Goal: Use online tool/utility: Utilize a website feature to perform a specific function

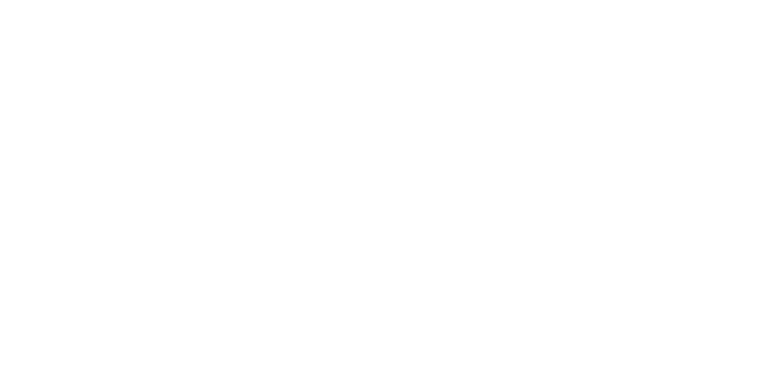
click at [240, 81] on div at bounding box center [378, 191] width 757 height 382
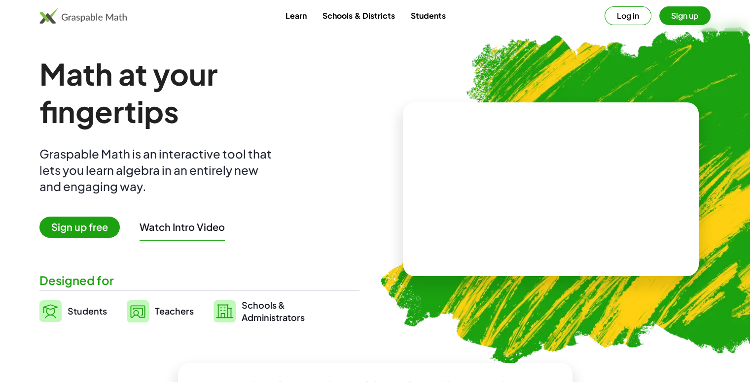
click at [97, 231] on span "Sign up free" at bounding box center [79, 227] width 80 height 21
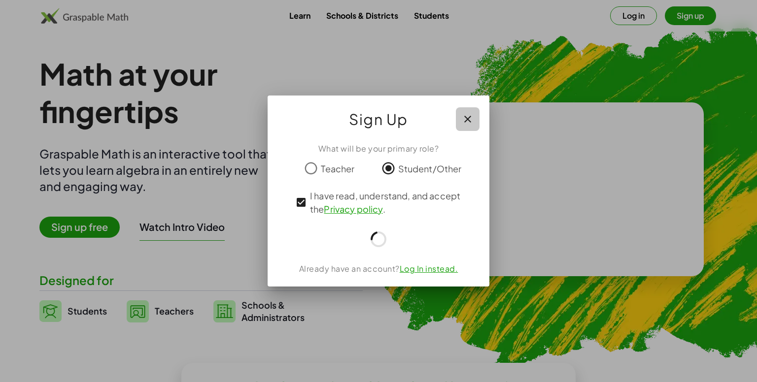
click at [476, 127] on button "button" at bounding box center [468, 119] width 24 height 24
click at [476, 127] on div "Sign Up" at bounding box center [379, 115] width 222 height 39
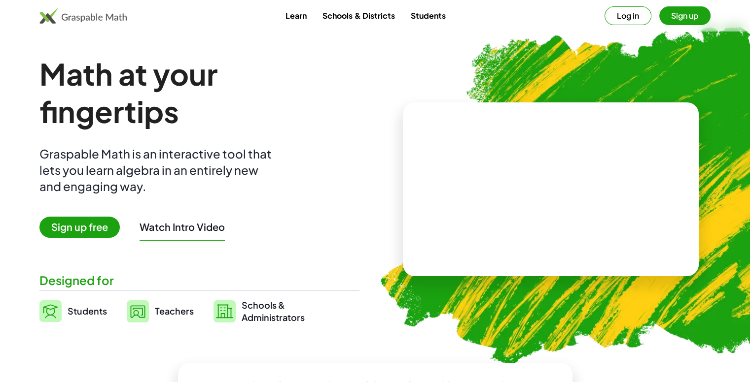
click at [629, 13] on button "Log in" at bounding box center [627, 15] width 47 height 19
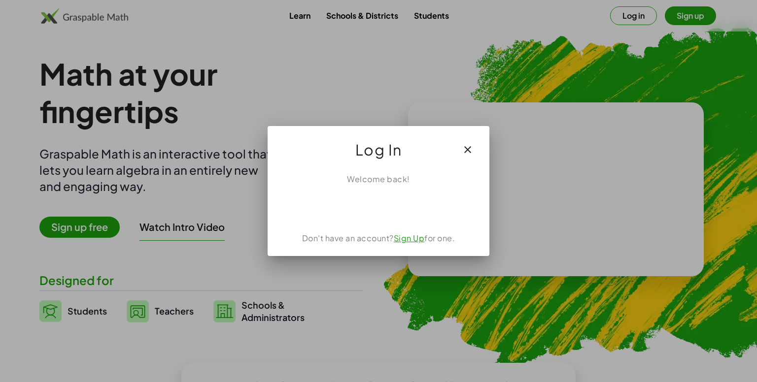
click at [378, 218] on div "Welcome back! Don't have an account? Sign Up for one." at bounding box center [379, 211] width 222 height 91
click at [383, 239] on div "Don't have an account? Sign Up for one." at bounding box center [378, 237] width 198 height 12
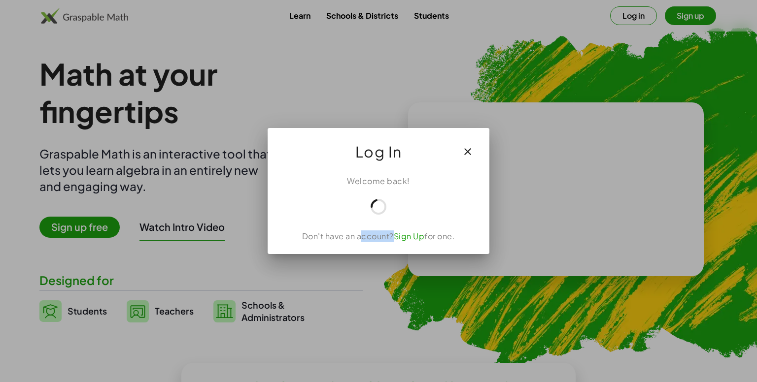
click at [383, 239] on div "Don't have an account? Sign Up for one." at bounding box center [378, 237] width 198 height 12
click at [503, 188] on div at bounding box center [378, 191] width 757 height 382
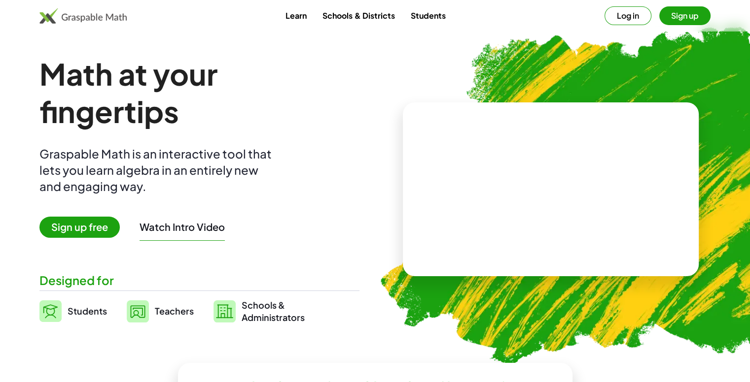
click at [359, 201] on div "Math at your fingertips Graspable Math is an interactive tool that lets you lea…" at bounding box center [199, 189] width 320 height 269
click at [680, 12] on button "Sign up" at bounding box center [684, 15] width 51 height 19
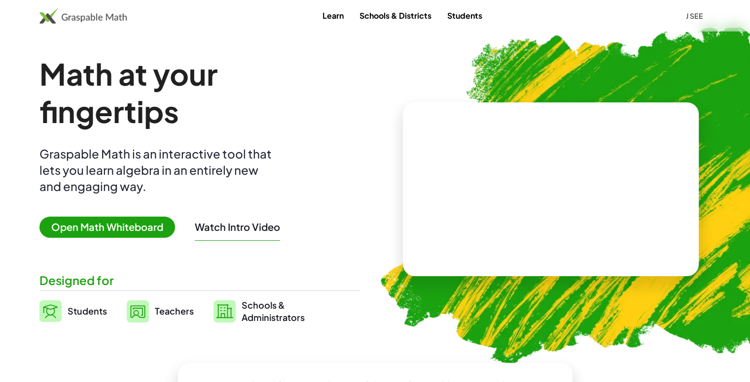
click at [119, 229] on span "Open Math Whiteboard" at bounding box center [107, 227] width 136 height 21
click at [101, 230] on span "Open Math Whiteboard" at bounding box center [107, 227] width 136 height 21
click at [100, 230] on span "Open Math Whiteboard" at bounding box center [107, 227] width 136 height 21
drag, startPoint x: 91, startPoint y: 229, endPoint x: 57, endPoint y: 265, distance: 49.1
click at [57, 265] on div "Math at your fingertips Graspable Math is an interactive tool that lets you lea…" at bounding box center [199, 189] width 320 height 269
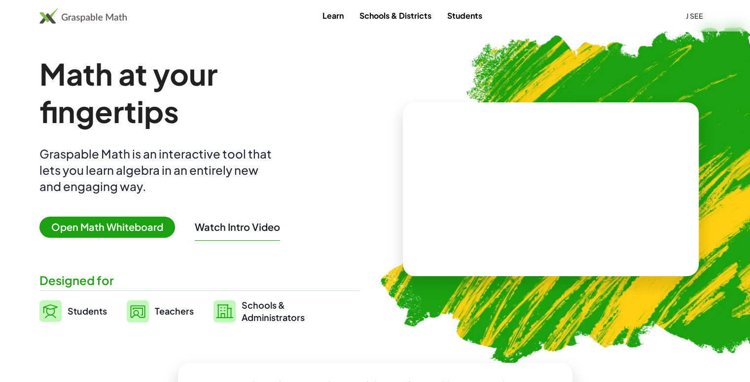
click at [56, 225] on span "Open Math Whiteboard" at bounding box center [107, 227] width 136 height 21
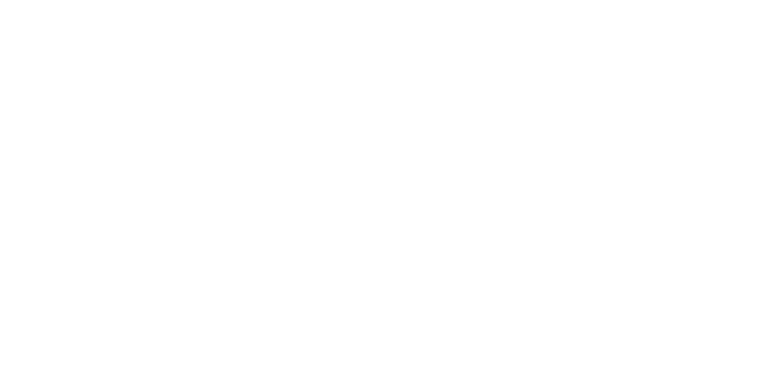
click at [334, 30] on div at bounding box center [378, 191] width 757 height 382
click at [318, 88] on div at bounding box center [378, 191] width 757 height 382
click at [318, 91] on div at bounding box center [378, 191] width 757 height 382
click at [159, 32] on div at bounding box center [378, 191] width 757 height 382
click at [619, 290] on div at bounding box center [378, 191] width 757 height 382
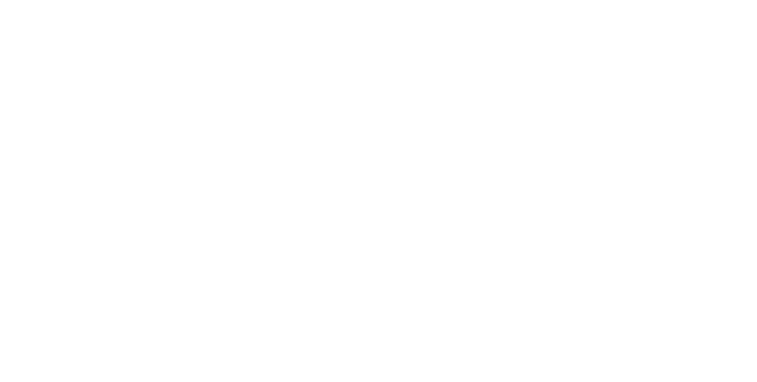
drag, startPoint x: 580, startPoint y: 264, endPoint x: 483, endPoint y: 207, distance: 112.2
click at [579, 263] on div at bounding box center [378, 191] width 757 height 382
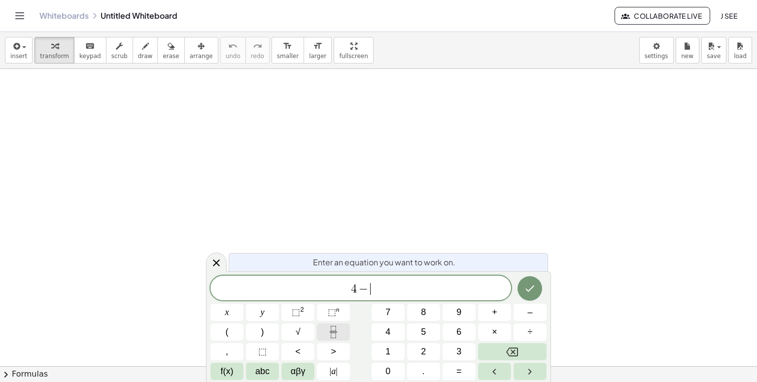
click at [342, 331] on button "Fraction" at bounding box center [333, 332] width 33 height 17
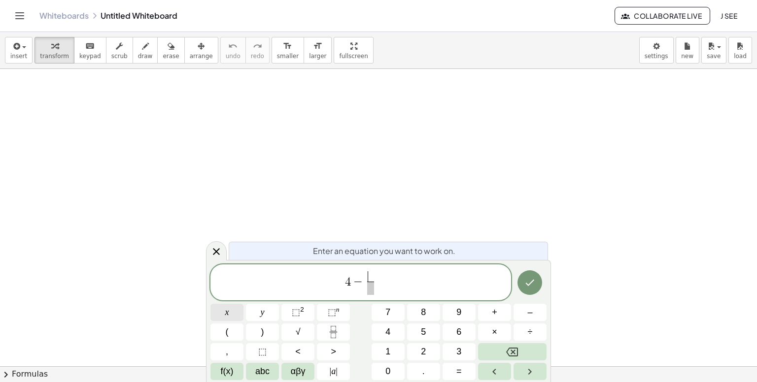
click at [238, 311] on button "x" at bounding box center [226, 312] width 33 height 17
click at [369, 286] on span at bounding box center [370, 288] width 7 height 13
click at [380, 284] on span "4 − x 3 ​ ​" at bounding box center [360, 284] width 301 height 26
click at [449, 372] on button "=" at bounding box center [459, 371] width 33 height 17
click at [392, 351] on button "1" at bounding box center [388, 352] width 33 height 17
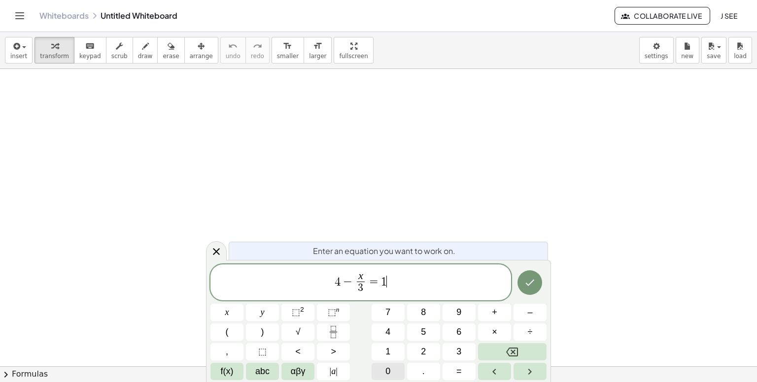
click at [392, 377] on button "0" at bounding box center [388, 371] width 33 height 17
click at [530, 284] on icon "Done" at bounding box center [530, 283] width 9 height 6
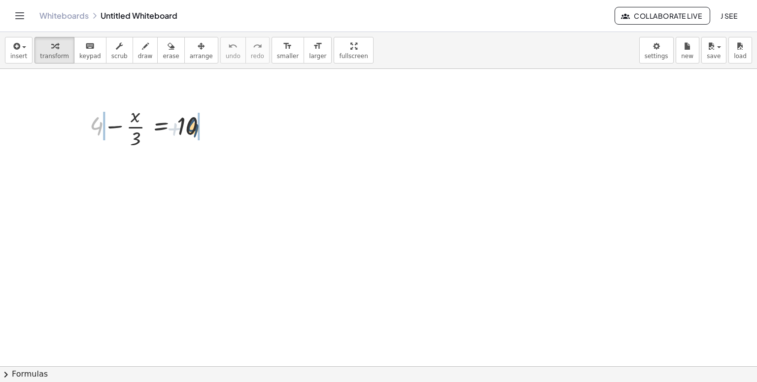
drag, startPoint x: 102, startPoint y: 127, endPoint x: 212, endPoint y: 129, distance: 110.4
click at [212, 129] on div at bounding box center [152, 126] width 135 height 49
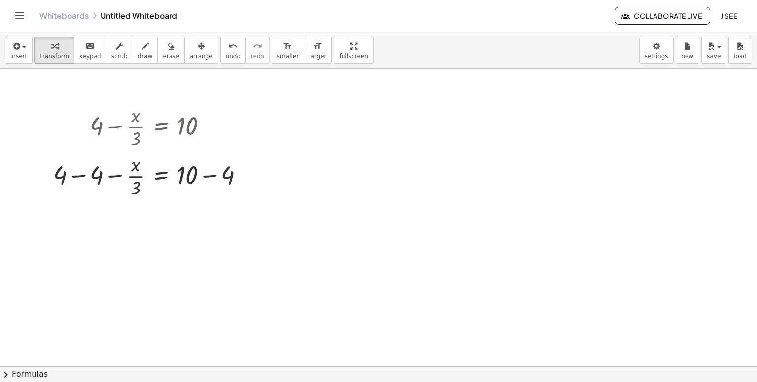
drag, startPoint x: 538, startPoint y: 105, endPoint x: 511, endPoint y: 97, distance: 28.8
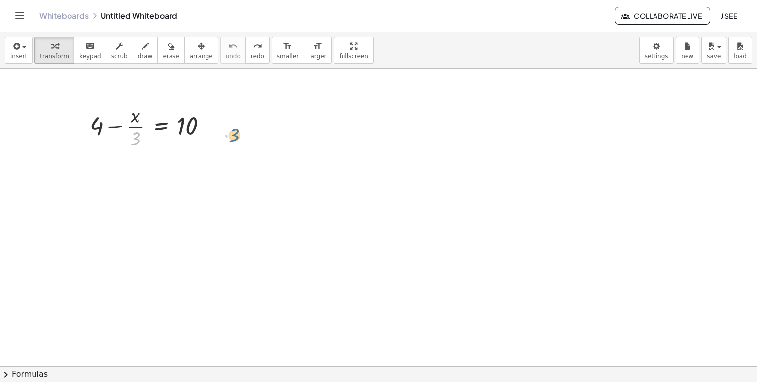
drag, startPoint x: 133, startPoint y: 133, endPoint x: 214, endPoint y: 125, distance: 81.7
click at [221, 126] on div "· 3 + 4 − · x · 3 = 10" at bounding box center [148, 126] width 147 height 54
click at [209, 123] on div at bounding box center [210, 127] width 11 height 11
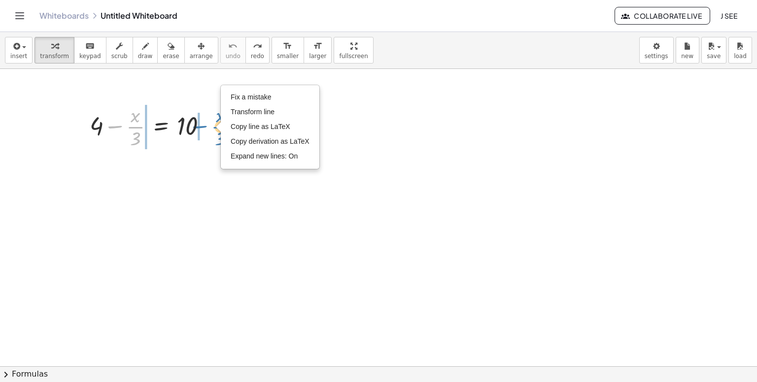
drag, startPoint x: 138, startPoint y: 129, endPoint x: 227, endPoint y: 129, distance: 88.7
click at [222, 129] on div "− · x · 3 + 4 − · x · 3 = 10 Fix a mistake Transform line Copy line as LaTeX Co…" at bounding box center [148, 126] width 147 height 54
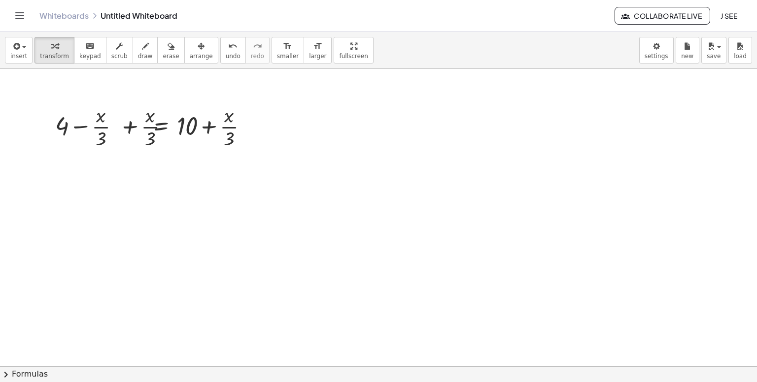
drag, startPoint x: 97, startPoint y: 131, endPoint x: 220, endPoint y: 132, distance: 123.2
click at [103, 128] on div at bounding box center [152, 126] width 135 height 49
click at [98, 127] on div at bounding box center [152, 126] width 135 height 49
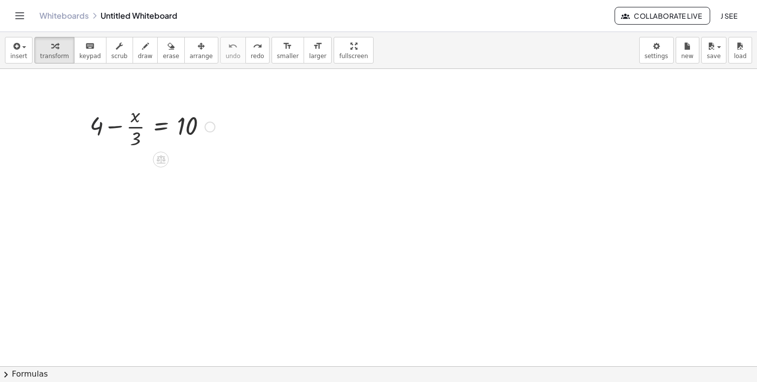
click at [98, 127] on div at bounding box center [152, 126] width 135 height 49
click at [118, 127] on div at bounding box center [152, 126] width 135 height 49
click at [98, 162] on div at bounding box center [142, 175] width 155 height 49
click at [98, 162] on div at bounding box center [147, 175] width 146 height 49
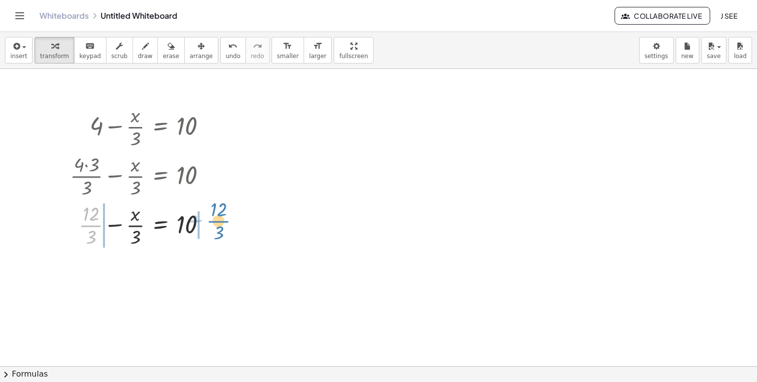
drag, startPoint x: 91, startPoint y: 227, endPoint x: 219, endPoint y: 223, distance: 127.7
click at [219, 223] on div at bounding box center [142, 224] width 155 height 49
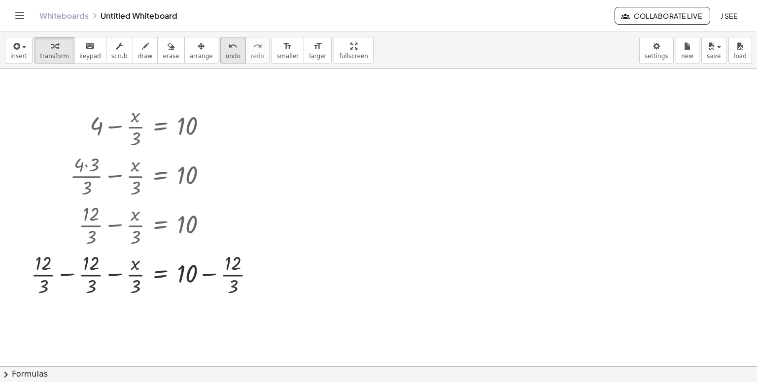
click at [228, 46] on icon "undo" at bounding box center [232, 46] width 9 height 12
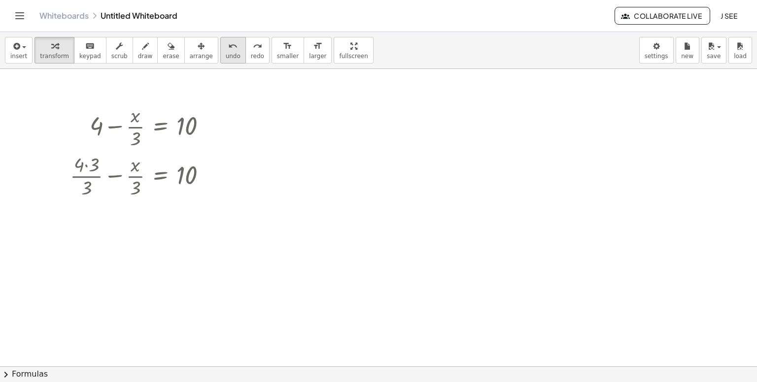
click at [228, 46] on icon "undo" at bounding box center [232, 46] width 9 height 12
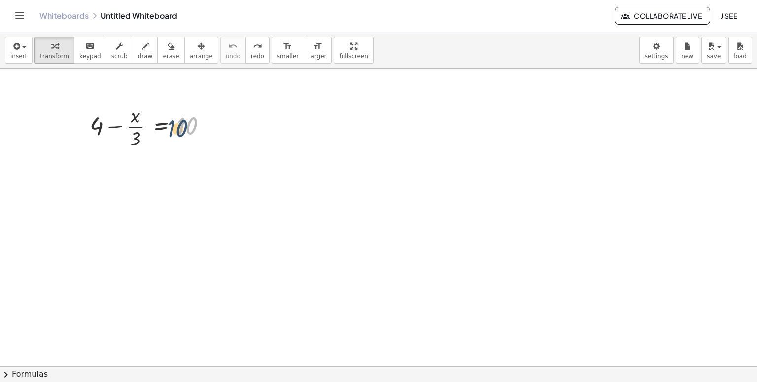
click at [194, 131] on div at bounding box center [152, 126] width 135 height 49
drag, startPoint x: 138, startPoint y: 126, endPoint x: 84, endPoint y: 129, distance: 54.8
click at [84, 129] on div "− · x · 3 + 4 − · x · 3 = 10" at bounding box center [148, 126] width 147 height 54
drag, startPoint x: 119, startPoint y: 178, endPoint x: 201, endPoint y: 178, distance: 81.3
click at [201, 178] on div at bounding box center [141, 175] width 158 height 49
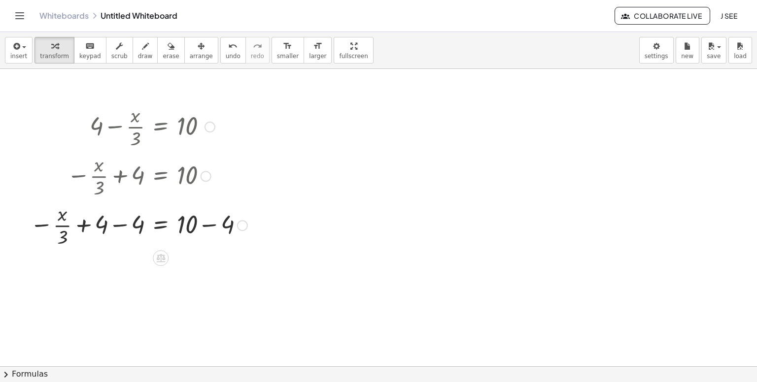
click at [140, 223] on div at bounding box center [138, 224] width 227 height 49
click at [140, 223] on div at bounding box center [159, 224] width 195 height 49
click at [220, 275] on div at bounding box center [140, 273] width 231 height 49
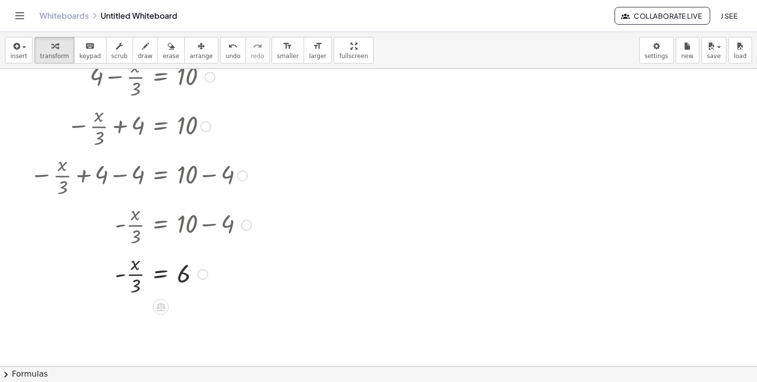
scroll to position [99, 0]
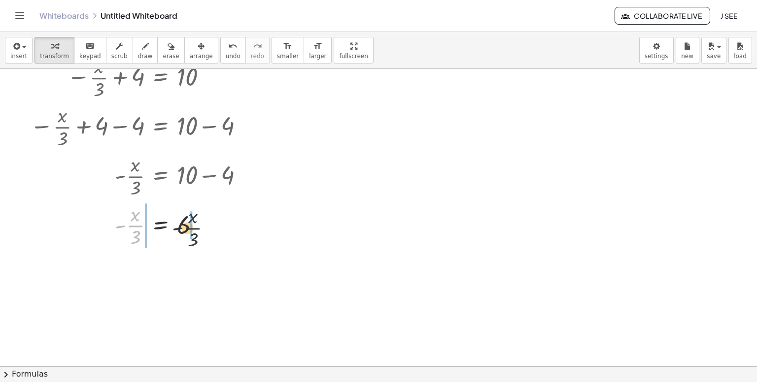
drag, startPoint x: 132, startPoint y: 227, endPoint x: 203, endPoint y: 229, distance: 70.5
click at [203, 229] on div at bounding box center [140, 224] width 231 height 49
click at [226, 55] on span "undo" at bounding box center [233, 56] width 15 height 7
click at [136, 231] on div at bounding box center [148, 224] width 140 height 49
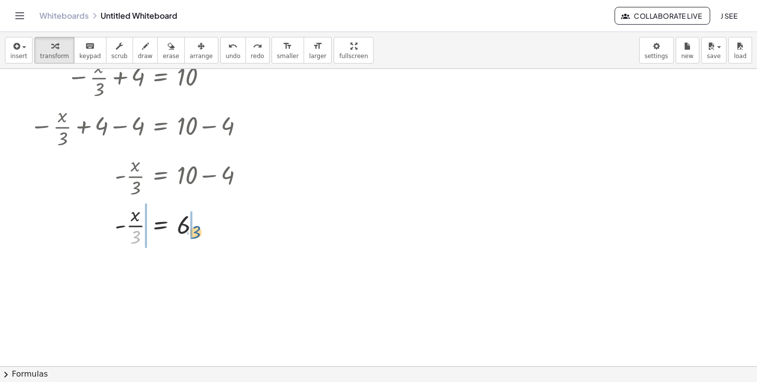
drag, startPoint x: 136, startPoint y: 241, endPoint x: 199, endPoint y: 236, distance: 63.3
click at [199, 236] on div at bounding box center [148, 224] width 140 height 49
click at [138, 275] on div at bounding box center [140, 273] width 231 height 49
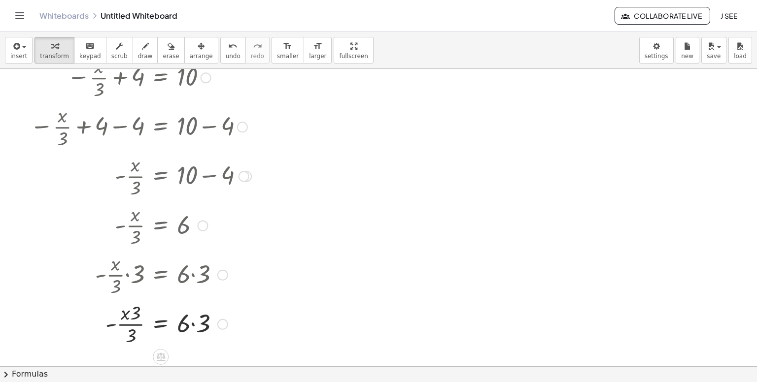
click at [194, 324] on div at bounding box center [140, 323] width 231 height 49
click at [195, 323] on div at bounding box center [140, 323] width 231 height 49
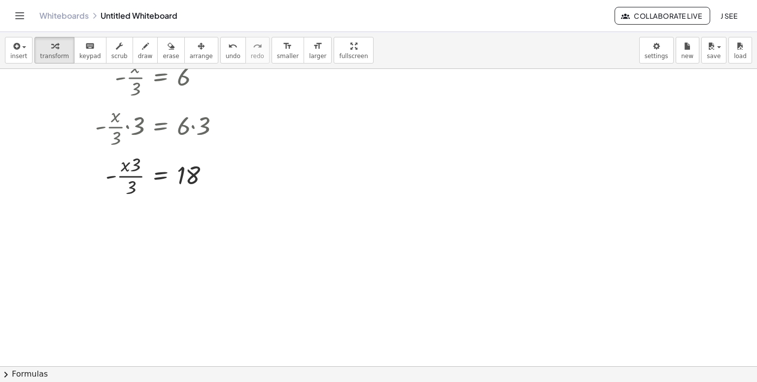
scroll to position [296, 0]
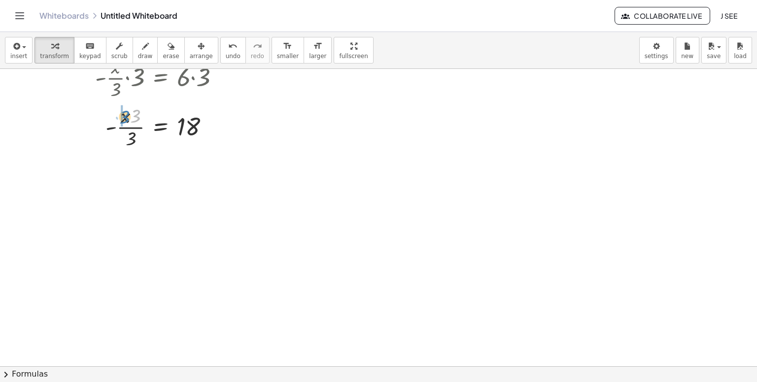
drag, startPoint x: 134, startPoint y: 112, endPoint x: 121, endPoint y: 112, distance: 13.3
click at [130, 177] on div at bounding box center [140, 175] width 231 height 49
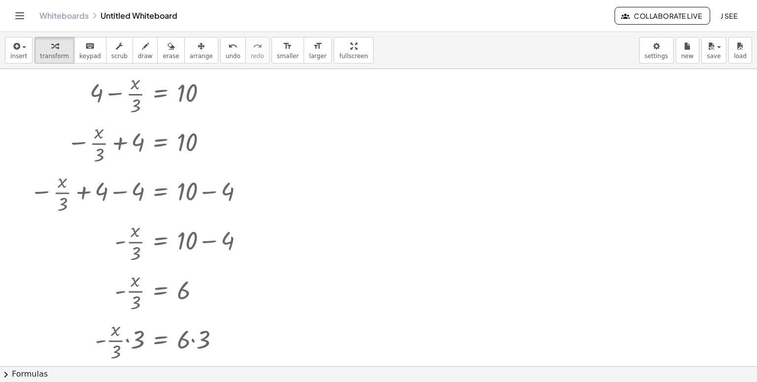
scroll to position [49, 0]
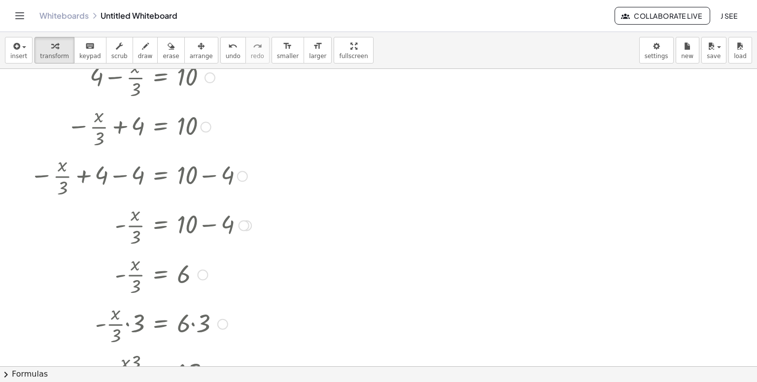
drag, startPoint x: 240, startPoint y: 183, endPoint x: 241, endPoint y: 154, distance: 29.1
click at [241, 154] on div at bounding box center [140, 175] width 231 height 49
click at [10, 50] on button "insert" at bounding box center [19, 50] width 28 height 27
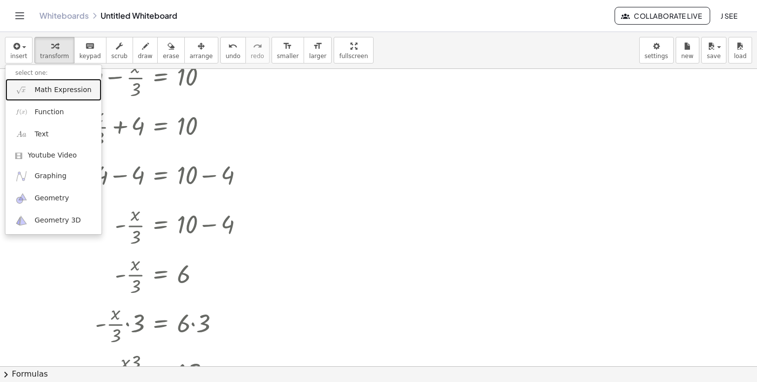
click at [56, 97] on link "Math Expression" at bounding box center [53, 90] width 96 height 22
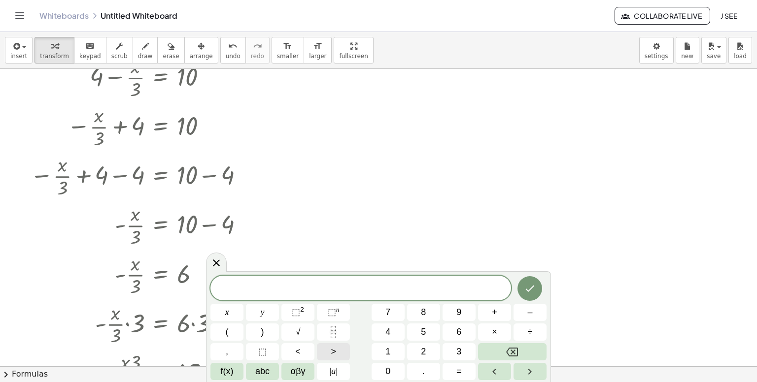
click at [337, 344] on button ">" at bounding box center [333, 352] width 33 height 17
click at [515, 348] on icon "Backspace" at bounding box center [512, 352] width 12 height 9
click at [335, 332] on rect "Fraction" at bounding box center [333, 332] width 7 height 0
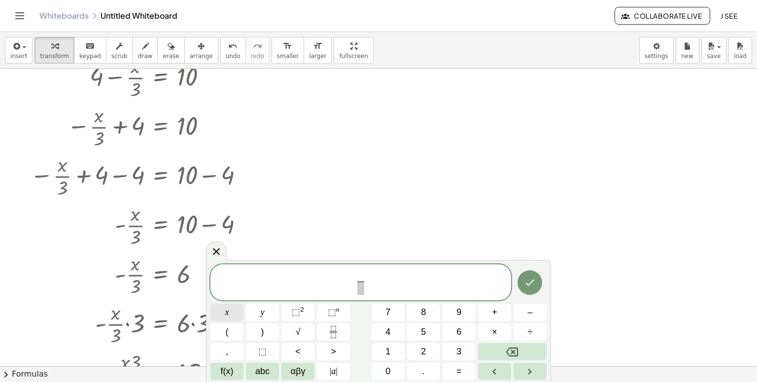
click at [220, 316] on button "x" at bounding box center [226, 312] width 33 height 17
click at [364, 291] on span at bounding box center [360, 288] width 7 height 13
click at [467, 326] on button "6" at bounding box center [459, 332] width 33 height 17
click at [540, 311] on button "–" at bounding box center [530, 312] width 33 height 17
click at [522, 349] on button "Backspace" at bounding box center [512, 352] width 69 height 17
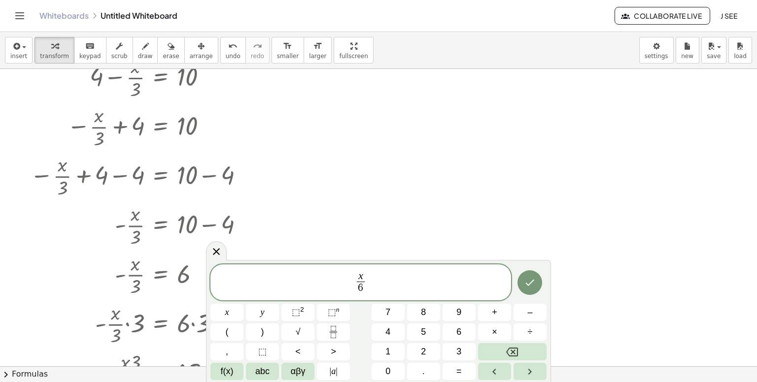
click at [415, 287] on span "x 6 ​ ​" at bounding box center [360, 284] width 301 height 26
click at [526, 310] on button "–" at bounding box center [530, 312] width 33 height 17
click at [331, 326] on button "Fraction" at bounding box center [333, 332] width 33 height 17
click at [236, 319] on button "x" at bounding box center [226, 312] width 33 height 17
click at [376, 288] on span at bounding box center [373, 288] width 7 height 13
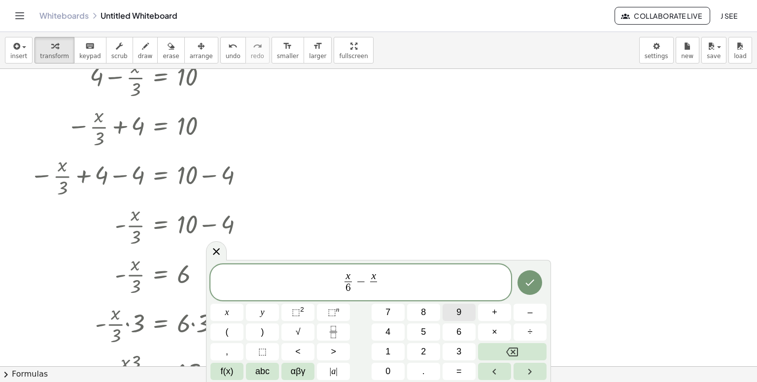
click at [459, 312] on span "9" at bounding box center [458, 312] width 5 height 13
click at [465, 369] on button "=" at bounding box center [459, 371] width 33 height 17
click at [520, 343] on div "x 6 ​ − x 9 = ​ x y ⬚ 2 ⬚ n 7 8 9 + – ( ) √ 4 5 6 × ÷ , ⬚ < > 1 2 3 f(x) abc αβ…" at bounding box center [378, 323] width 336 height 116
click at [512, 351] on icon "Backspace" at bounding box center [512, 352] width 12 height 12
click at [423, 290] on span "x 6 ​ − x 9 ​ ​" at bounding box center [360, 284] width 301 height 26
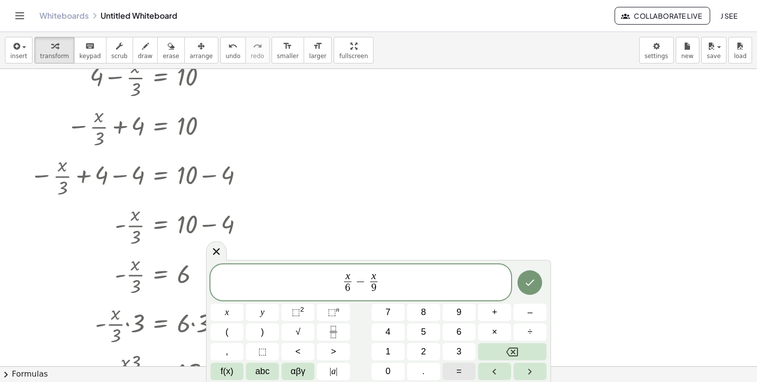
click at [458, 372] on span "=" at bounding box center [458, 371] width 5 height 13
click at [387, 348] on span "1" at bounding box center [387, 351] width 5 height 13
click at [530, 286] on icon "Done" at bounding box center [530, 283] width 12 height 12
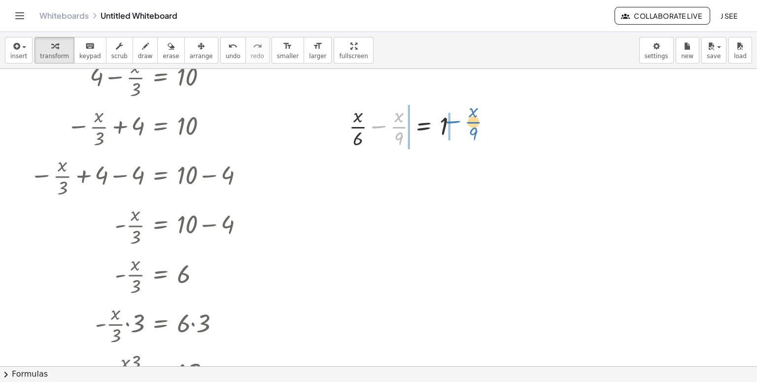
drag, startPoint x: 402, startPoint y: 128, endPoint x: 476, endPoint y: 123, distance: 74.6
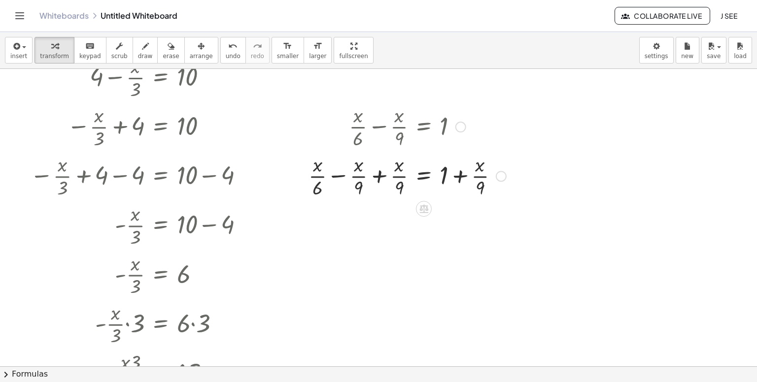
click at [378, 178] on div at bounding box center [407, 175] width 207 height 49
click at [378, 178] on div at bounding box center [427, 175] width 167 height 49
click at [486, 223] on div at bounding box center [407, 224] width 207 height 49
click at [483, 224] on div at bounding box center [407, 224] width 207 height 49
click at [455, 225] on div at bounding box center [407, 224] width 207 height 49
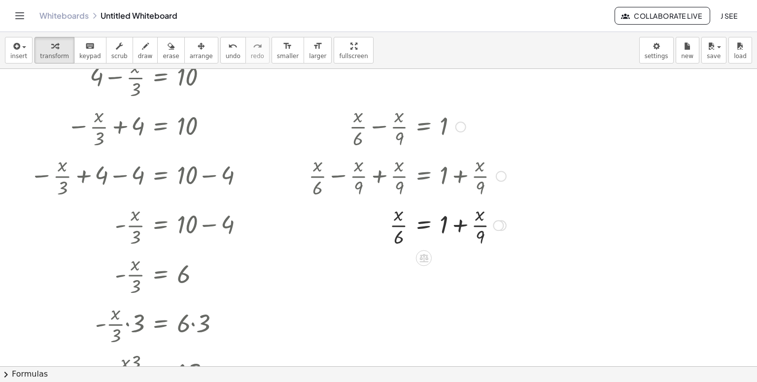
click at [455, 225] on div at bounding box center [407, 224] width 207 height 49
click at [457, 265] on div at bounding box center [417, 273] width 227 height 49
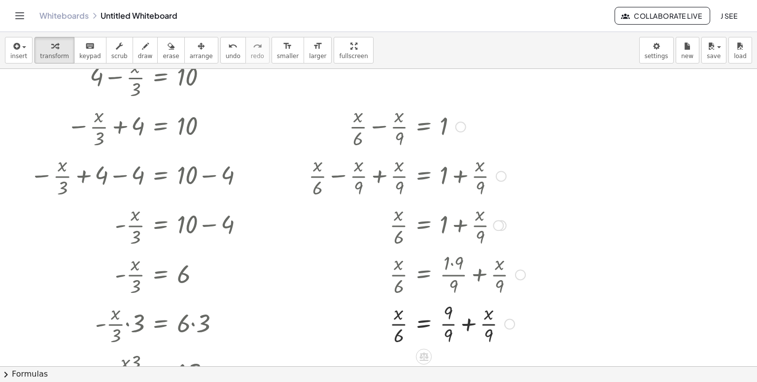
click at [449, 321] on div at bounding box center [417, 323] width 227 height 49
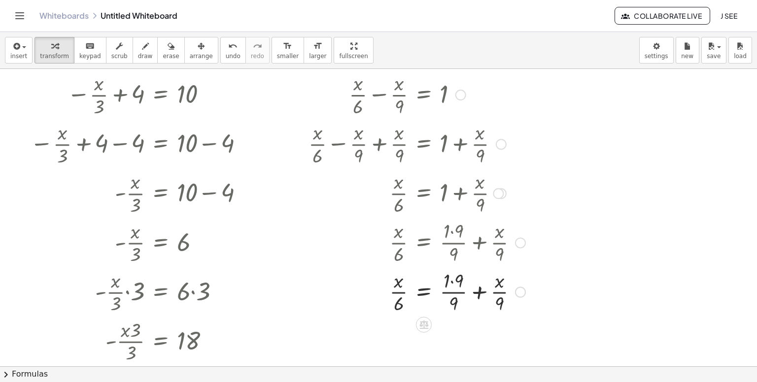
scroll to position [99, 0]
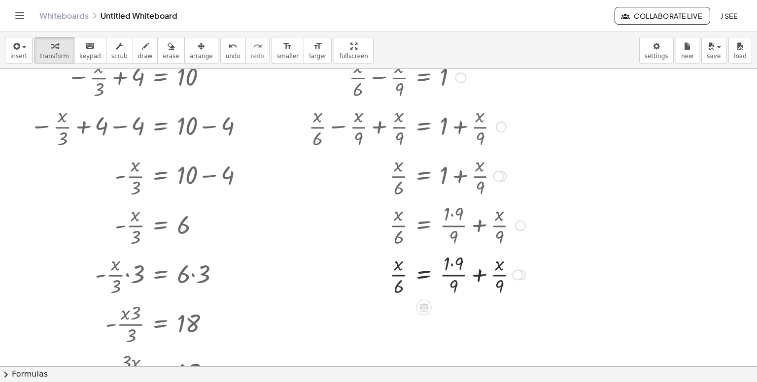
click at [455, 271] on div at bounding box center [417, 273] width 227 height 49
click at [453, 263] on div at bounding box center [417, 273] width 227 height 49
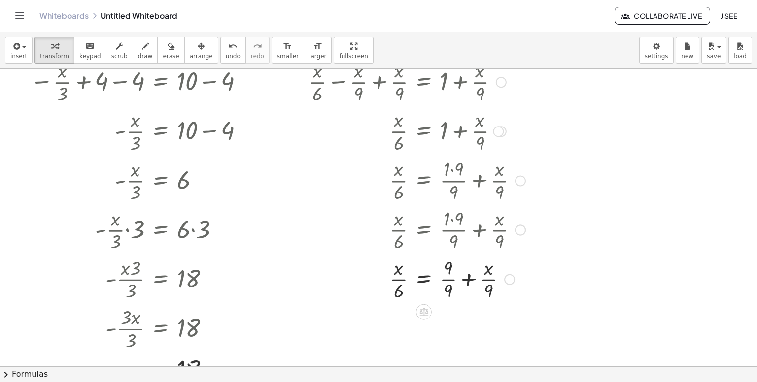
scroll to position [197, 0]
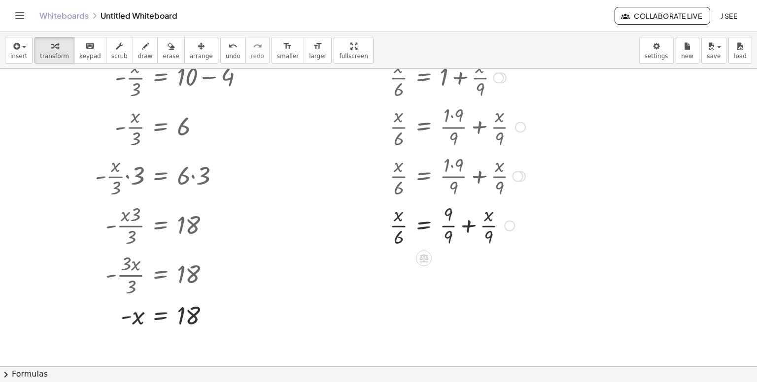
click at [447, 227] on div at bounding box center [417, 224] width 227 height 49
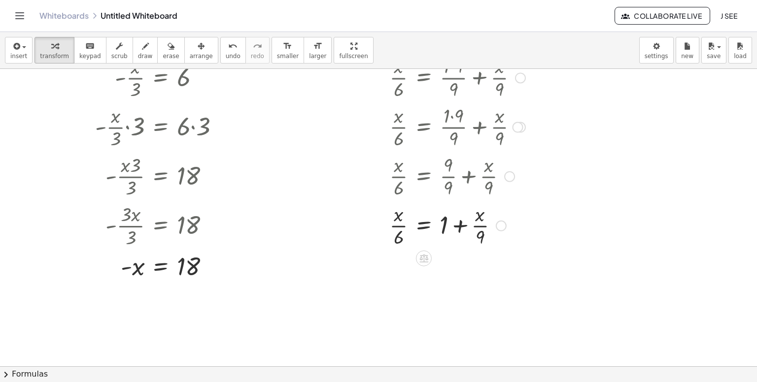
click at [461, 226] on div at bounding box center [417, 225] width 227 height 49
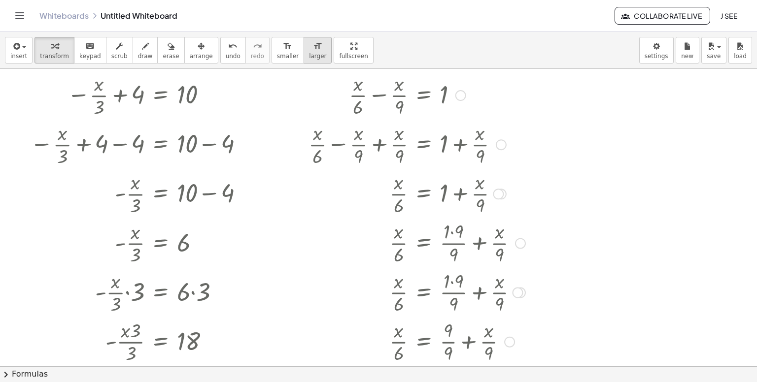
scroll to position [0, 0]
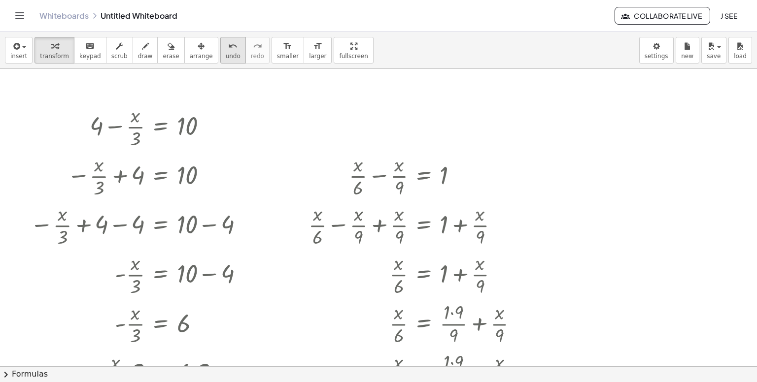
click at [220, 54] on button "undo undo" at bounding box center [233, 50] width 26 height 27
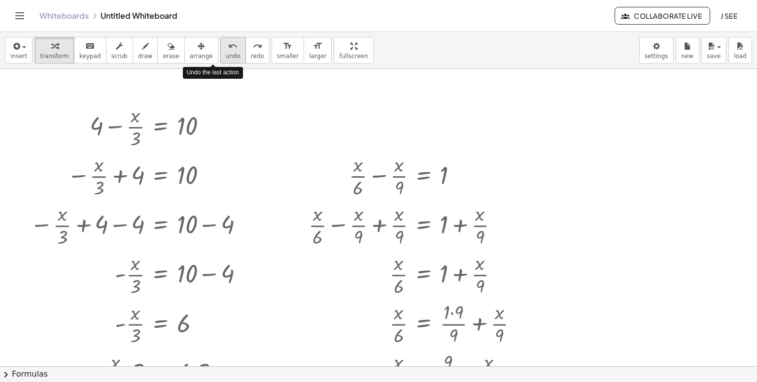
click at [220, 54] on button "undo undo" at bounding box center [233, 50] width 26 height 27
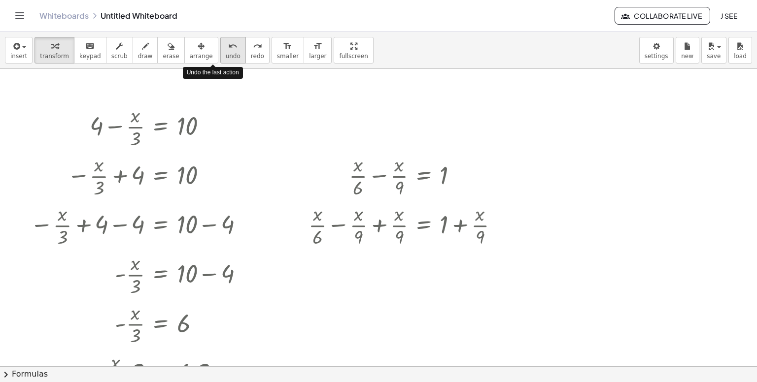
click at [220, 54] on button "undo undo" at bounding box center [233, 50] width 26 height 27
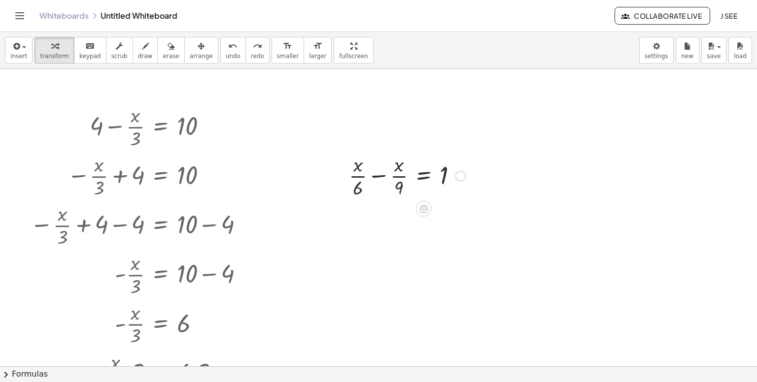
click at [358, 184] on div at bounding box center [407, 175] width 126 height 49
click at [384, 174] on div at bounding box center [407, 175] width 126 height 49
click at [392, 215] on div at bounding box center [394, 224] width 154 height 49
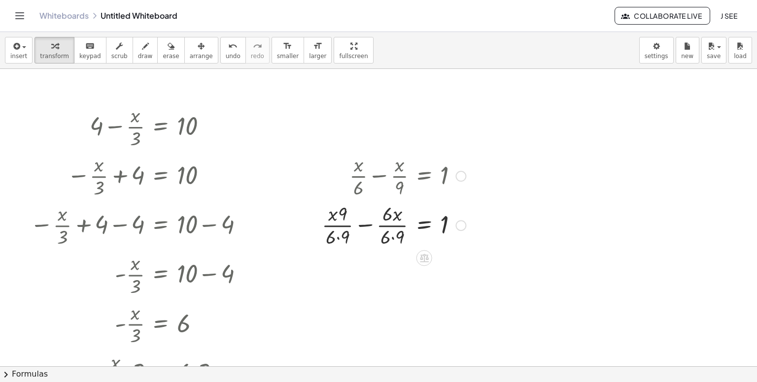
click at [394, 237] on div at bounding box center [394, 224] width 154 height 49
click at [394, 237] on div at bounding box center [395, 224] width 150 height 49
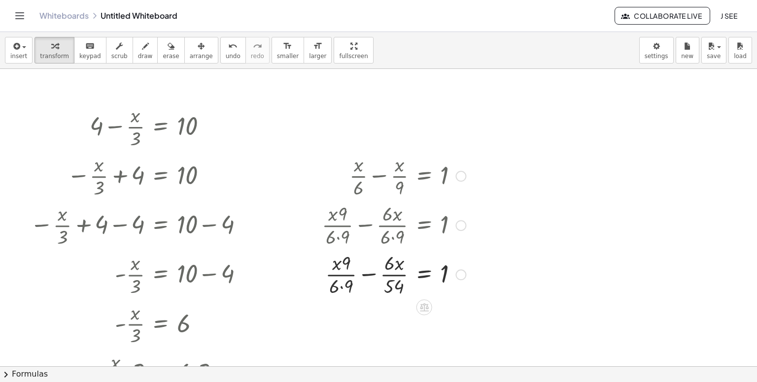
click at [346, 283] on div at bounding box center [394, 273] width 154 height 49
drag, startPoint x: 347, startPoint y: 262, endPoint x: 335, endPoint y: 265, distance: 12.7
click at [335, 266] on div at bounding box center [394, 273] width 154 height 49
click at [335, 265] on div at bounding box center [394, 273] width 154 height 49
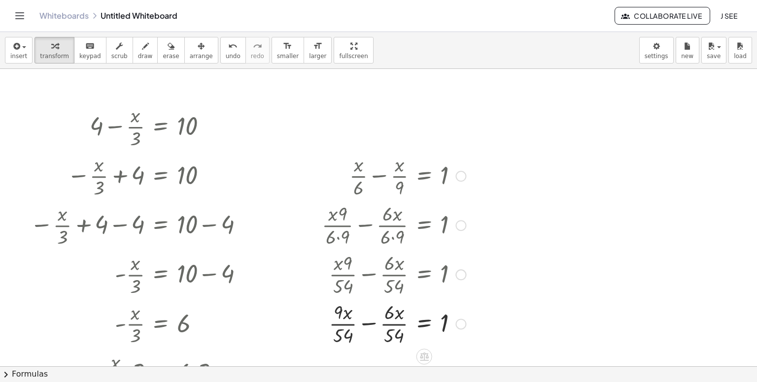
click at [366, 324] on div at bounding box center [394, 323] width 154 height 49
click at [366, 325] on div at bounding box center [394, 323] width 154 height 49
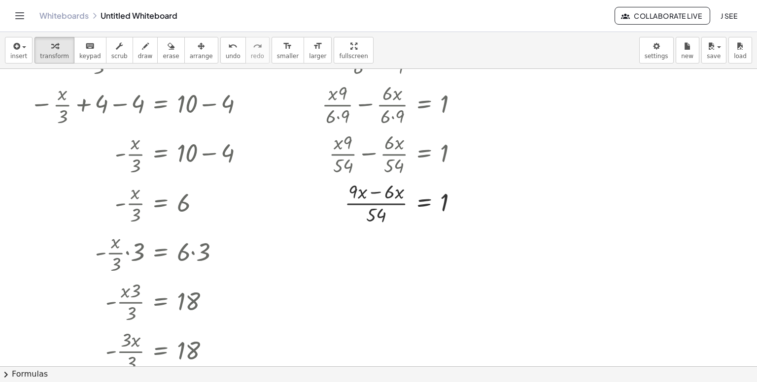
scroll to position [148, 0]
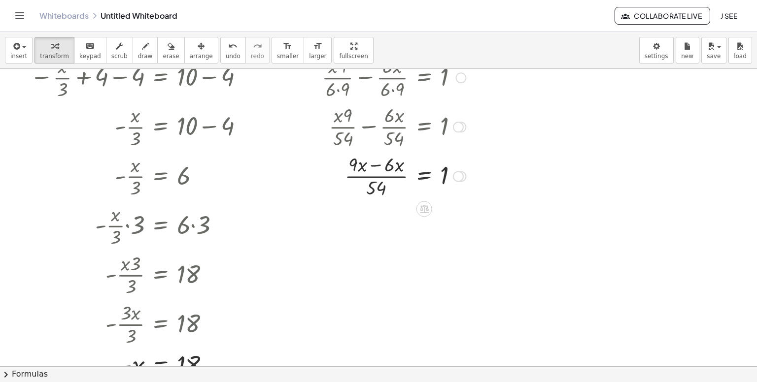
click at [386, 178] on div at bounding box center [394, 175] width 154 height 49
click at [380, 168] on div at bounding box center [394, 175] width 154 height 49
click at [398, 234] on div at bounding box center [394, 224] width 154 height 49
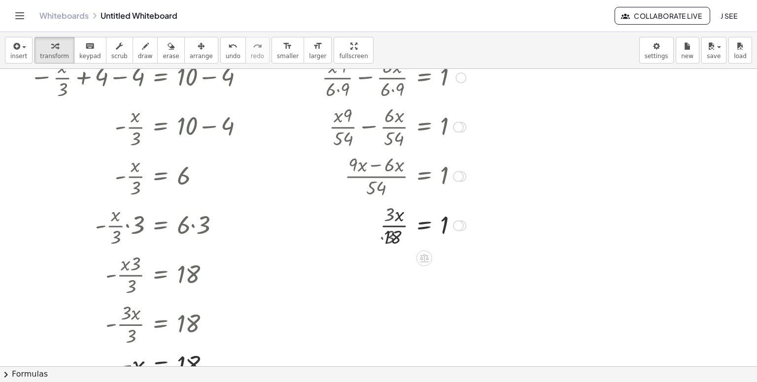
click at [398, 234] on div at bounding box center [394, 224] width 154 height 49
drag, startPoint x: 398, startPoint y: 283, endPoint x: 450, endPoint y: 275, distance: 52.9
click at [450, 275] on div at bounding box center [394, 273] width 154 height 49
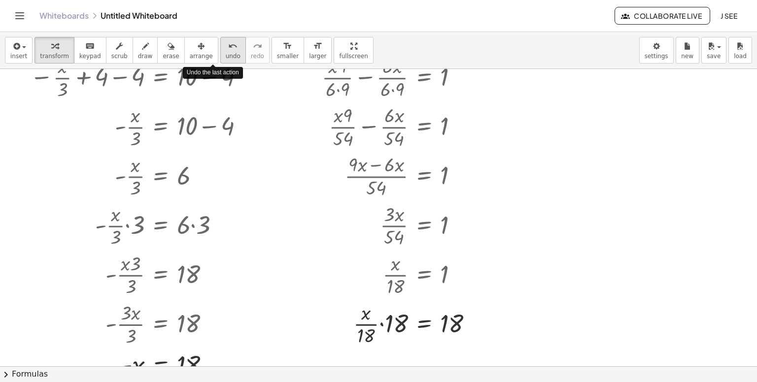
click at [221, 50] on button "undo undo" at bounding box center [233, 50] width 26 height 27
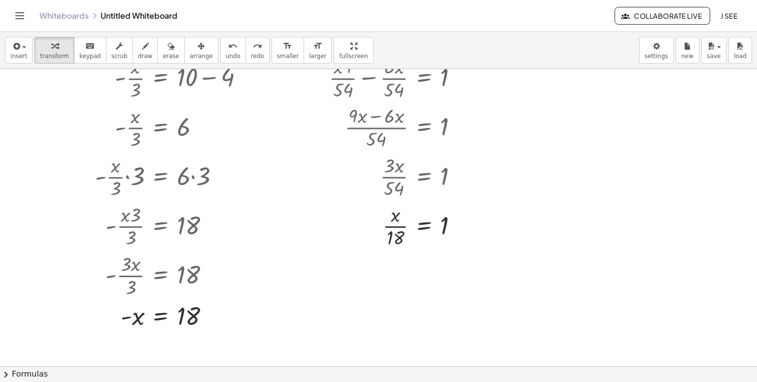
scroll to position [197, 0]
drag, startPoint x: 393, startPoint y: 241, endPoint x: 447, endPoint y: 213, distance: 61.1
click at [447, 213] on div at bounding box center [394, 224] width 154 height 49
click at [375, 276] on div at bounding box center [401, 274] width 169 height 49
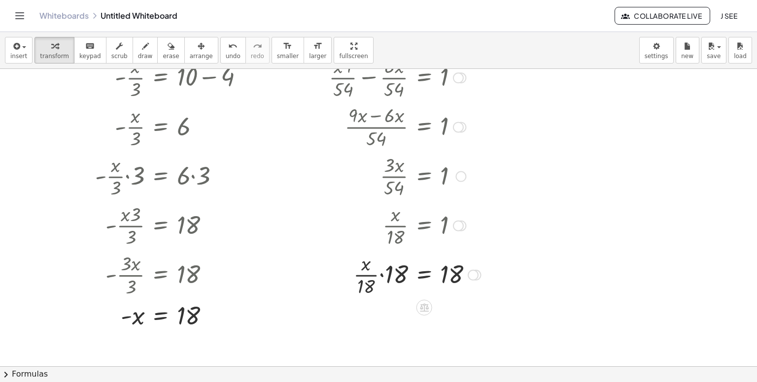
click at [385, 275] on div at bounding box center [401, 274] width 169 height 49
click at [384, 275] on div at bounding box center [401, 274] width 169 height 49
click at [391, 324] on div at bounding box center [401, 323] width 169 height 49
click at [391, 326] on div at bounding box center [401, 323] width 169 height 49
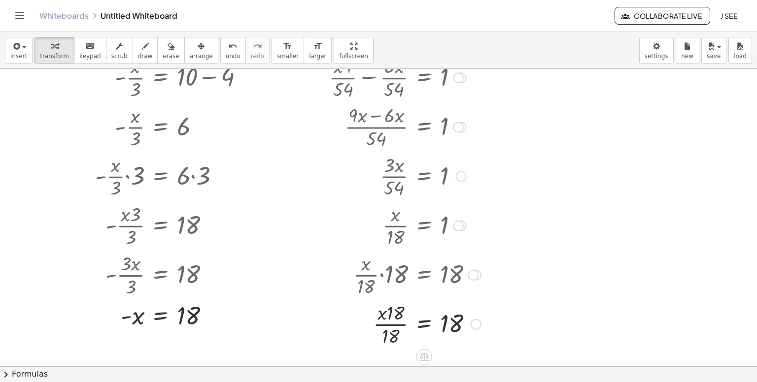
click at [391, 326] on div at bounding box center [401, 323] width 169 height 49
drag, startPoint x: 382, startPoint y: 314, endPoint x: 392, endPoint y: 316, distance: 9.6
click at [392, 316] on div at bounding box center [401, 323] width 169 height 49
click at [394, 316] on div at bounding box center [401, 323] width 169 height 49
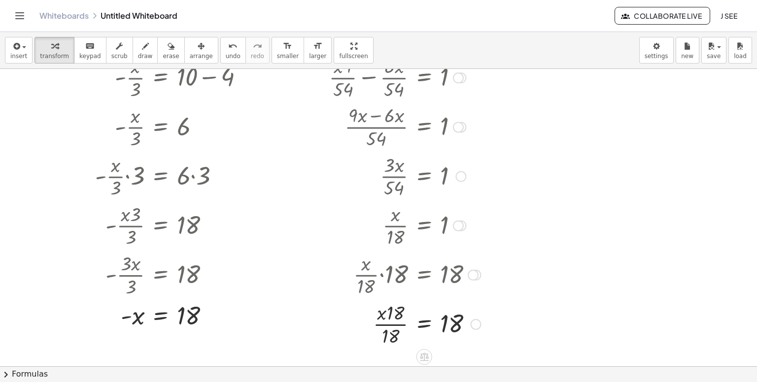
click at [390, 339] on div at bounding box center [401, 323] width 169 height 49
click at [424, 325] on div at bounding box center [401, 323] width 169 height 49
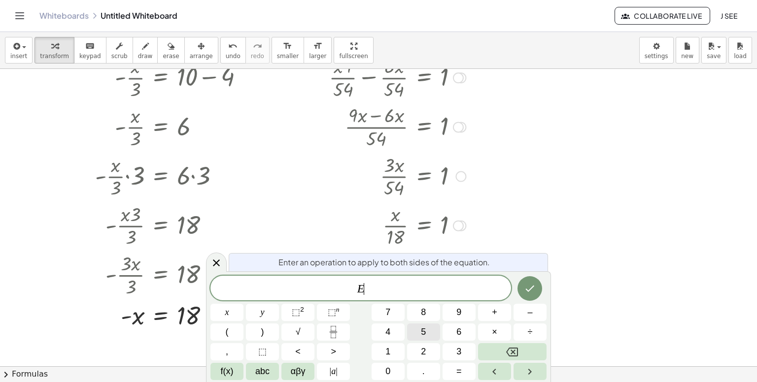
click at [424, 325] on button "5" at bounding box center [423, 332] width 33 height 17
click at [575, 264] on div at bounding box center [378, 169] width 757 height 595
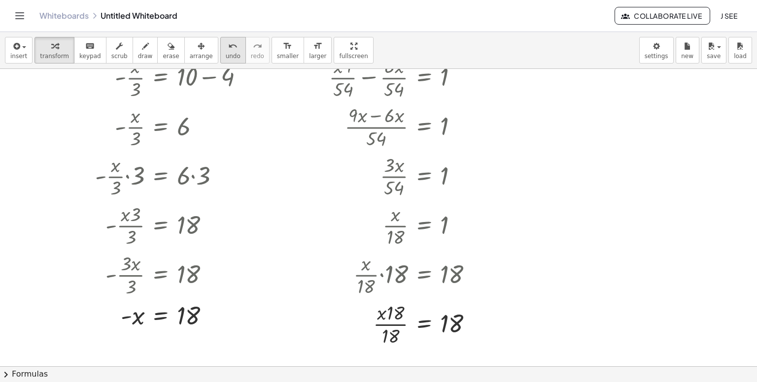
click at [226, 53] on span "undo" at bounding box center [233, 56] width 15 height 7
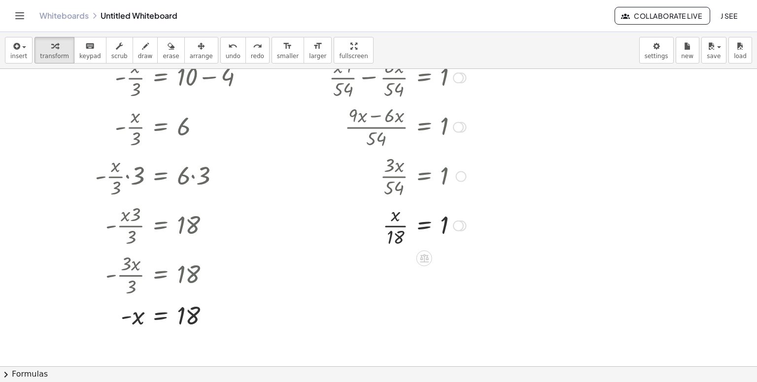
click at [392, 235] on div at bounding box center [394, 224] width 154 height 49
click at [398, 225] on div at bounding box center [394, 224] width 154 height 49
click at [399, 225] on div at bounding box center [394, 224] width 154 height 49
drag, startPoint x: 403, startPoint y: 243, endPoint x: 451, endPoint y: 204, distance: 61.7
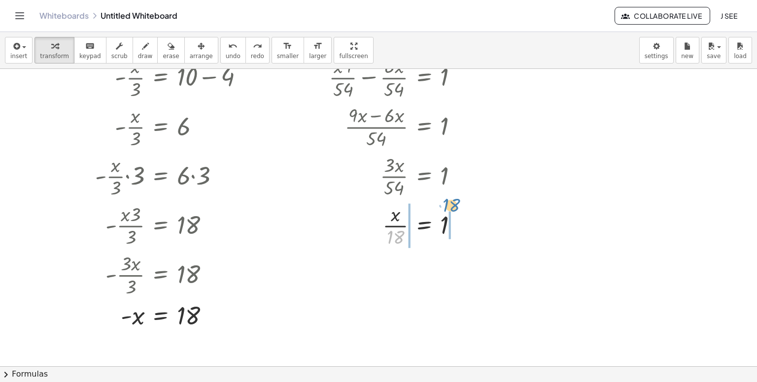
click at [451, 204] on div at bounding box center [394, 224] width 154 height 49
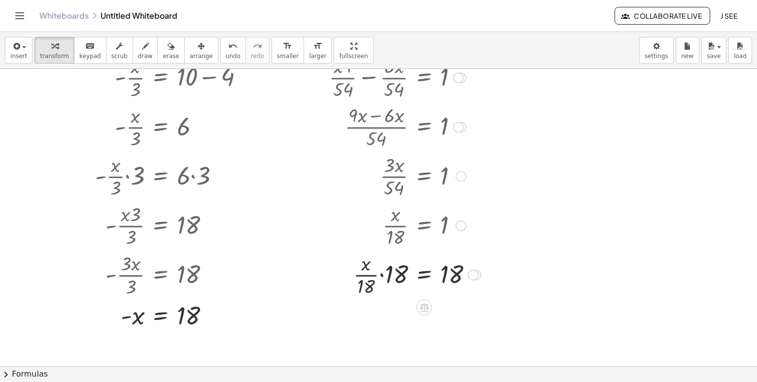
click at [381, 275] on div at bounding box center [401, 274] width 169 height 49
click at [399, 333] on div at bounding box center [401, 323] width 169 height 49
click at [398, 333] on div at bounding box center [401, 323] width 169 height 49
click at [421, 327] on div at bounding box center [401, 323] width 169 height 49
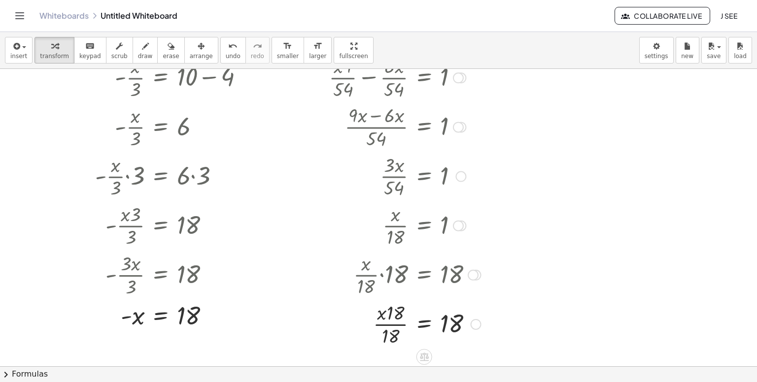
click at [0, 0] on span "5" at bounding box center [0, 0] width 0 height 0
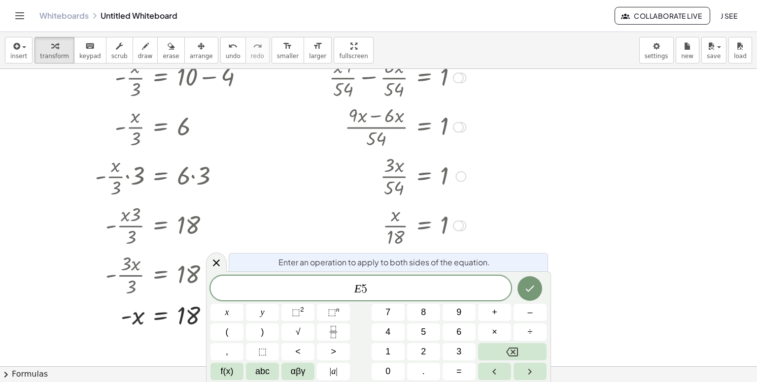
click at [571, 285] on div at bounding box center [378, 169] width 757 height 595
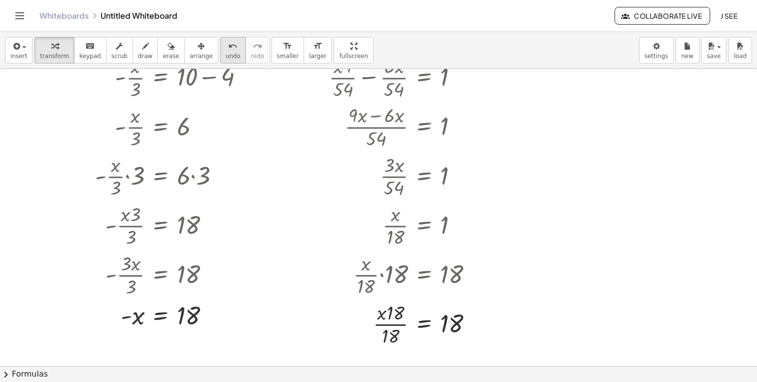
click at [226, 59] on span "undo" at bounding box center [233, 56] width 15 height 7
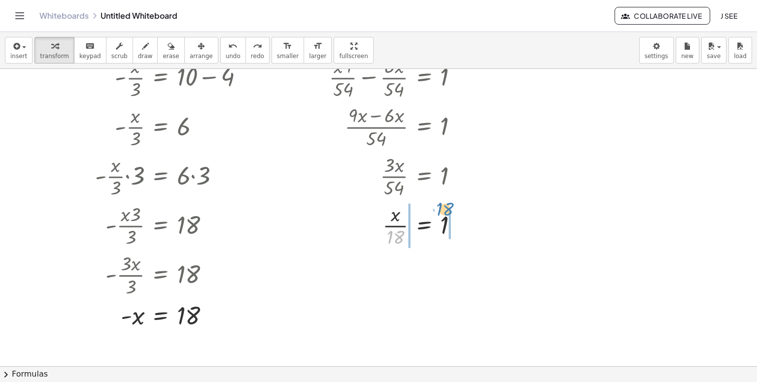
drag, startPoint x: 396, startPoint y: 235, endPoint x: 446, endPoint y: 207, distance: 56.7
click at [446, 207] on div at bounding box center [394, 224] width 154 height 49
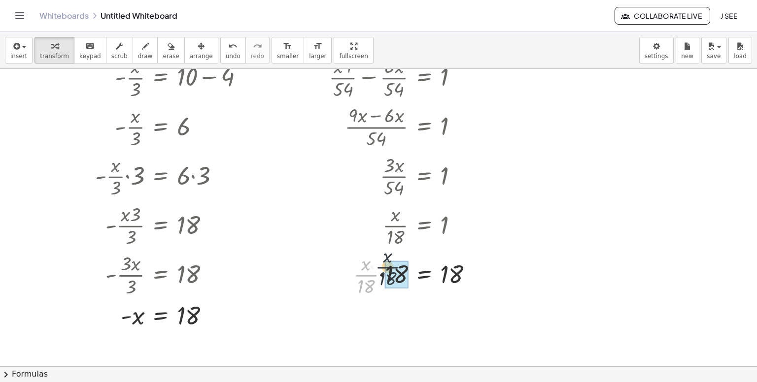
drag, startPoint x: 369, startPoint y: 278, endPoint x: 404, endPoint y: 275, distance: 34.6
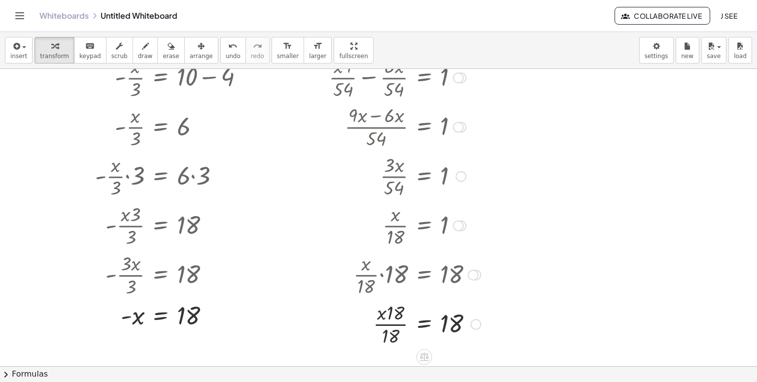
click at [388, 326] on div at bounding box center [401, 323] width 169 height 49
drag, startPoint x: 388, startPoint y: 338, endPoint x: 452, endPoint y: 340, distance: 63.6
click at [452, 340] on div at bounding box center [401, 323] width 169 height 49
click at [379, 323] on div at bounding box center [416, 323] width 198 height 49
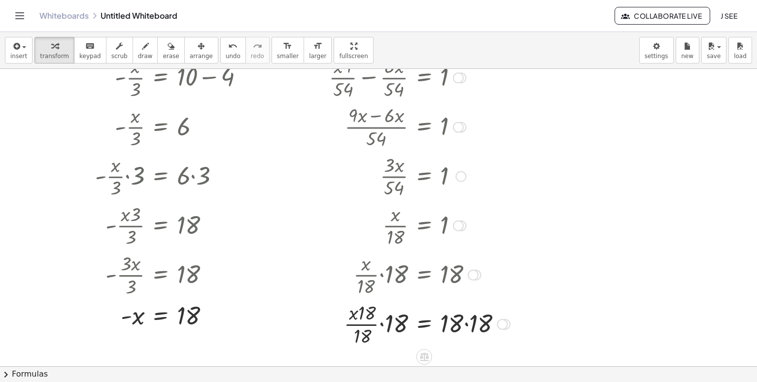
click at [379, 323] on div at bounding box center [416, 323] width 198 height 49
click at [383, 327] on div at bounding box center [416, 323] width 198 height 49
click at [385, 314] on div at bounding box center [416, 323] width 198 height 49
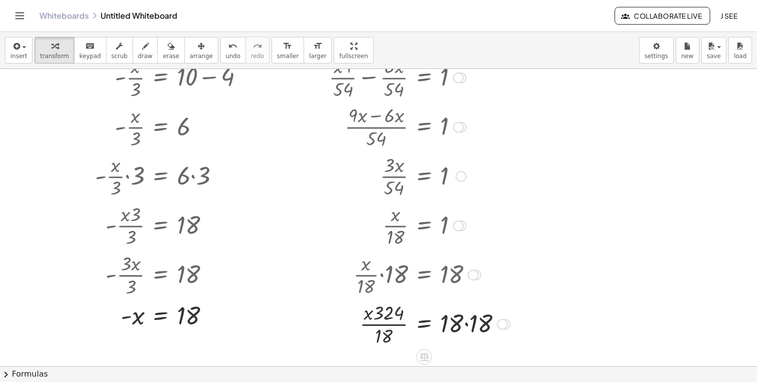
click at [470, 323] on div at bounding box center [416, 323] width 198 height 49
click at [471, 324] on div at bounding box center [410, 323] width 187 height 49
click at [226, 53] on span "undo" at bounding box center [233, 56] width 15 height 7
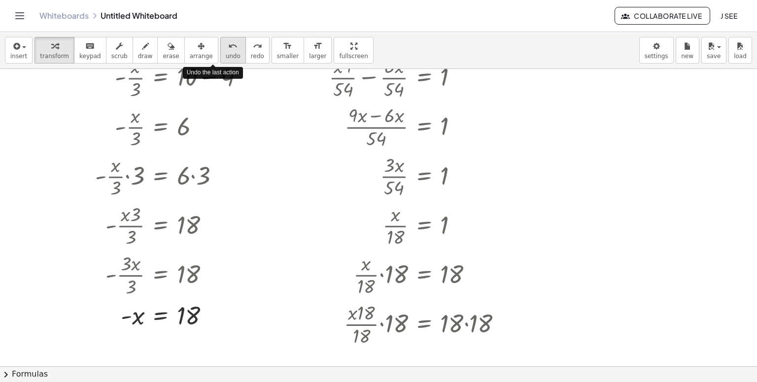
click at [226, 53] on span "undo" at bounding box center [233, 56] width 15 height 7
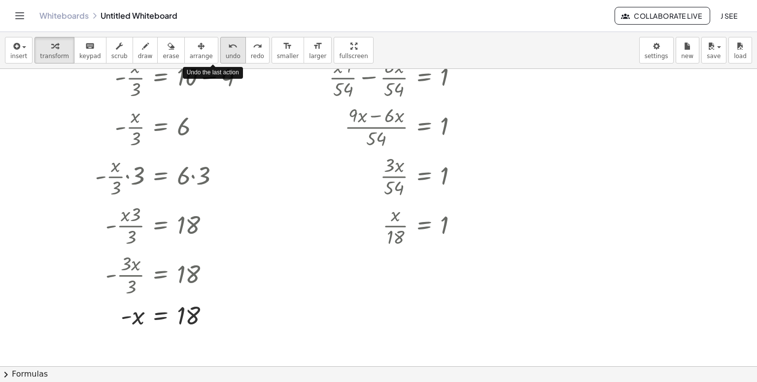
click at [226, 53] on span "undo" at bounding box center [233, 56] width 15 height 7
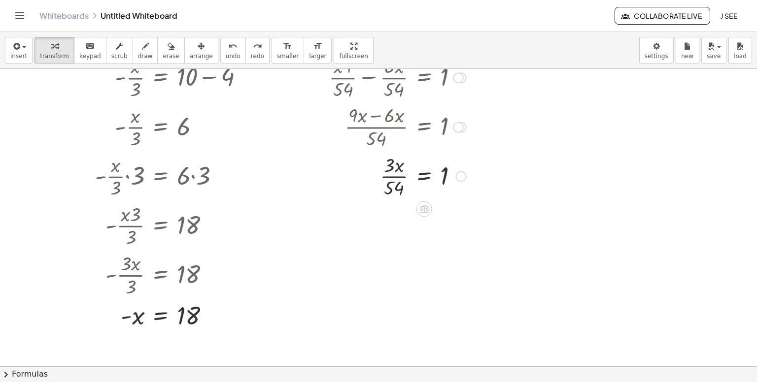
click at [399, 178] on div at bounding box center [394, 175] width 154 height 49
drag, startPoint x: 398, startPoint y: 242, endPoint x: 382, endPoint y: 221, distance: 26.4
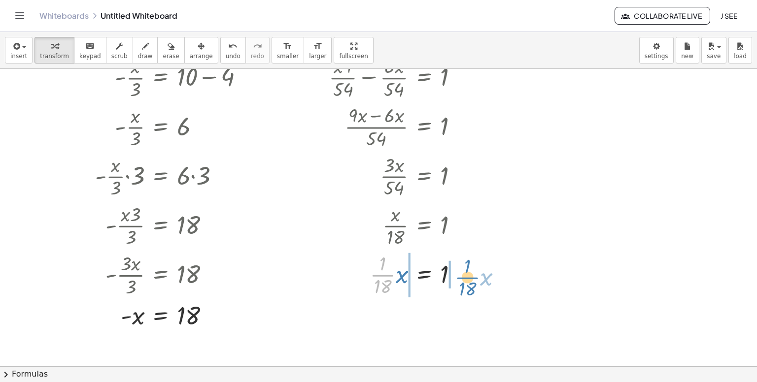
drag, startPoint x: 386, startPoint y: 276, endPoint x: 471, endPoint y: 278, distance: 84.8
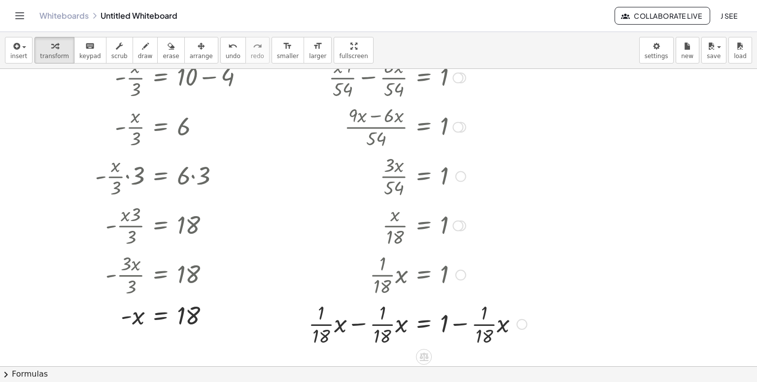
click at [363, 327] on div at bounding box center [418, 323] width 228 height 49
click at [363, 327] on div at bounding box center [424, 323] width 215 height 49
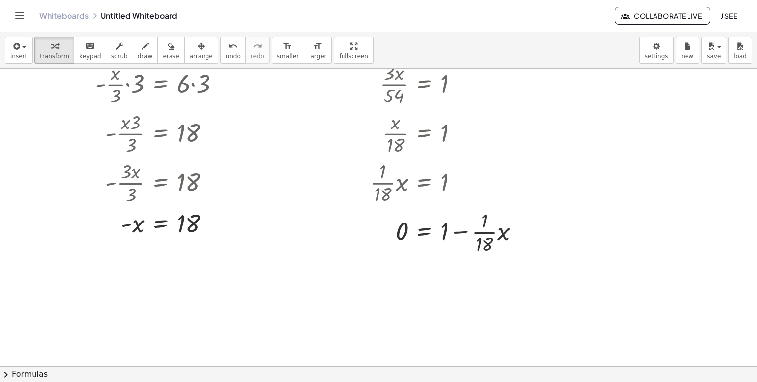
scroll to position [296, 0]
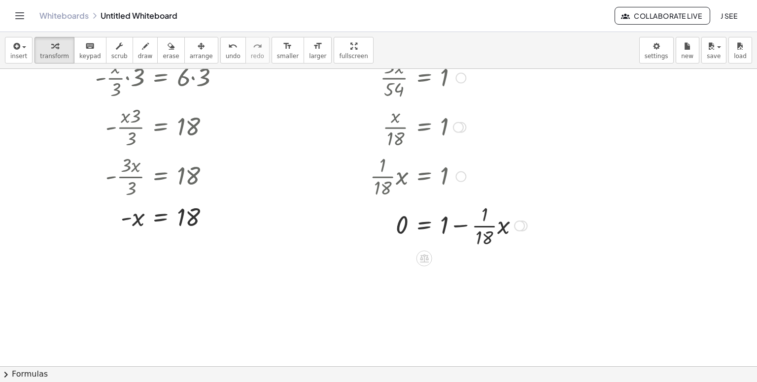
click at [459, 228] on div at bounding box center [424, 225] width 215 height 49
drag, startPoint x: 501, startPoint y: 231, endPoint x: 379, endPoint y: 222, distance: 123.0
click at [379, 222] on div at bounding box center [424, 225] width 215 height 49
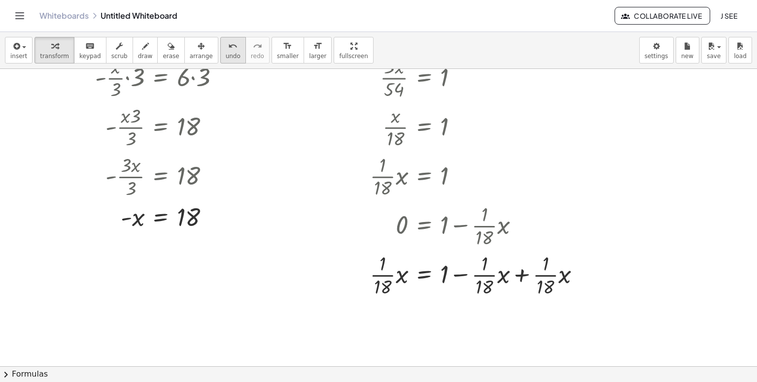
click at [228, 46] on icon "undo" at bounding box center [232, 46] width 9 height 12
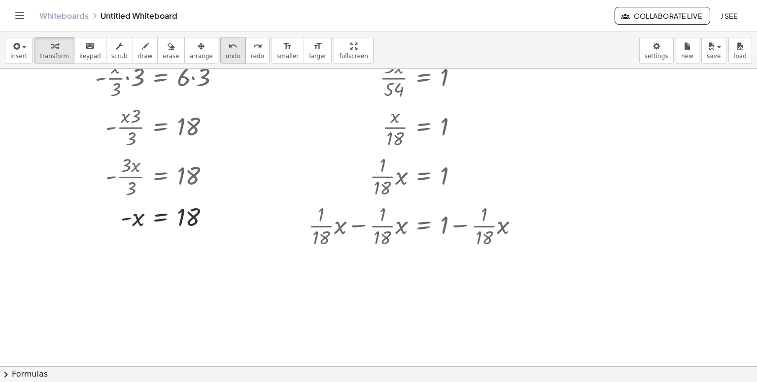
click at [228, 46] on icon "undo" at bounding box center [232, 46] width 9 height 12
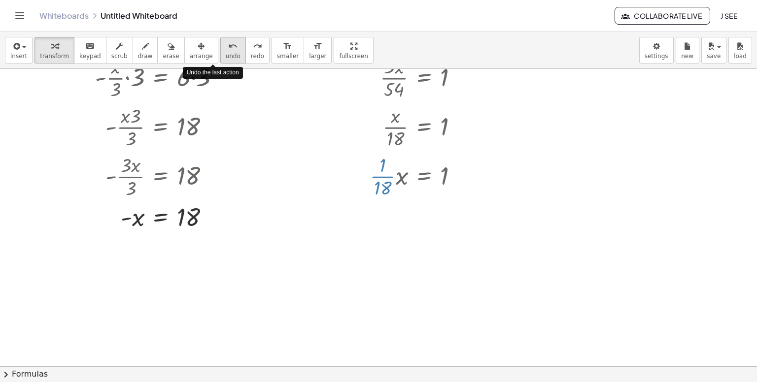
click at [228, 46] on icon "undo" at bounding box center [232, 46] width 9 height 12
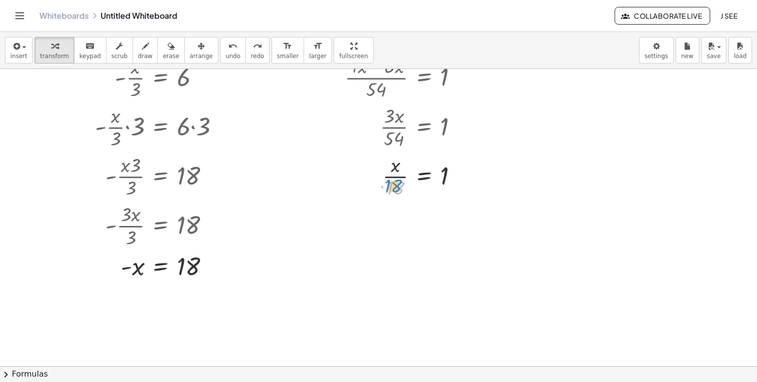
click at [392, 182] on div at bounding box center [394, 175] width 154 height 49
click at [396, 177] on div at bounding box center [394, 175] width 154 height 49
drag, startPoint x: 396, startPoint y: 168, endPoint x: 380, endPoint y: 169, distance: 15.3
click at [380, 169] on div at bounding box center [394, 175] width 154 height 49
drag, startPoint x: 398, startPoint y: 226, endPoint x: 450, endPoint y: 221, distance: 51.9
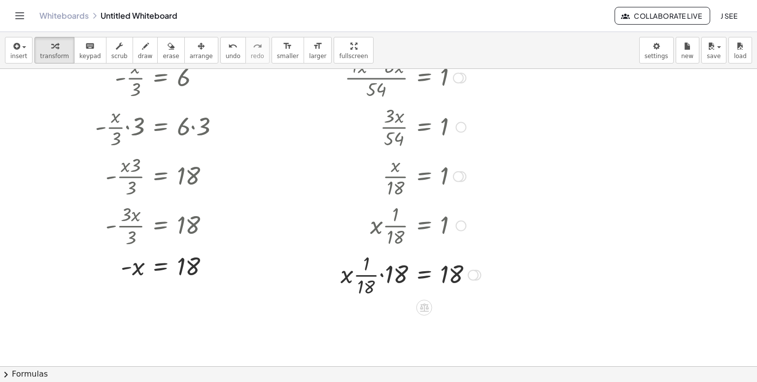
click at [380, 275] on div at bounding box center [401, 274] width 169 height 49
click at [392, 326] on div at bounding box center [401, 323] width 169 height 49
click at [392, 326] on div at bounding box center [401, 324] width 169 height 33
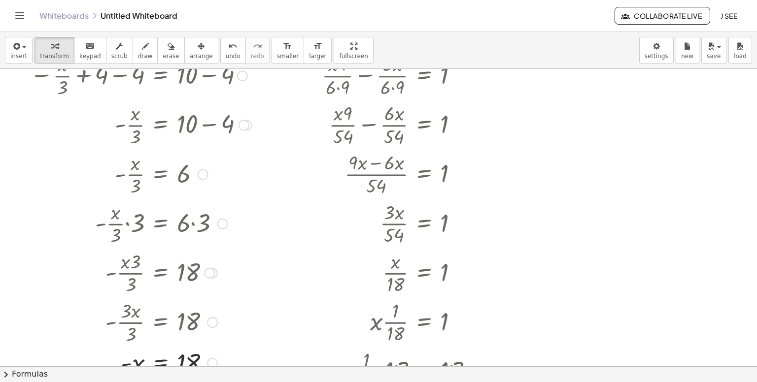
scroll to position [248, 0]
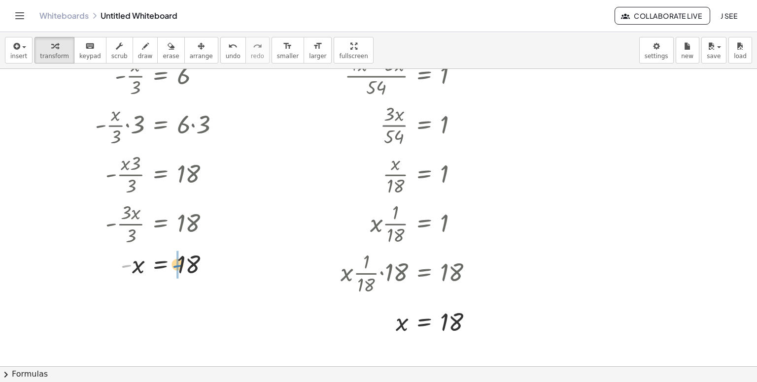
drag, startPoint x: 126, startPoint y: 269, endPoint x: 178, endPoint y: 269, distance: 52.2
click at [178, 269] on div at bounding box center [140, 264] width 231 height 33
click at [13, 54] on span "insert" at bounding box center [18, 56] width 17 height 7
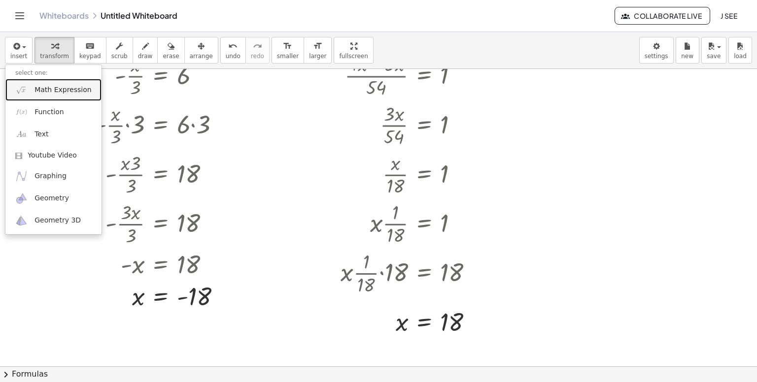
click at [71, 89] on span "Math Expression" at bounding box center [62, 90] width 57 height 10
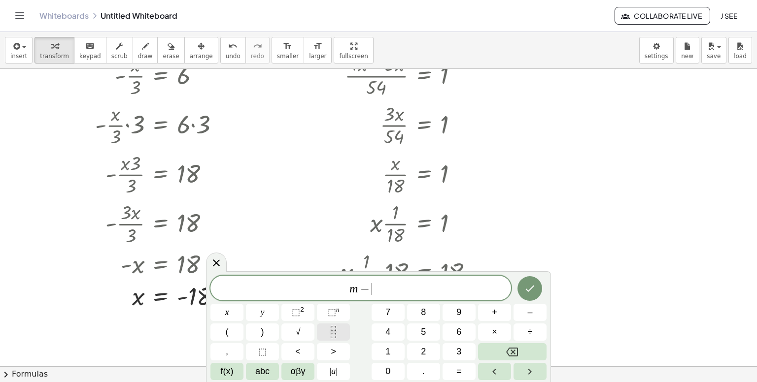
click at [330, 335] on icon "Fraction" at bounding box center [333, 332] width 12 height 12
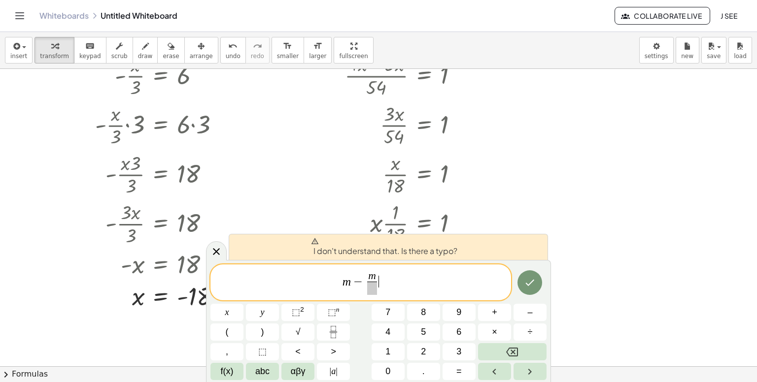
click at [400, 284] on span "m − m ​ ​" at bounding box center [360, 284] width 301 height 26
click at [399, 290] on span "m − m ​ ​" at bounding box center [360, 284] width 301 height 26
click at [375, 294] on span "​" at bounding box center [372, 288] width 10 height 13
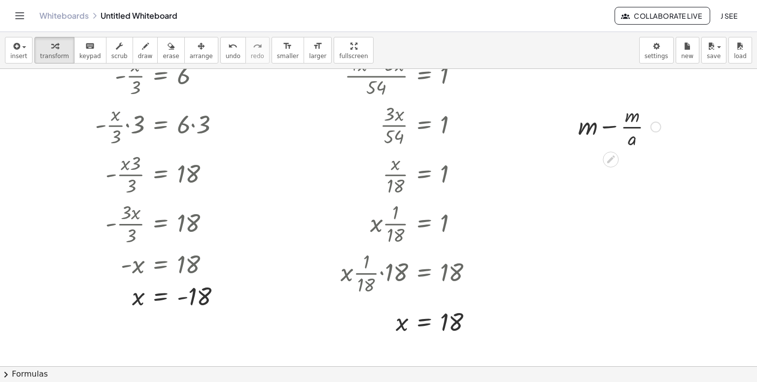
click at [627, 125] on div at bounding box center [619, 126] width 93 height 49
click at [608, 162] on icon at bounding box center [611, 160] width 8 height 8
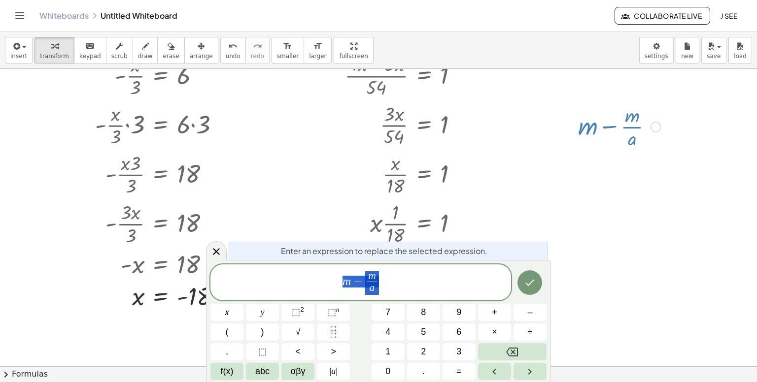
click at [382, 303] on div "m − m a ​ x y ⬚ 2 ⬚ n 7 8 9 + – ( ) √ 4 5 6 × ÷ , ⬚ < > 1 2 3 f(x) abc αβγ | a …" at bounding box center [378, 323] width 336 height 116
click at [380, 288] on span "m − m a ​" at bounding box center [360, 284] width 301 height 26
click at [372, 290] on var "a" at bounding box center [372, 288] width 5 height 12
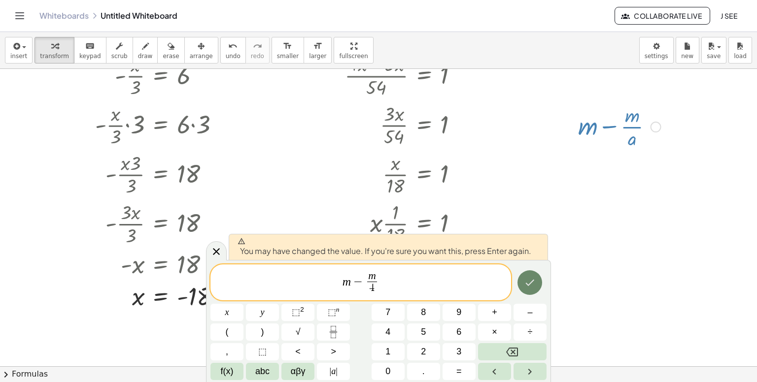
click at [542, 279] on button "Done" at bounding box center [529, 283] width 25 height 25
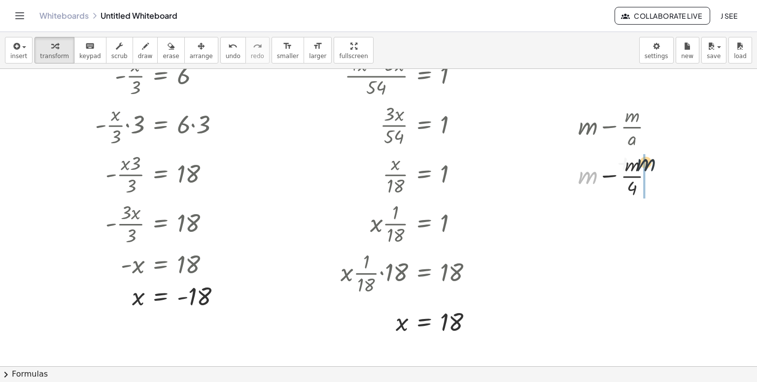
drag, startPoint x: 590, startPoint y: 177, endPoint x: 651, endPoint y: 164, distance: 62.2
click at [651, 164] on div at bounding box center [619, 175] width 93 height 49
click at [220, 48] on button "undo undo" at bounding box center [233, 50] width 26 height 27
click at [632, 168] on div at bounding box center [619, 175] width 93 height 49
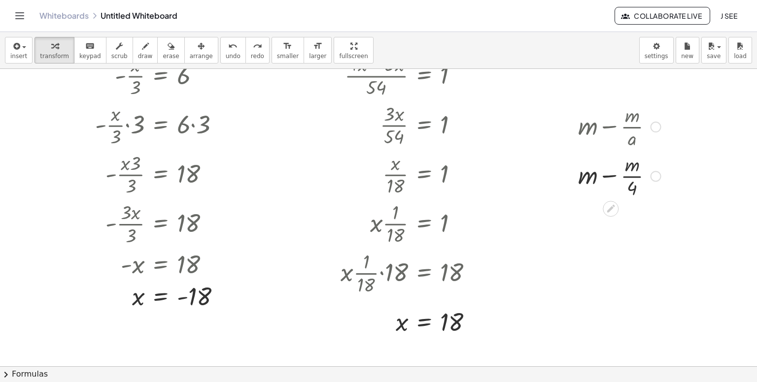
click at [630, 178] on div at bounding box center [619, 175] width 93 height 49
click at [609, 177] on div at bounding box center [619, 175] width 93 height 49
click at [591, 216] on div at bounding box center [620, 224] width 106 height 49
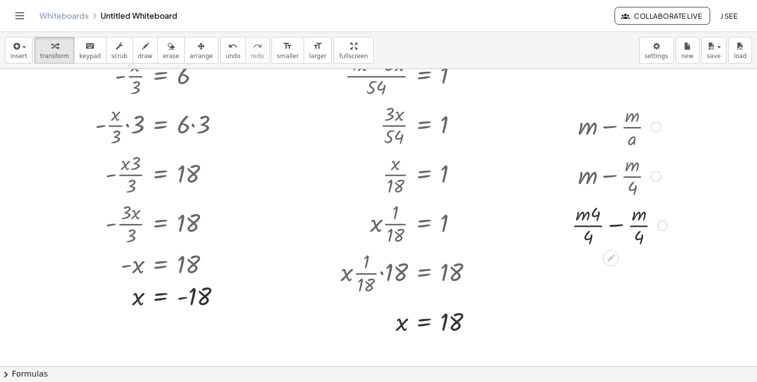
click at [591, 216] on div at bounding box center [620, 224] width 106 height 49
click at [610, 225] on div at bounding box center [620, 224] width 106 height 49
click at [611, 225] on div at bounding box center [620, 224] width 106 height 49
click at [625, 268] on div at bounding box center [620, 273] width 106 height 49
click at [626, 268] on div at bounding box center [620, 273] width 106 height 49
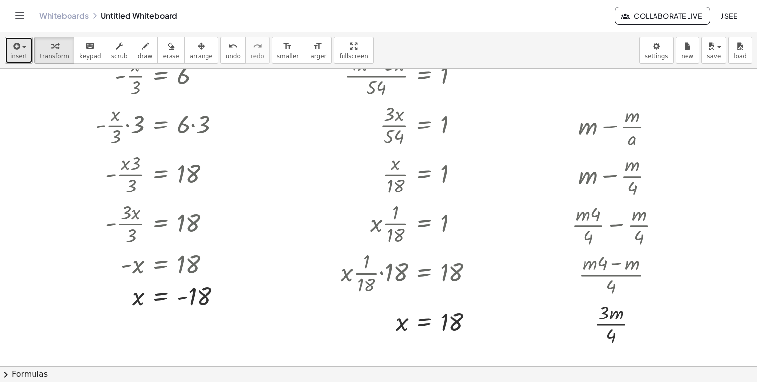
click at [20, 40] on div "button" at bounding box center [18, 46] width 17 height 12
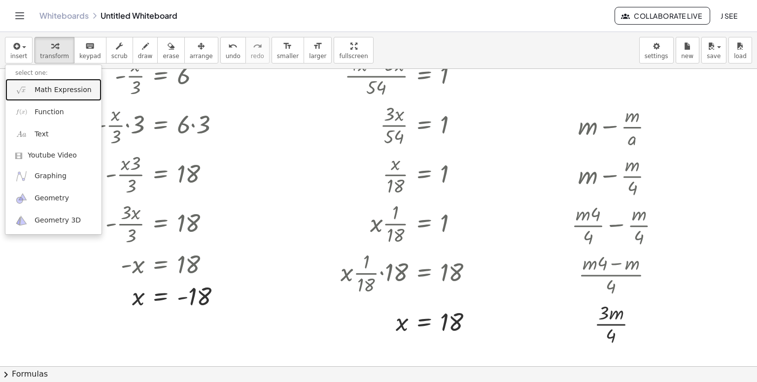
click at [48, 90] on span "Math Expression" at bounding box center [62, 90] width 57 height 10
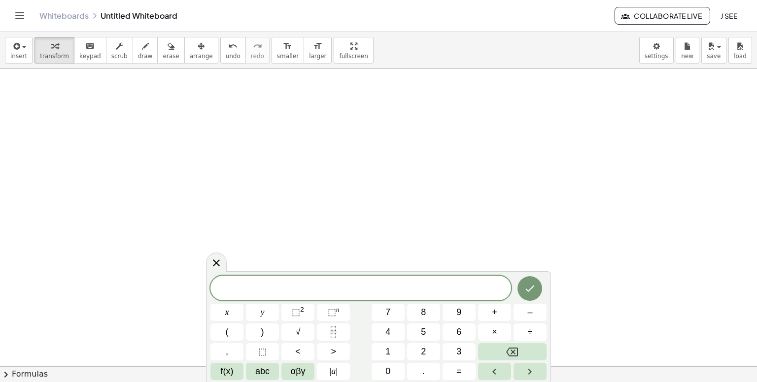
scroll to position [694, 0]
click at [502, 314] on button "+" at bounding box center [494, 312] width 33 height 17
click at [393, 317] on button "7" at bounding box center [388, 312] width 33 height 17
click at [257, 375] on span "abc" at bounding box center [262, 371] width 14 height 13
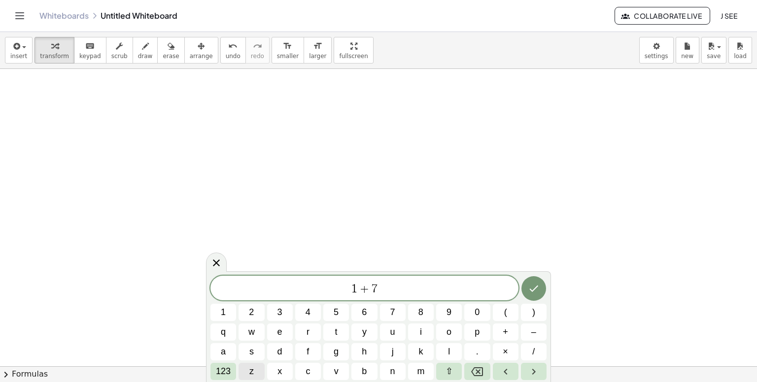
click at [245, 374] on button "z" at bounding box center [252, 371] width 26 height 17
click at [224, 369] on span "123" at bounding box center [223, 371] width 15 height 13
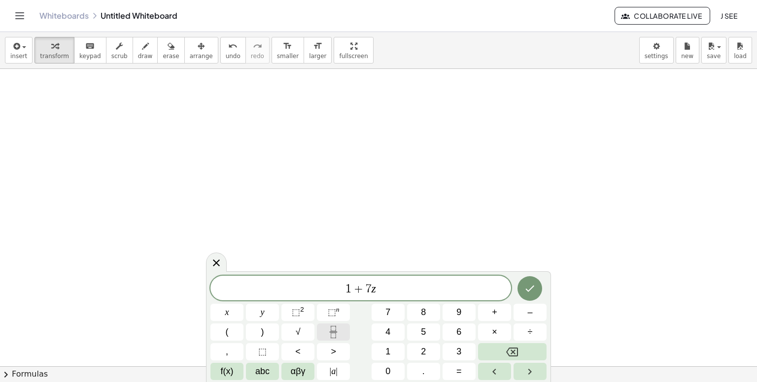
click at [328, 329] on icon "Fraction" at bounding box center [333, 332] width 12 height 12
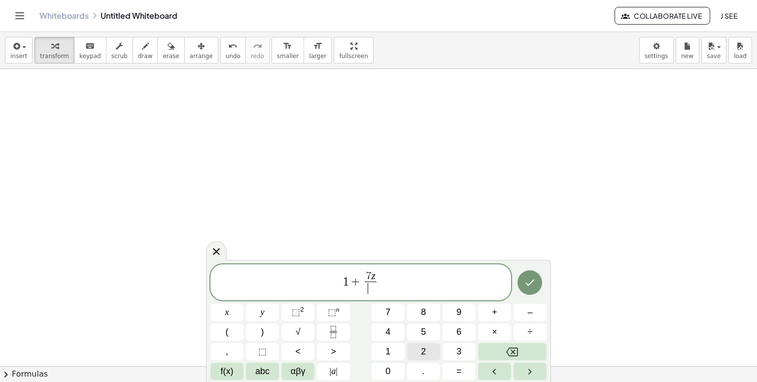
click at [430, 349] on button "2" at bounding box center [423, 352] width 33 height 17
click at [410, 288] on span "1 + 7 z 2 ​ ​" at bounding box center [360, 284] width 301 height 26
click at [462, 371] on button "=" at bounding box center [459, 371] width 33 height 17
click at [264, 377] on span "abc" at bounding box center [262, 371] width 14 height 13
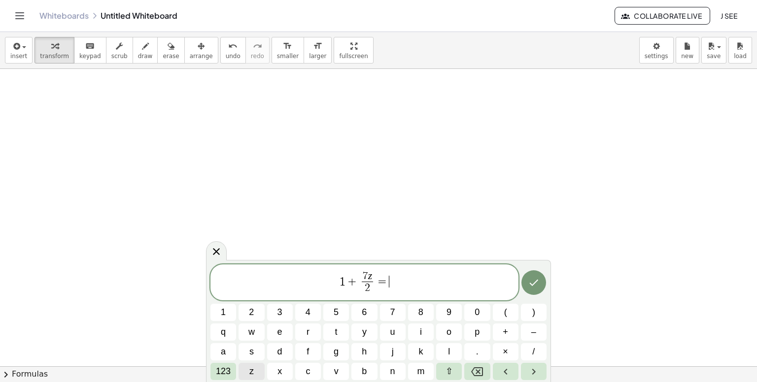
click at [254, 370] on button "z" at bounding box center [252, 371] width 26 height 17
click at [228, 371] on span "123" at bounding box center [223, 371] width 15 height 13
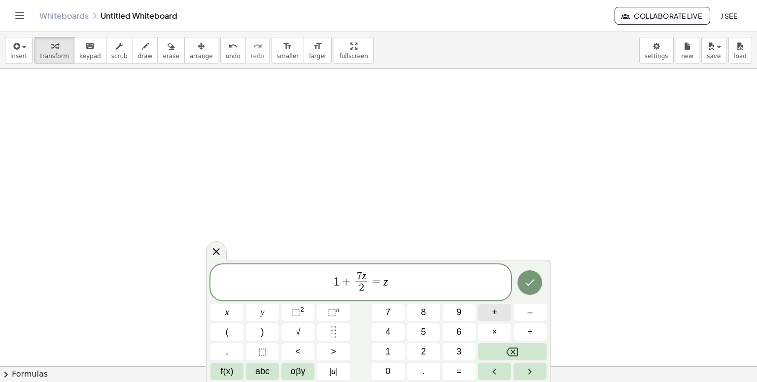
click at [498, 314] on button "+" at bounding box center [494, 312] width 33 height 17
click at [471, 326] on button "6" at bounding box center [459, 332] width 33 height 17
click at [529, 283] on icon "Done" at bounding box center [530, 283] width 12 height 12
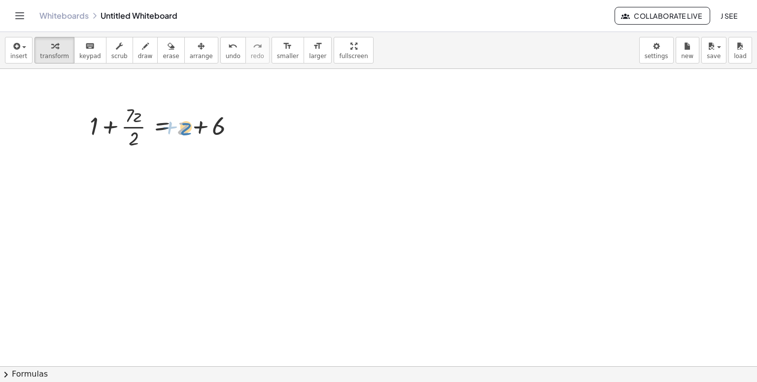
click at [183, 130] on div at bounding box center [166, 126] width 163 height 49
drag, startPoint x: 98, startPoint y: 127, endPoint x: 248, endPoint y: 114, distance: 150.9
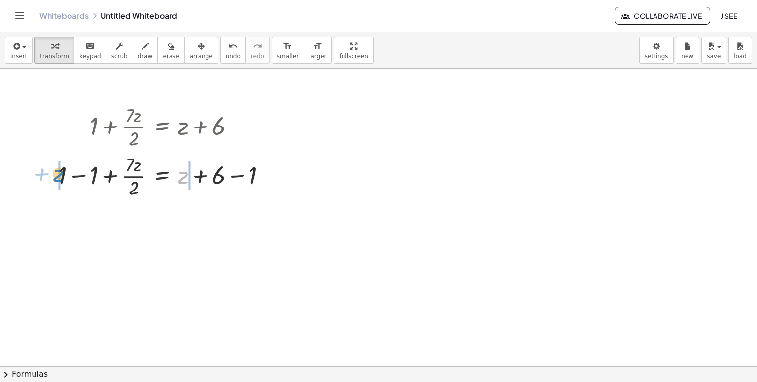
drag, startPoint x: 183, startPoint y: 178, endPoint x: 58, endPoint y: 176, distance: 125.2
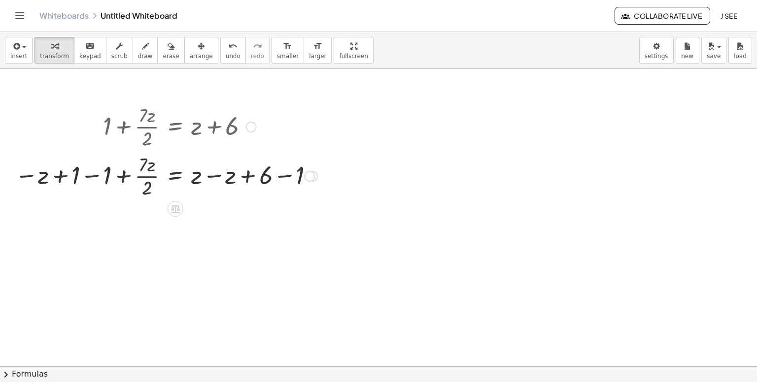
click at [92, 173] on div at bounding box center [166, 175] width 312 height 49
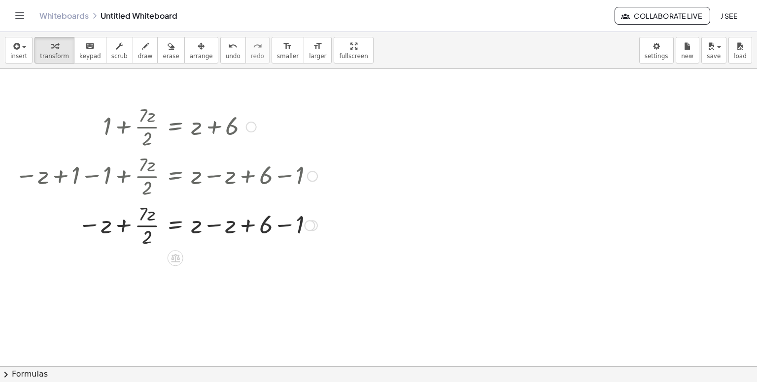
click at [215, 224] on div at bounding box center [166, 224] width 312 height 49
click at [213, 228] on div at bounding box center [166, 224] width 312 height 49
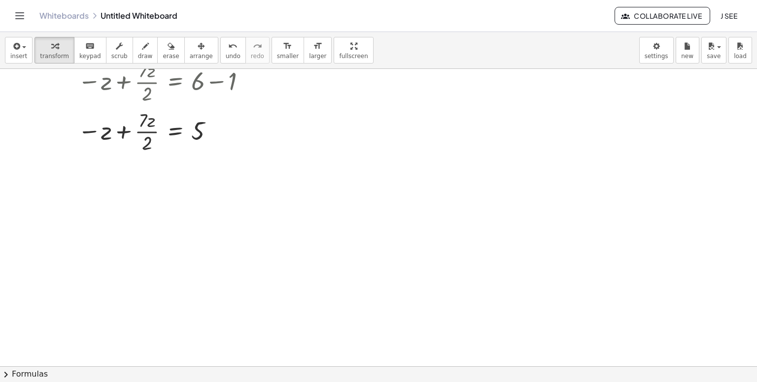
scroll to position [892, 0]
click at [123, 125] on div at bounding box center [166, 126] width 312 height 49
click at [120, 127] on div at bounding box center [166, 126] width 312 height 49
click at [120, 128] on div at bounding box center [166, 126] width 312 height 49
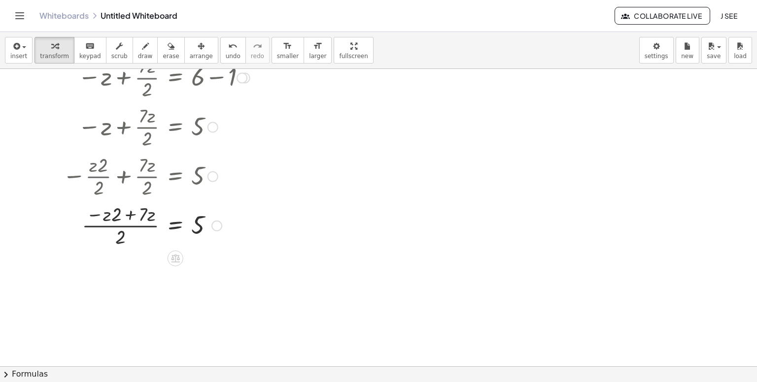
click at [129, 215] on div at bounding box center [166, 225] width 312 height 49
click at [178, 271] on div at bounding box center [166, 274] width 312 height 49
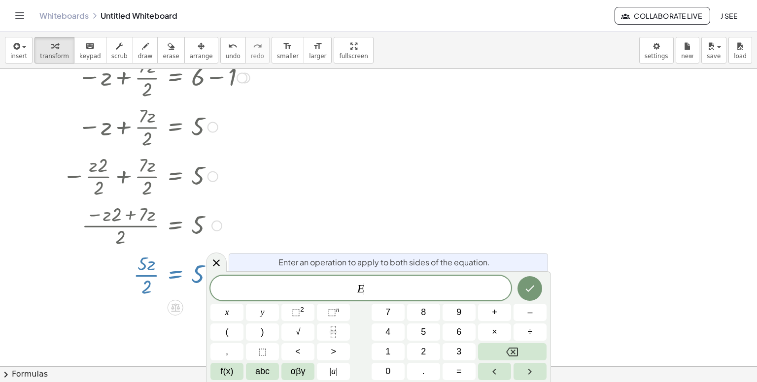
click at [178, 271] on div at bounding box center [166, 274] width 312 height 49
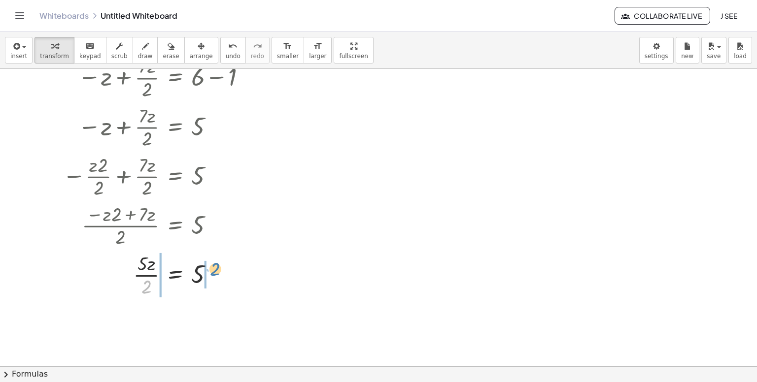
drag, startPoint x: 149, startPoint y: 284, endPoint x: 217, endPoint y: 267, distance: 70.3
click at [217, 267] on div at bounding box center [166, 274] width 312 height 49
click at [147, 323] on div at bounding box center [166, 323] width 312 height 49
click at [209, 321] on div at bounding box center [166, 323] width 312 height 49
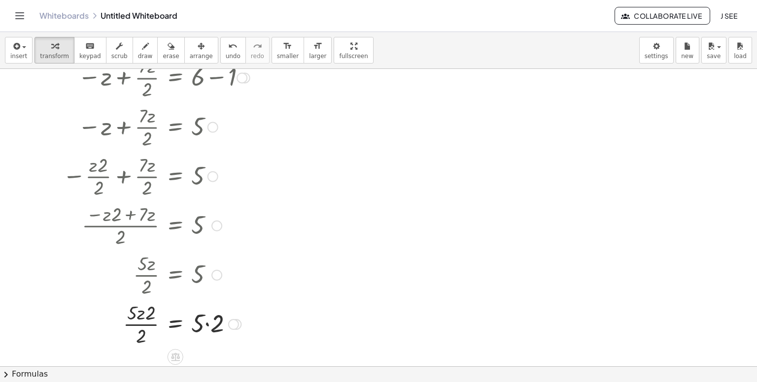
click at [209, 321] on div at bounding box center [166, 323] width 312 height 49
click at [141, 313] on div at bounding box center [166, 323] width 312 height 49
click at [148, 315] on div at bounding box center [166, 323] width 312 height 49
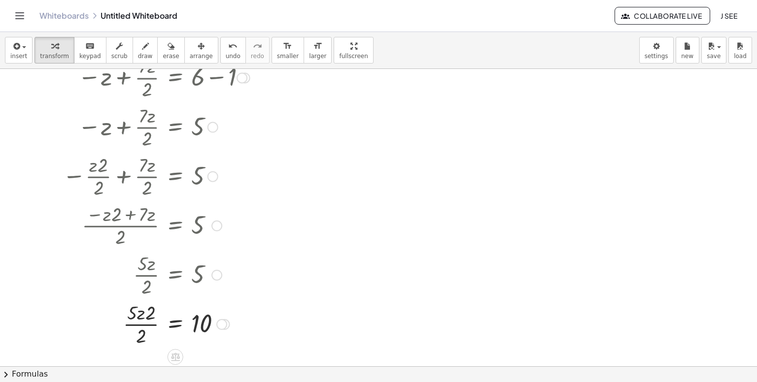
click at [151, 310] on div at bounding box center [166, 323] width 312 height 49
click at [135, 310] on div at bounding box center [166, 323] width 312 height 49
click at [134, 310] on div at bounding box center [166, 323] width 312 height 49
drag, startPoint x: 139, startPoint y: 323, endPoint x: 143, endPoint y: 327, distance: 5.2
click at [140, 323] on div at bounding box center [166, 323] width 312 height 49
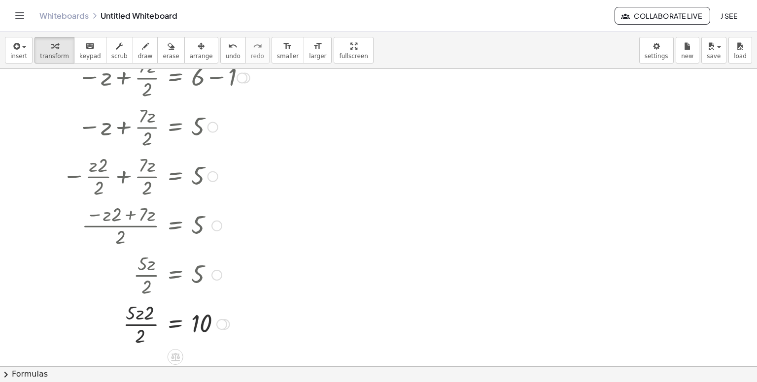
click at [143, 328] on div at bounding box center [166, 323] width 312 height 49
drag, startPoint x: 151, startPoint y: 315, endPoint x: 140, endPoint y: 317, distance: 10.9
click at [140, 317] on div at bounding box center [166, 323] width 312 height 49
click at [138, 317] on div at bounding box center [166, 323] width 312 height 49
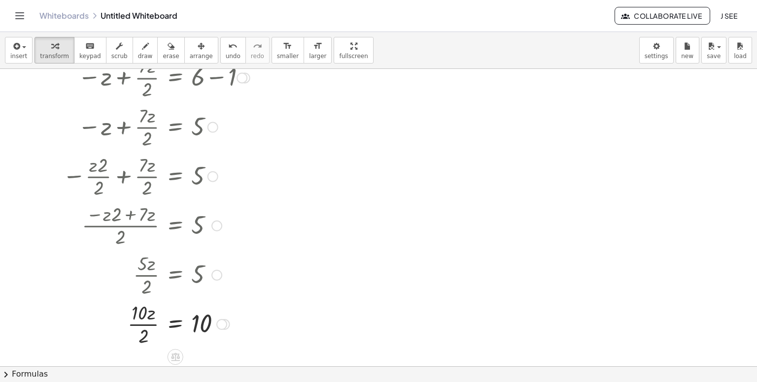
click at [148, 324] on div at bounding box center [166, 323] width 312 height 49
click at [206, 328] on div at bounding box center [166, 324] width 312 height 34
drag, startPoint x: 143, startPoint y: 327, endPoint x: 194, endPoint y: 344, distance: 53.5
click at [149, 322] on div at bounding box center [166, 323] width 312 height 49
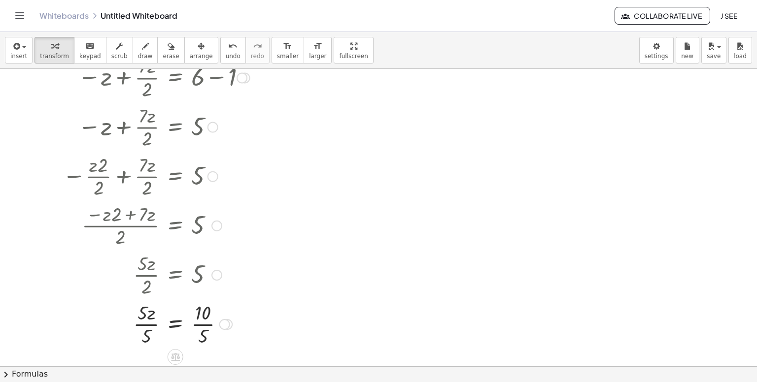
click at [149, 322] on div at bounding box center [166, 323] width 312 height 49
click at [201, 325] on div at bounding box center [166, 323] width 312 height 49
click at [201, 325] on div at bounding box center [166, 324] width 312 height 33
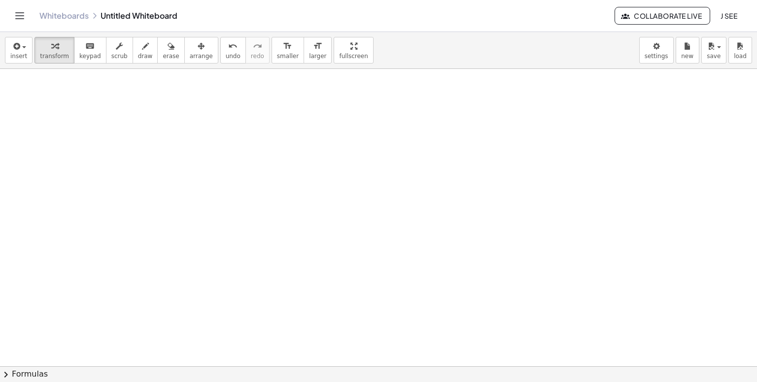
scroll to position [37855, 0]
drag, startPoint x: 246, startPoint y: 261, endPoint x: 25, endPoint y: 56, distance: 301.3
click at [25, 56] on button "insert" at bounding box center [19, 50] width 28 height 27
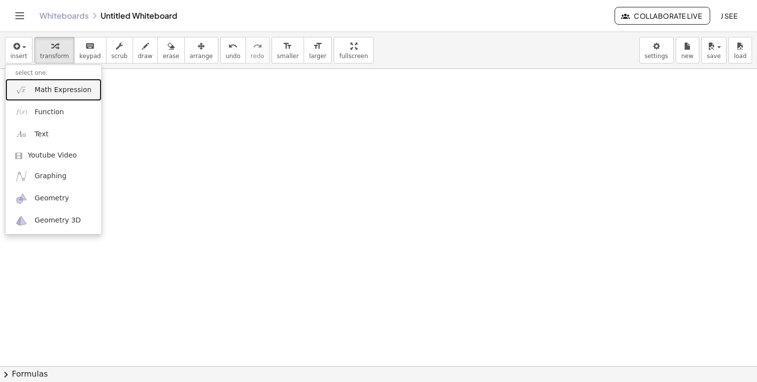
click at [57, 91] on span "Math Expression" at bounding box center [62, 90] width 57 height 10
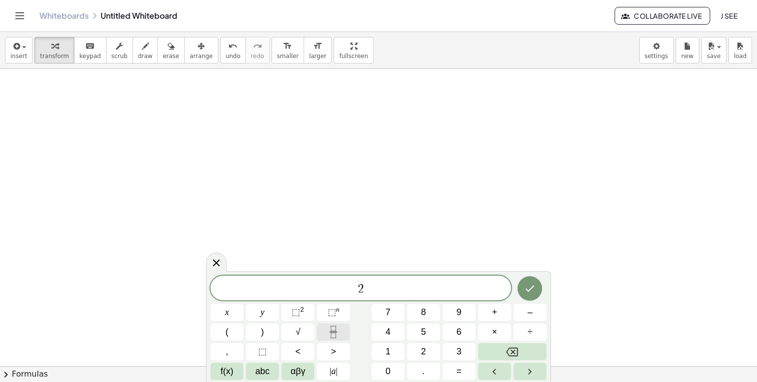
click at [332, 332] on rect "Fraction" at bounding box center [333, 332] width 7 height 0
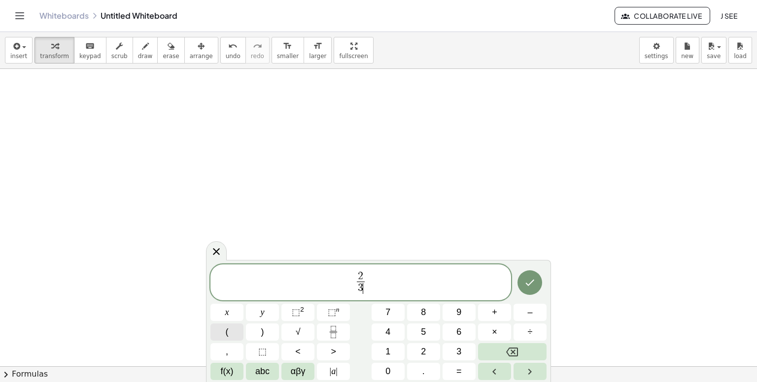
click at [239, 332] on button "(" at bounding box center [226, 332] width 33 height 17
click at [509, 351] on icon "Backspace" at bounding box center [512, 352] width 12 height 12
click at [396, 278] on span "2 3 ​ ​" at bounding box center [360, 284] width 301 height 26
click at [234, 327] on button "(" at bounding box center [226, 332] width 33 height 17
click at [394, 309] on button "7" at bounding box center [388, 312] width 33 height 17
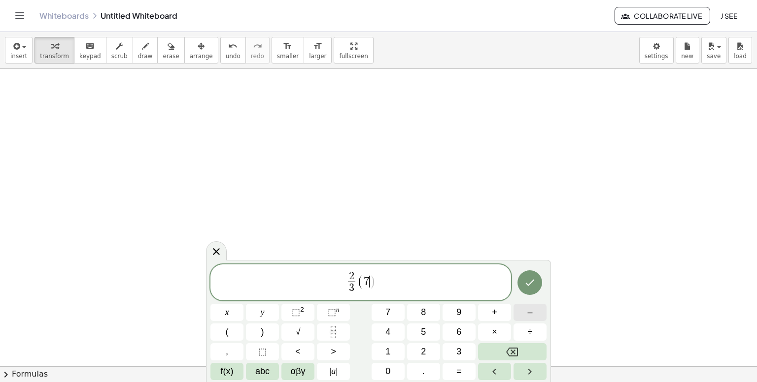
click at [520, 311] on button "–" at bounding box center [530, 312] width 33 height 17
click at [230, 310] on button "x" at bounding box center [226, 312] width 33 height 17
click at [268, 330] on button ")" at bounding box center [262, 332] width 33 height 17
click at [496, 316] on span "+" at bounding box center [494, 312] width 5 height 13
click at [388, 347] on span "1" at bounding box center [387, 351] width 5 height 13
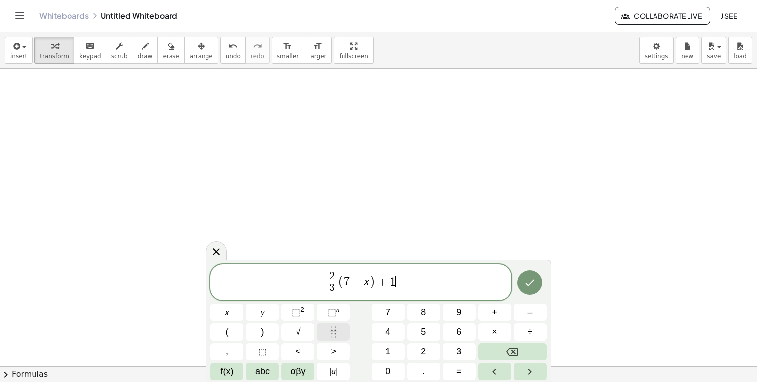
click at [335, 334] on icon "Fraction" at bounding box center [333, 332] width 12 height 12
click at [388, 329] on span "4" at bounding box center [387, 332] width 5 height 13
click at [430, 288] on span "2 3 ​ ( 7 − x ) + 1 4 ​ ​" at bounding box center [360, 284] width 301 height 26
click at [232, 335] on button "(" at bounding box center [226, 332] width 33 height 17
click at [222, 314] on button "x" at bounding box center [226, 312] width 33 height 17
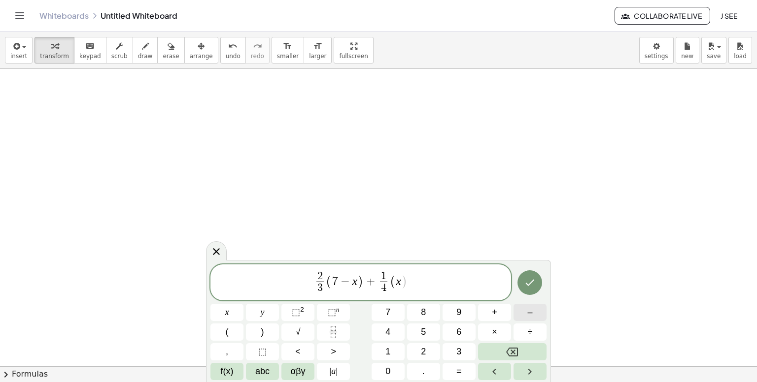
click at [533, 312] on button "–" at bounding box center [530, 312] width 33 height 17
click at [422, 347] on span "2" at bounding box center [423, 351] width 5 height 13
click at [262, 332] on span ")" at bounding box center [262, 332] width 3 height 13
click at [456, 368] on span "=" at bounding box center [458, 371] width 5 height 13
click at [388, 369] on span "0" at bounding box center [387, 371] width 5 height 13
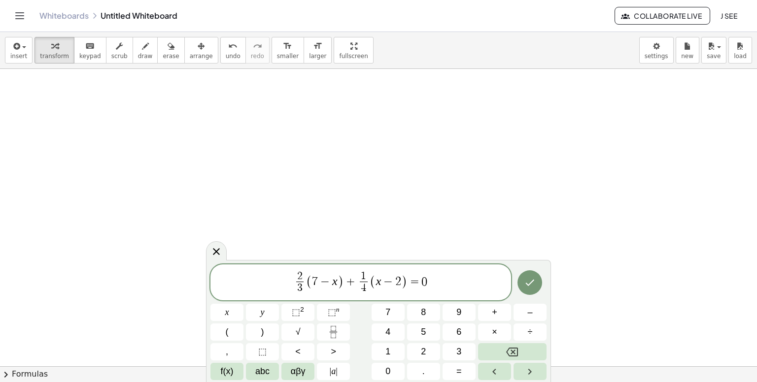
click at [243, 304] on div at bounding box center [226, 312] width 33 height 17
click at [528, 288] on icon "Done" at bounding box center [530, 283] width 12 height 12
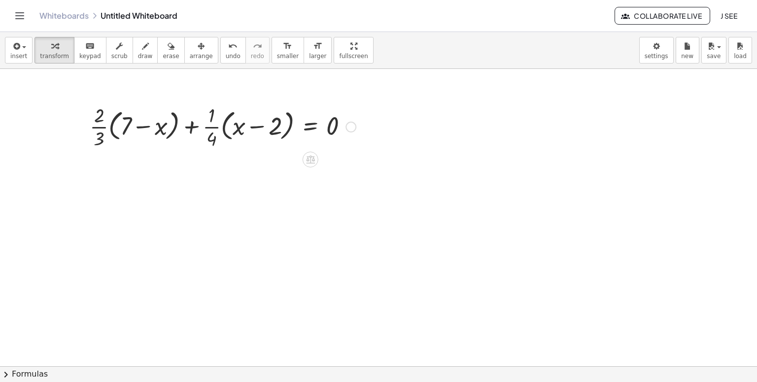
click at [145, 128] on div at bounding box center [223, 126] width 276 height 49
click at [107, 127] on div at bounding box center [223, 126] width 276 height 49
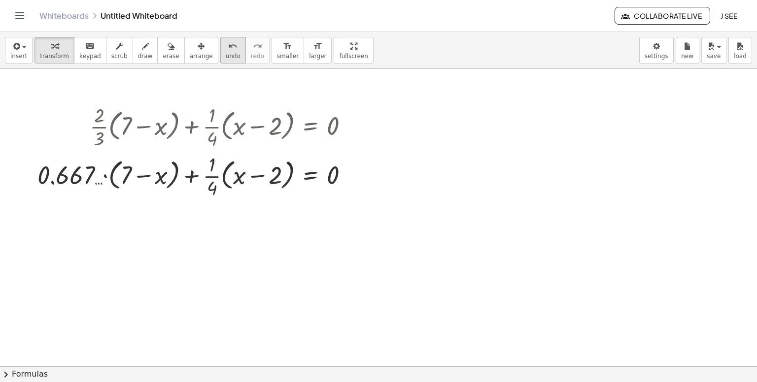
click at [226, 53] on span "undo" at bounding box center [233, 56] width 15 height 7
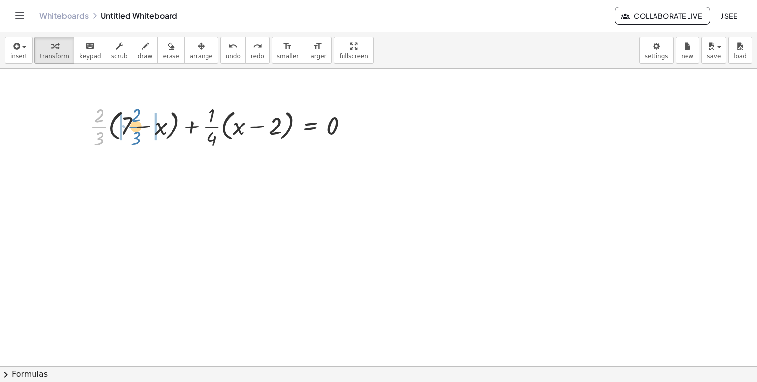
drag, startPoint x: 101, startPoint y: 126, endPoint x: 138, endPoint y: 126, distance: 37.0
click at [138, 126] on div at bounding box center [223, 126] width 276 height 49
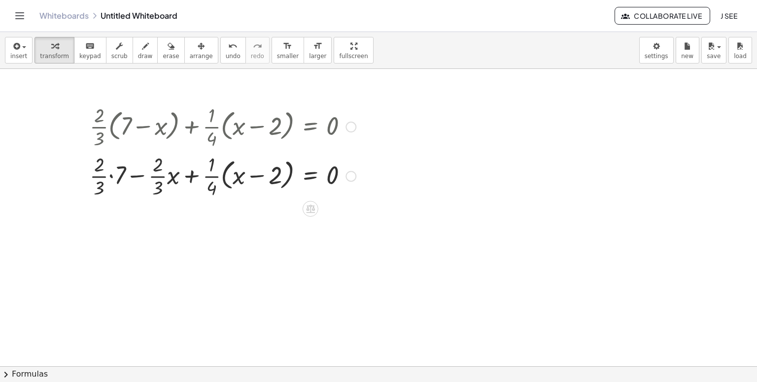
click at [113, 174] on div at bounding box center [223, 175] width 276 height 49
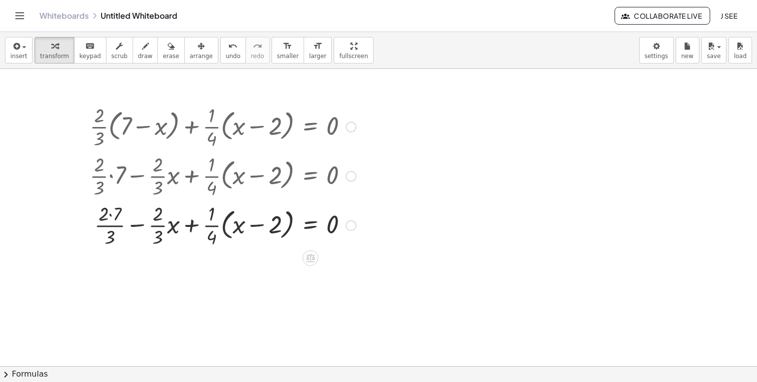
click at [111, 218] on div at bounding box center [223, 224] width 276 height 49
click at [110, 218] on div at bounding box center [223, 224] width 276 height 49
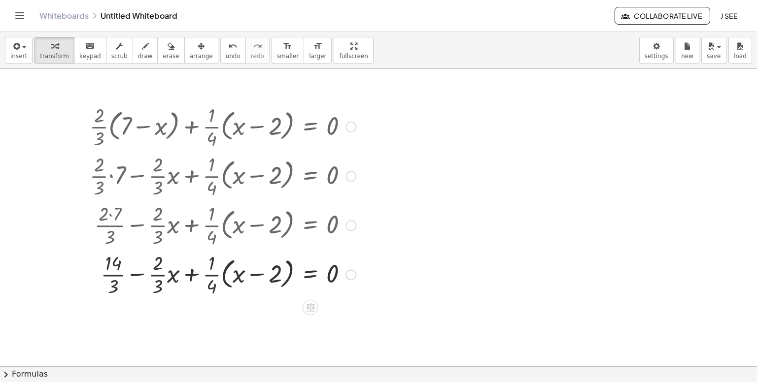
click at [137, 276] on div at bounding box center [223, 273] width 276 height 49
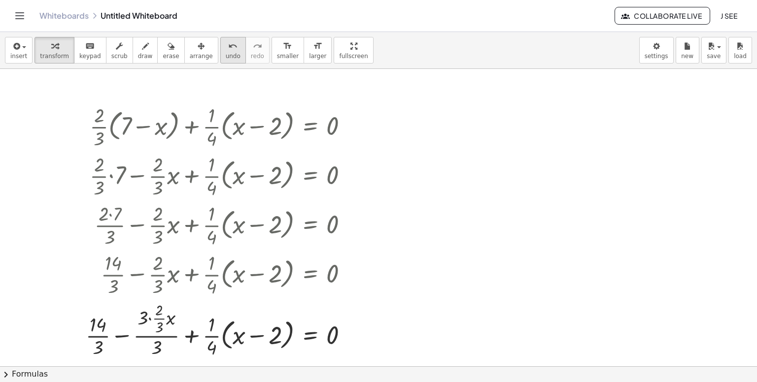
click at [228, 50] on icon "undo" at bounding box center [232, 46] width 9 height 12
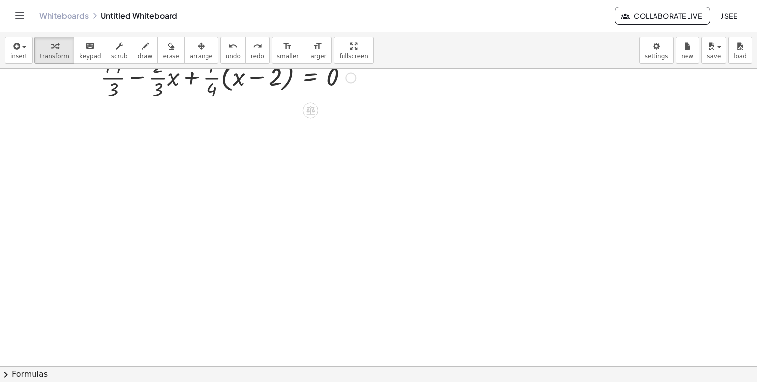
scroll to position [38003, 0]
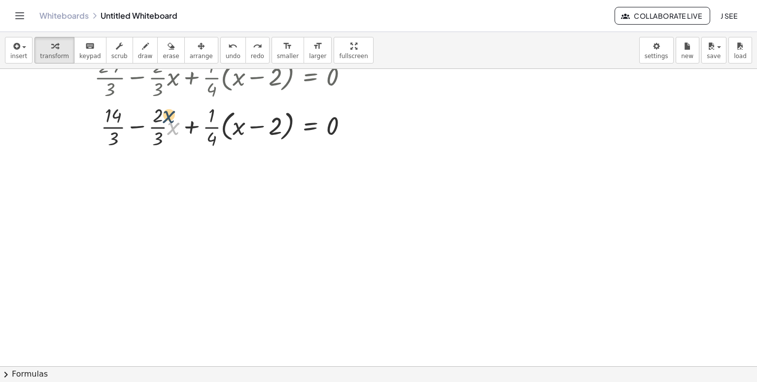
drag, startPoint x: 173, startPoint y: 127, endPoint x: 169, endPoint y: 114, distance: 13.1
click at [169, 114] on div at bounding box center [223, 126] width 276 height 49
click at [156, 130] on div at bounding box center [223, 126] width 276 height 49
click at [159, 129] on div at bounding box center [223, 126] width 276 height 49
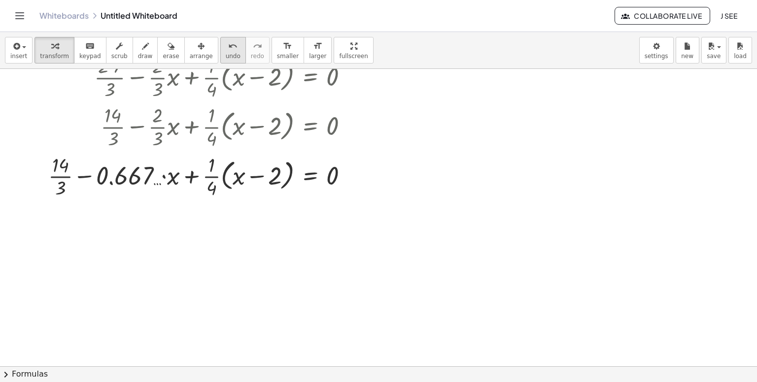
click at [226, 55] on span "undo" at bounding box center [233, 56] width 15 height 7
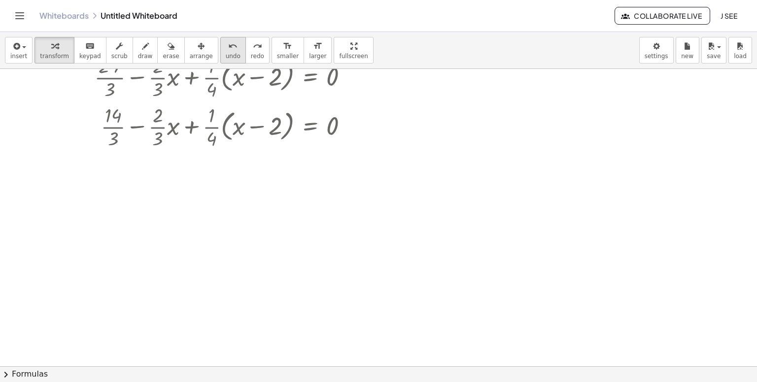
click at [226, 55] on span "undo" at bounding box center [233, 56] width 15 height 7
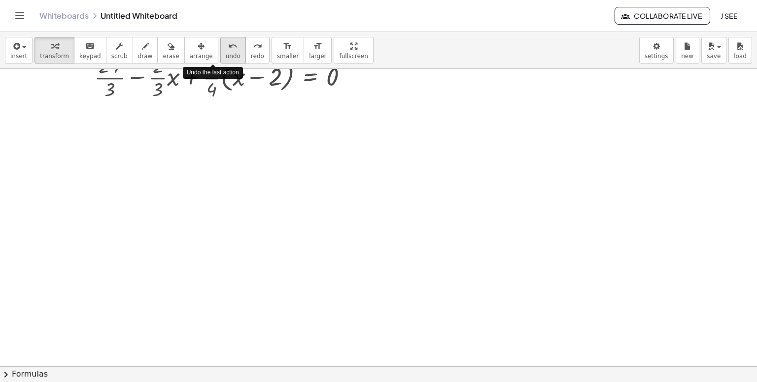
click at [226, 55] on span "undo" at bounding box center [233, 56] width 15 height 7
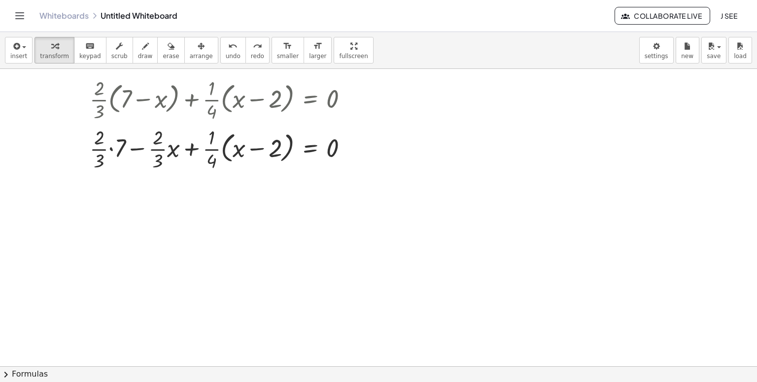
scroll to position [37855, 0]
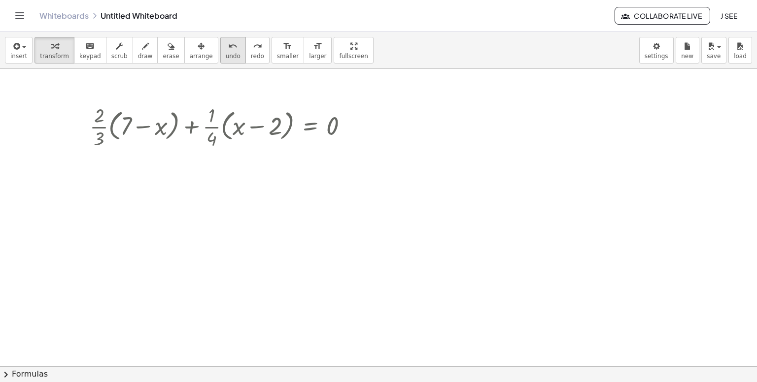
click at [226, 50] on div "undo" at bounding box center [233, 46] width 15 height 12
drag, startPoint x: 99, startPoint y: 129, endPoint x: 144, endPoint y: 137, distance: 45.5
click at [144, 137] on div at bounding box center [223, 126] width 276 height 49
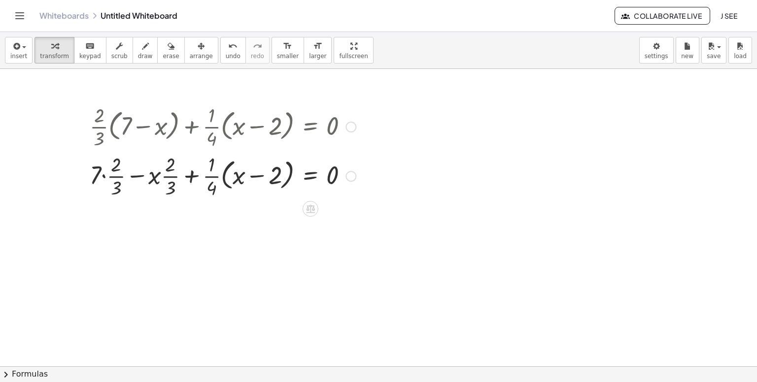
click at [103, 175] on div at bounding box center [223, 175] width 276 height 49
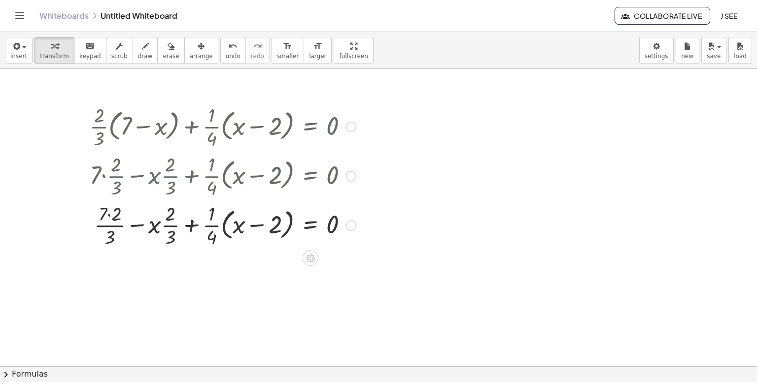
click at [112, 219] on div at bounding box center [223, 224] width 276 height 49
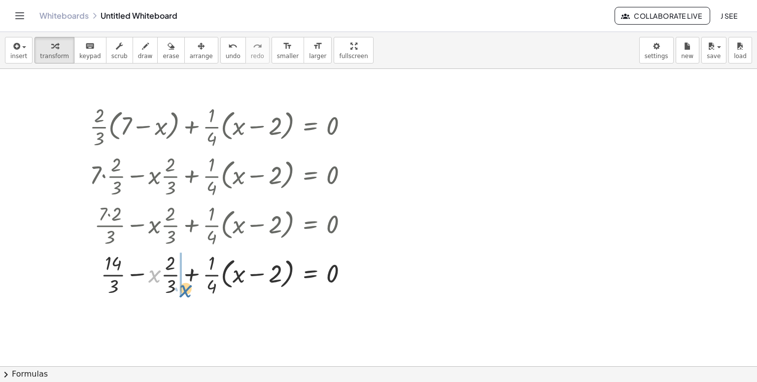
drag, startPoint x: 154, startPoint y: 230, endPoint x: 187, endPoint y: 233, distance: 33.7
click at [310, 127] on div "+ · · 2 · 3 · ( + 7 − x ) + · · 1 · 4 · ( + x − 2 ) = 0 + · 7 · · 2 · 3 − · x ·…" at bounding box center [310, 127] width 0 height 0
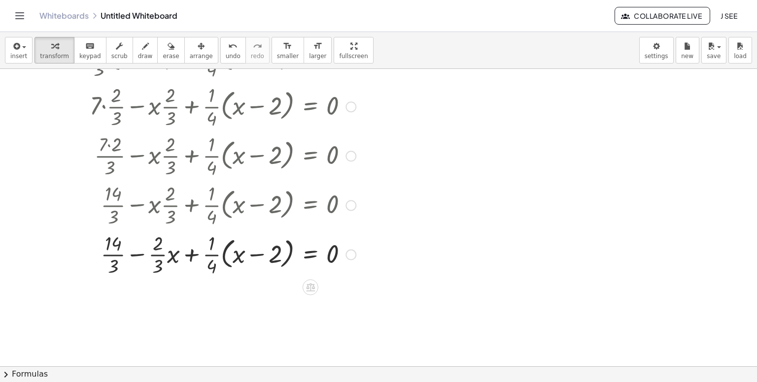
scroll to position [38003, 0]
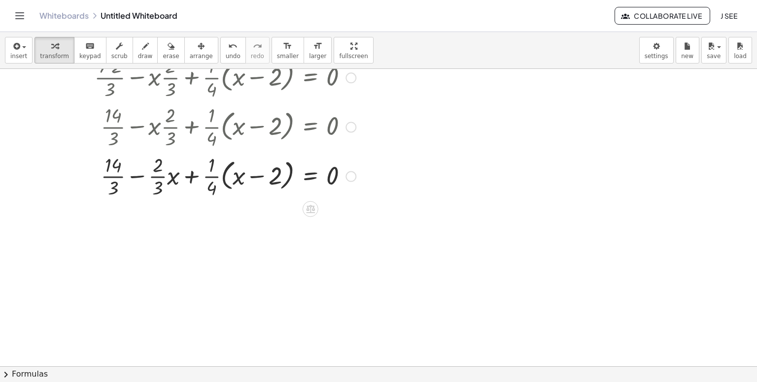
click at [138, 176] on div at bounding box center [223, 175] width 276 height 49
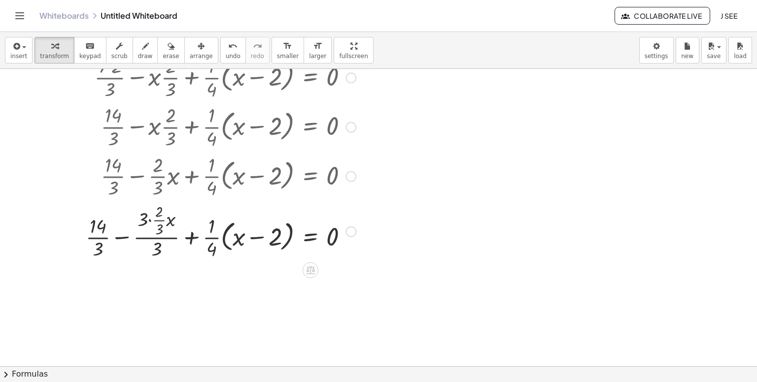
click at [159, 223] on div at bounding box center [221, 230] width 280 height 61
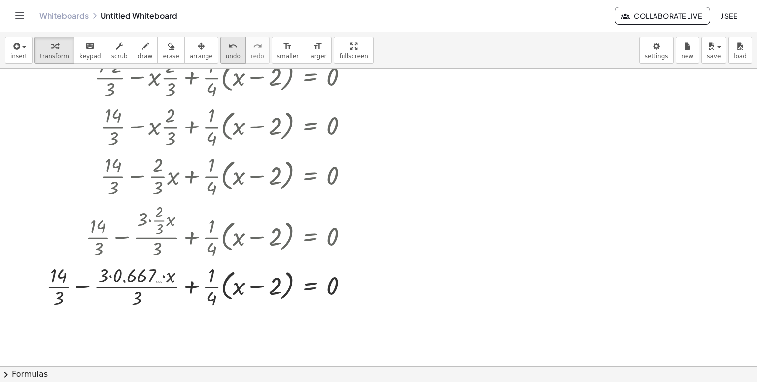
click at [220, 50] on button "undo undo" at bounding box center [233, 50] width 26 height 27
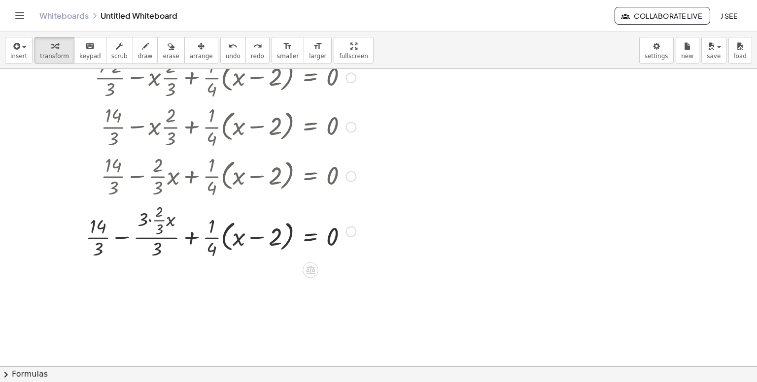
click at [148, 223] on div at bounding box center [221, 230] width 280 height 61
click at [148, 223] on div at bounding box center [223, 230] width 276 height 61
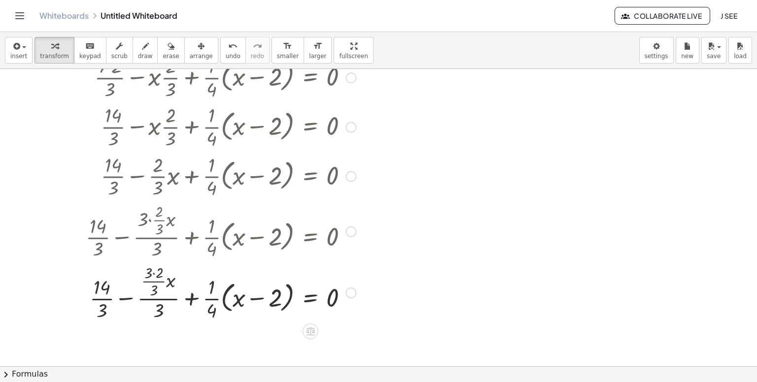
click at [159, 272] on div at bounding box center [221, 292] width 280 height 61
click at [158, 286] on div at bounding box center [221, 292] width 280 height 61
click at [158, 286] on div at bounding box center [221, 292] width 280 height 49
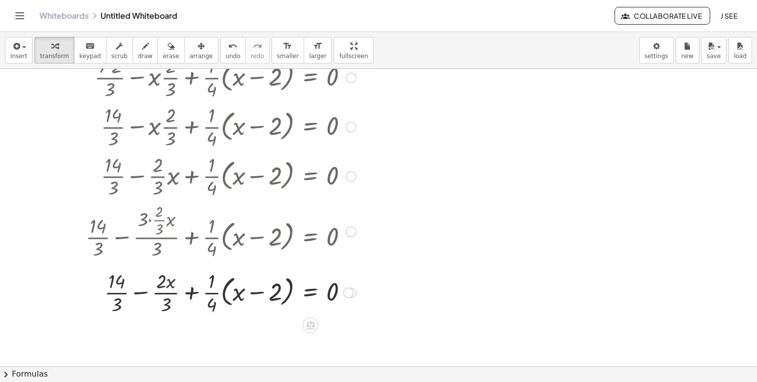
click at [141, 295] on div at bounding box center [221, 292] width 280 height 49
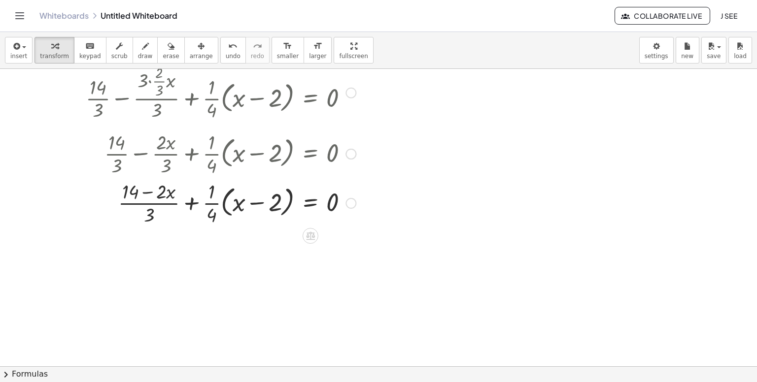
scroll to position [38151, 0]
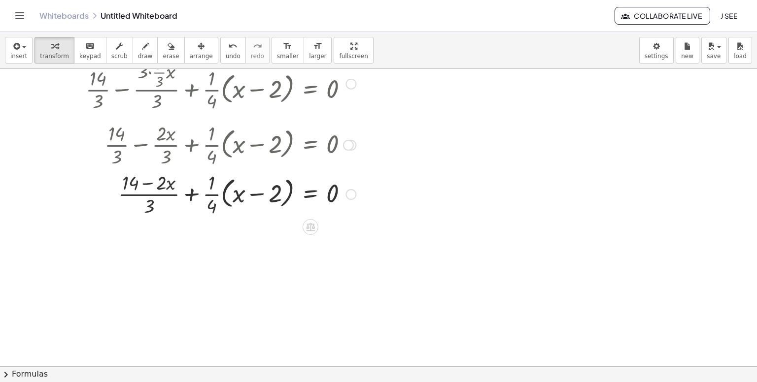
click at [234, 196] on div at bounding box center [221, 193] width 280 height 49
click at [237, 196] on div at bounding box center [221, 193] width 280 height 49
drag, startPoint x: 214, startPoint y: 196, endPoint x: 258, endPoint y: 194, distance: 43.9
click at [258, 194] on div at bounding box center [221, 193] width 280 height 49
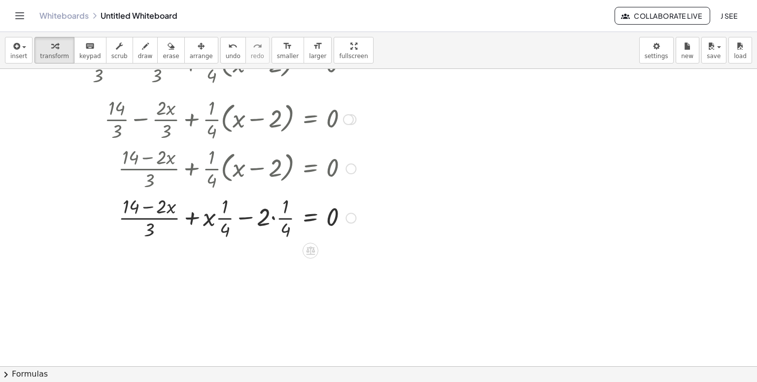
scroll to position [38250, 0]
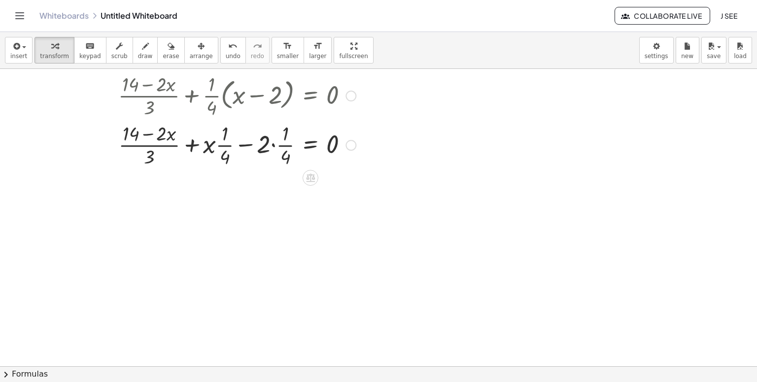
click at [221, 146] on div at bounding box center [221, 144] width 280 height 49
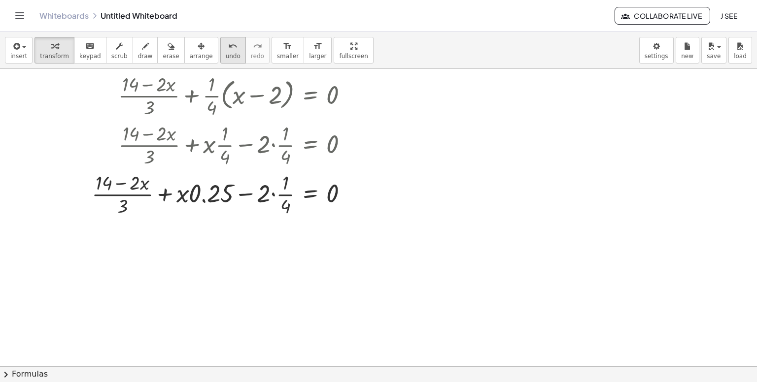
click at [228, 48] on icon "undo" at bounding box center [232, 46] width 9 height 12
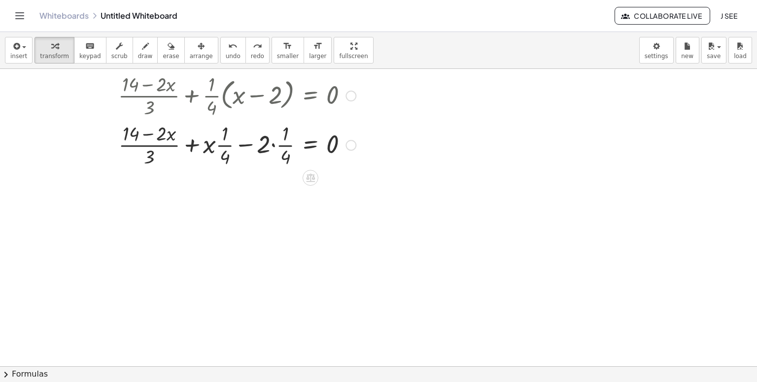
click at [246, 144] on div at bounding box center [233, 144] width 253 height 49
click at [267, 145] on div at bounding box center [233, 144] width 253 height 49
click at [282, 143] on div at bounding box center [233, 144] width 253 height 49
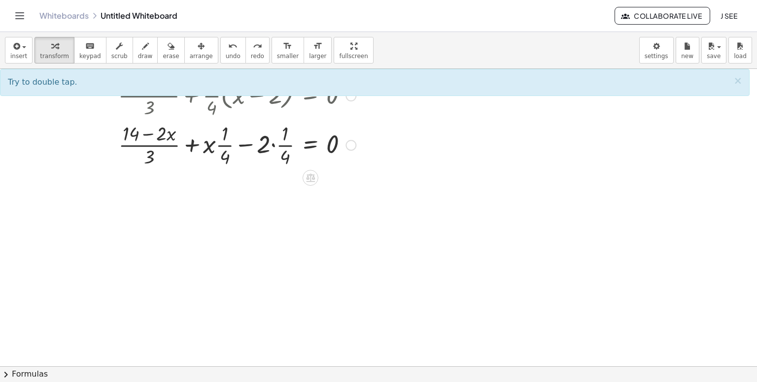
click at [272, 147] on div at bounding box center [233, 144] width 253 height 49
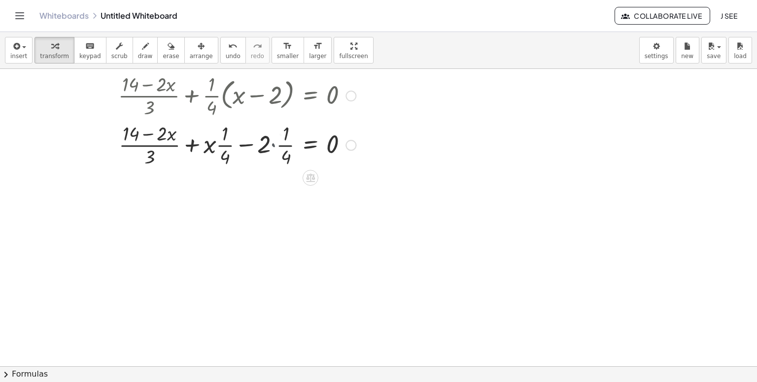
click at [272, 147] on div at bounding box center [221, 144] width 280 height 49
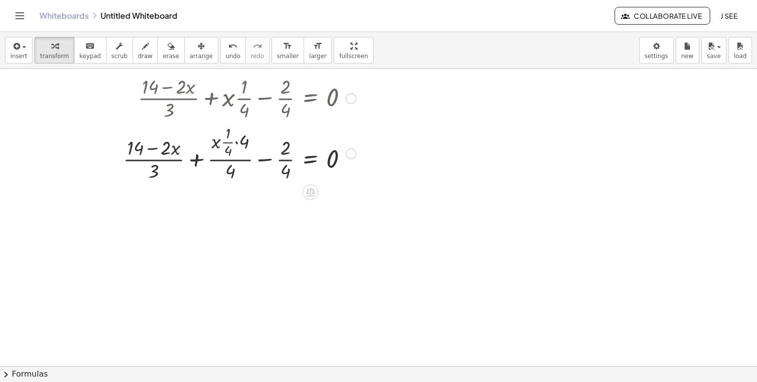
scroll to position [38348, 0]
click at [234, 138] on div at bounding box center [221, 150] width 280 height 61
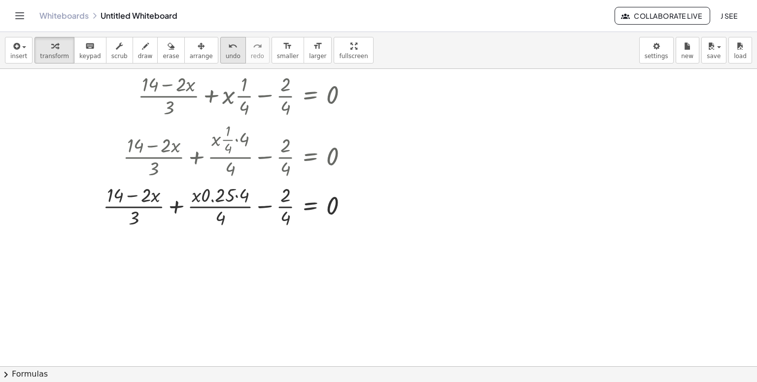
click at [228, 51] on icon "undo" at bounding box center [232, 46] width 9 height 12
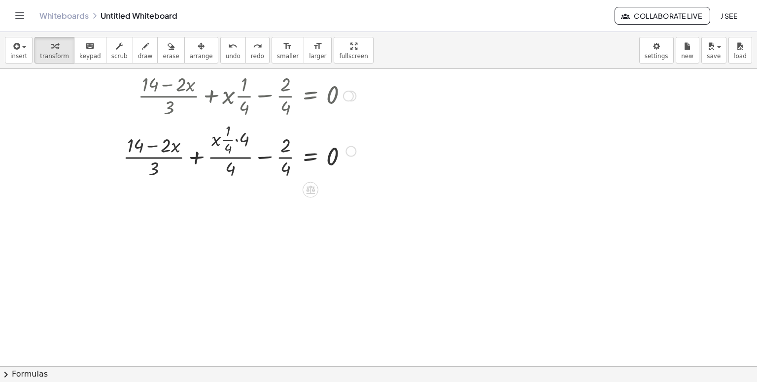
click at [238, 140] on div at bounding box center [231, 150] width 260 height 61
click at [238, 140] on div at bounding box center [221, 150] width 280 height 61
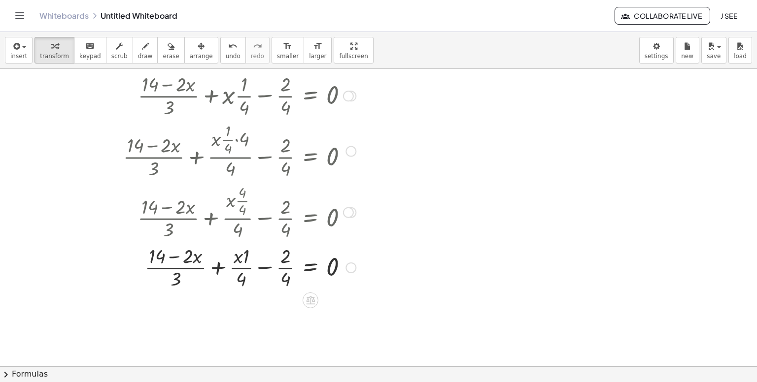
click at [262, 269] on div at bounding box center [221, 266] width 280 height 49
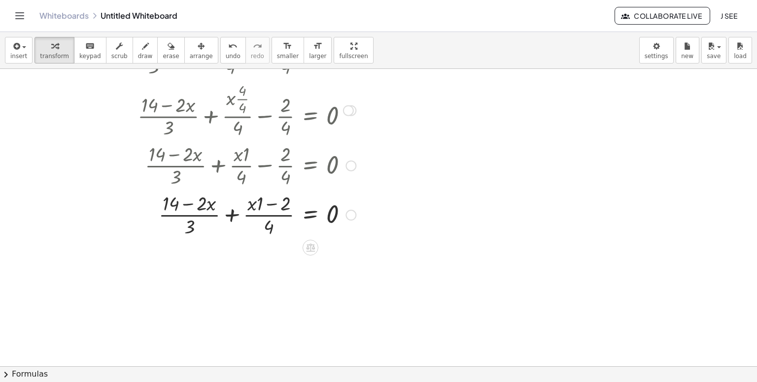
scroll to position [38451, 0]
drag, startPoint x: 254, startPoint y: 204, endPoint x: 269, endPoint y: 203, distance: 14.3
click at [269, 203] on div at bounding box center [221, 213] width 280 height 49
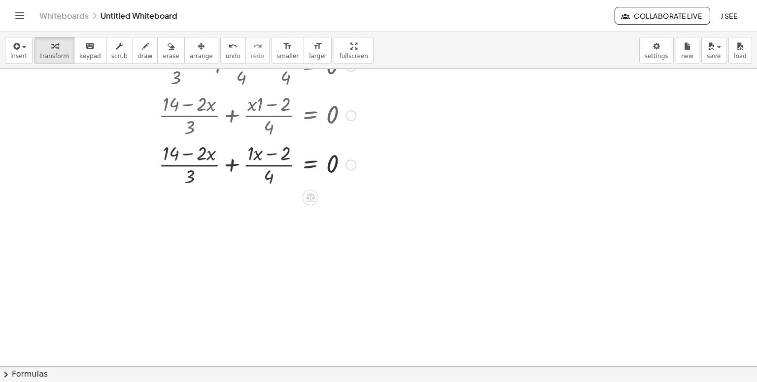
scroll to position [38599, 0]
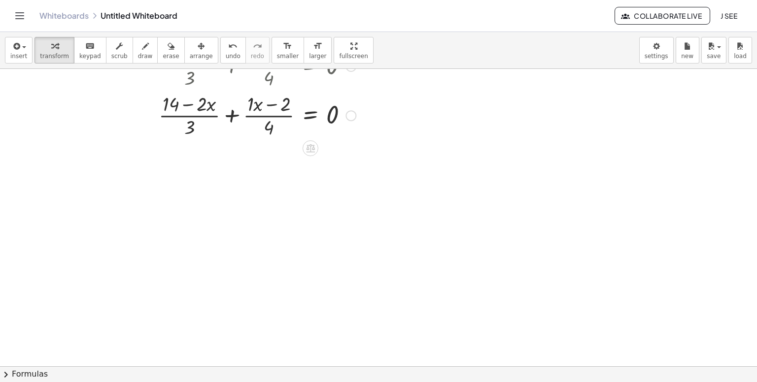
click at [232, 116] on div at bounding box center [221, 114] width 280 height 49
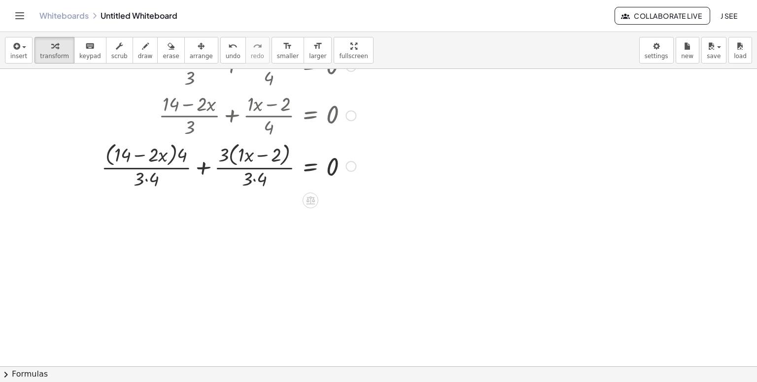
click at [253, 179] on div at bounding box center [221, 165] width 280 height 52
click at [153, 179] on div at bounding box center [221, 165] width 280 height 52
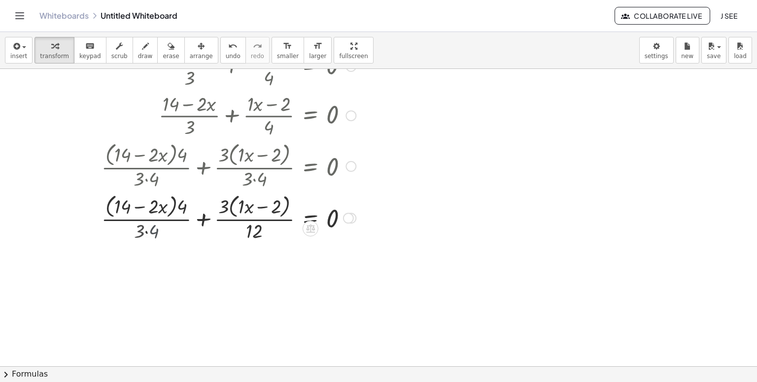
click at [153, 179] on div at bounding box center [221, 165] width 280 height 52
click at [204, 219] on div at bounding box center [221, 218] width 280 height 52
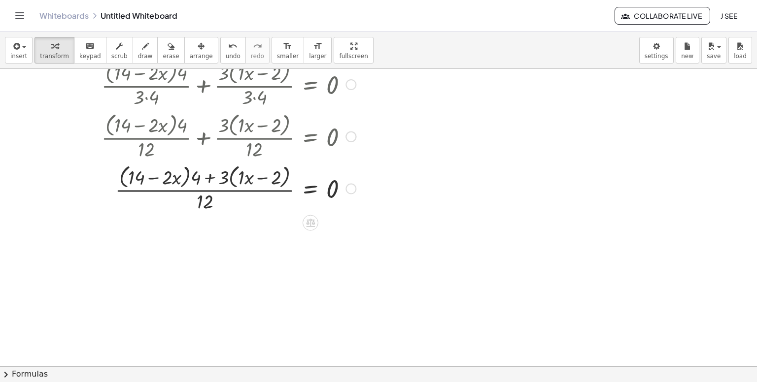
scroll to position [38698, 0]
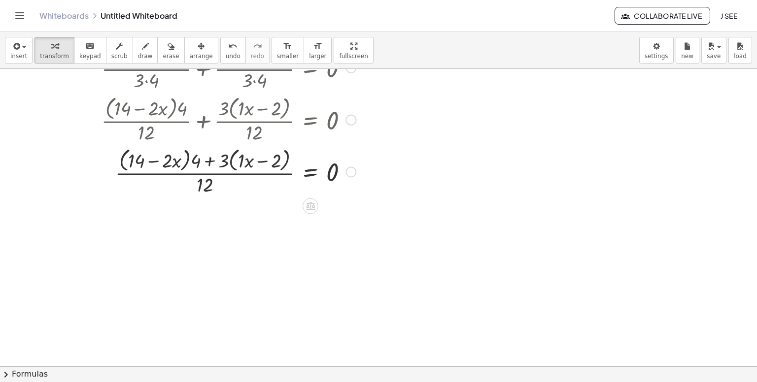
click at [237, 162] on div at bounding box center [221, 171] width 280 height 52
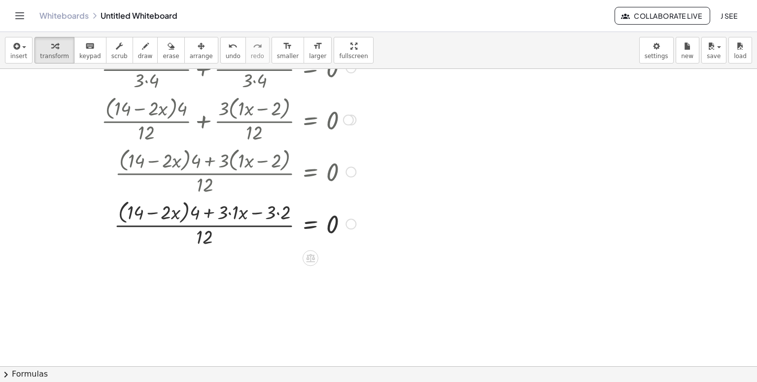
click at [152, 213] on div at bounding box center [221, 223] width 280 height 52
drag, startPoint x: 194, startPoint y: 212, endPoint x: 118, endPoint y: 214, distance: 75.9
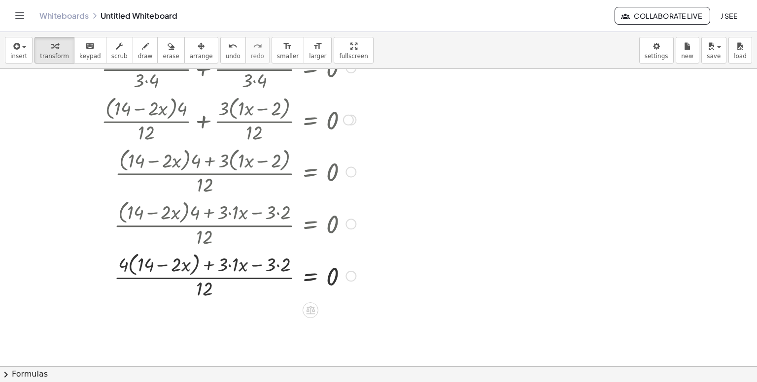
click at [166, 263] on div at bounding box center [221, 275] width 280 height 52
click at [124, 266] on div at bounding box center [221, 275] width 280 height 52
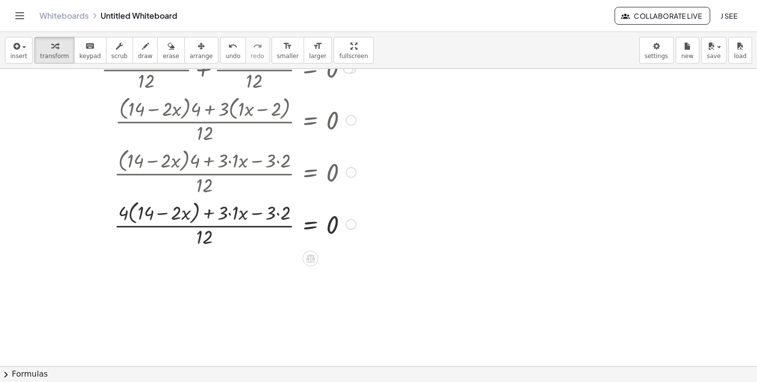
click at [138, 216] on div at bounding box center [221, 224] width 280 height 52
drag, startPoint x: 122, startPoint y: 214, endPoint x: 117, endPoint y: 216, distance: 5.6
click at [117, 216] on div at bounding box center [221, 224] width 280 height 52
click at [163, 213] on div at bounding box center [221, 224] width 280 height 52
click at [123, 214] on div at bounding box center [221, 224] width 280 height 52
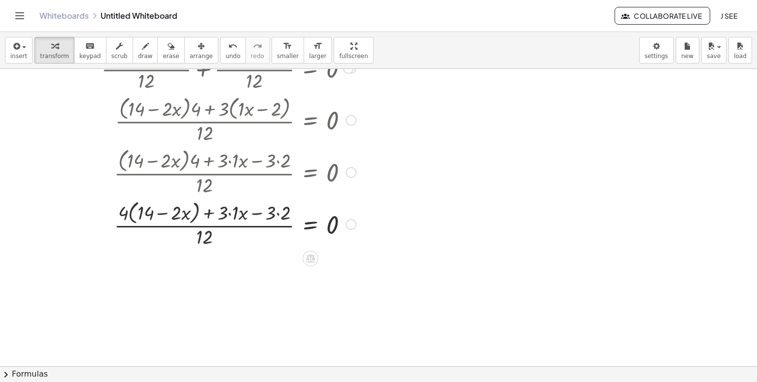
click at [123, 214] on div at bounding box center [221, 224] width 280 height 52
click at [125, 213] on div at bounding box center [221, 224] width 280 height 52
click at [127, 213] on div at bounding box center [221, 224] width 280 height 52
click at [131, 212] on div at bounding box center [221, 224] width 280 height 52
click at [132, 213] on div at bounding box center [221, 224] width 280 height 52
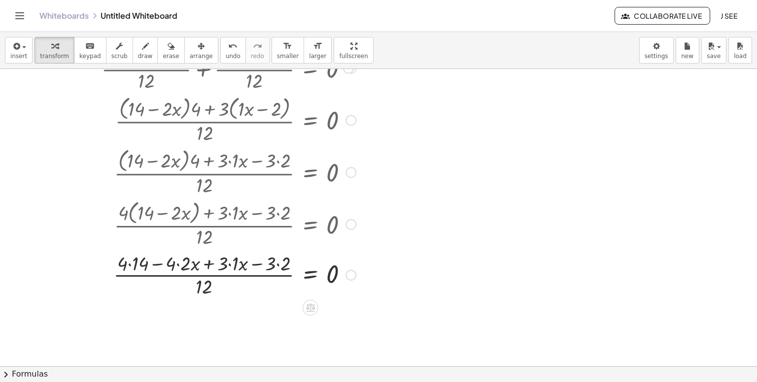
scroll to position [38897, 0]
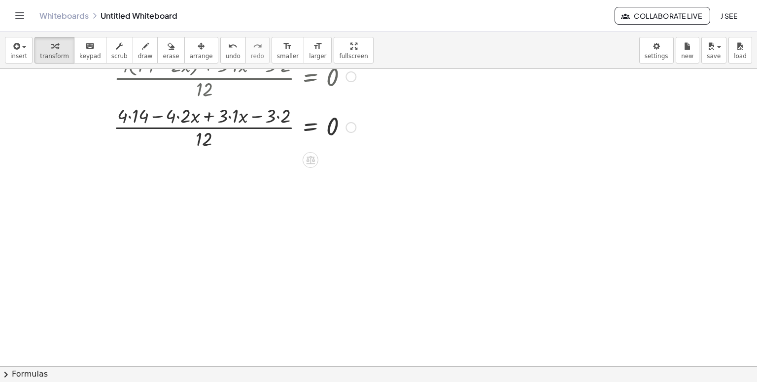
click at [134, 117] on div at bounding box center [221, 126] width 280 height 49
click at [175, 117] on div at bounding box center [221, 126] width 280 height 49
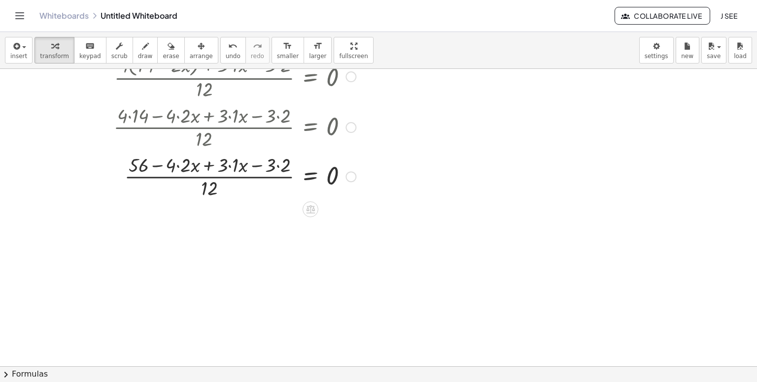
click at [177, 164] on div at bounding box center [221, 175] width 280 height 49
click at [177, 165] on div at bounding box center [221, 175] width 280 height 49
click at [229, 168] on div at bounding box center [221, 175] width 280 height 49
click at [274, 167] on div at bounding box center [221, 175] width 280 height 49
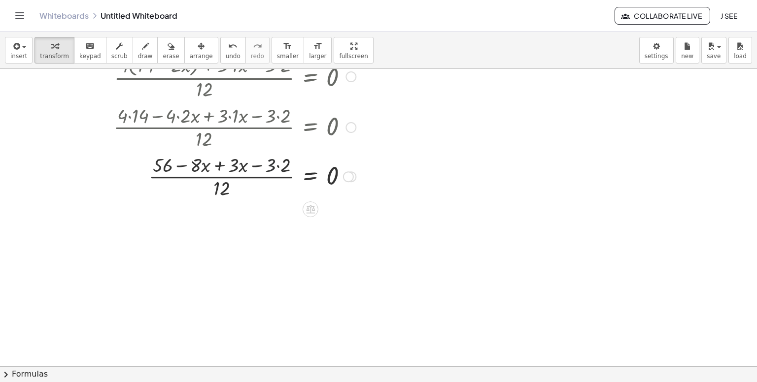
click at [274, 167] on div at bounding box center [221, 175] width 280 height 49
click at [279, 168] on div at bounding box center [221, 175] width 280 height 49
click at [235, 166] on div at bounding box center [221, 175] width 280 height 49
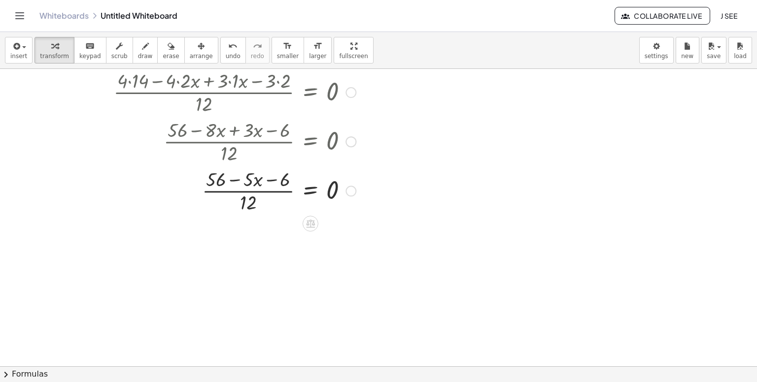
scroll to position [38947, 0]
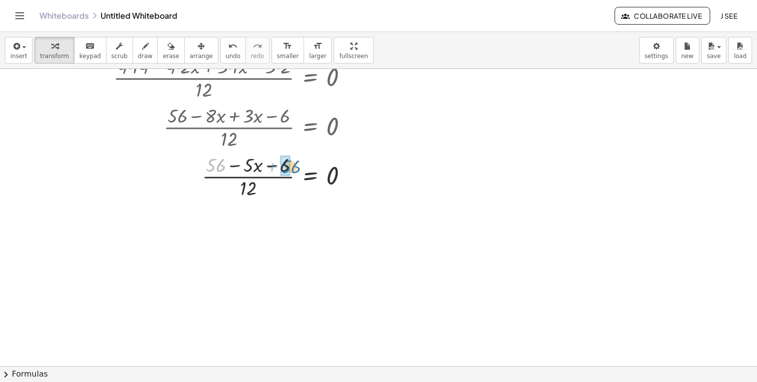
drag, startPoint x: 241, startPoint y: 171, endPoint x: 294, endPoint y: 170, distance: 53.7
click at [294, 170] on div at bounding box center [221, 175] width 280 height 49
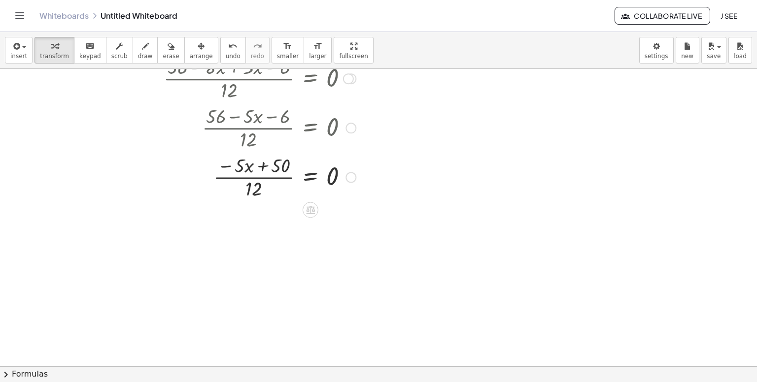
scroll to position [38996, 0]
drag, startPoint x: 282, startPoint y: 166, endPoint x: 355, endPoint y: 174, distance: 73.4
click at [355, 174] on div at bounding box center [221, 175] width 280 height 49
drag, startPoint x: 278, startPoint y: 166, endPoint x: 345, endPoint y: 175, distance: 67.7
click at [345, 175] on div at bounding box center [221, 175] width 280 height 49
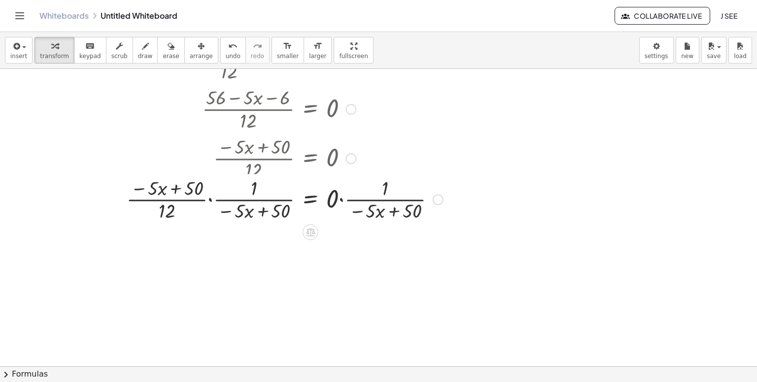
scroll to position [39045, 0]
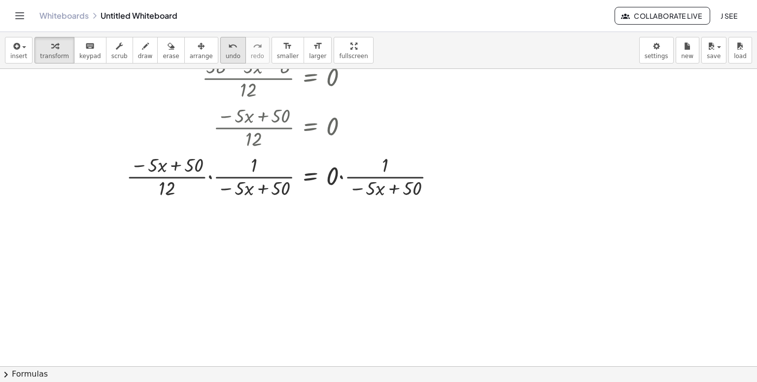
click at [226, 58] on span "undo" at bounding box center [233, 56] width 15 height 7
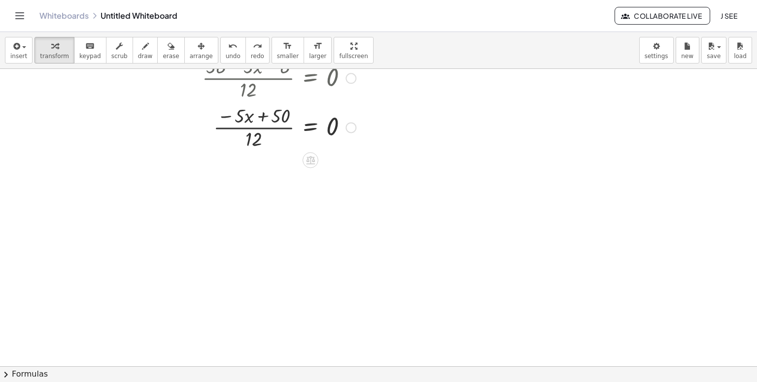
click at [266, 127] on div at bounding box center [221, 126] width 280 height 49
click at [242, 117] on div at bounding box center [221, 126] width 280 height 49
click at [263, 118] on div at bounding box center [221, 126] width 280 height 49
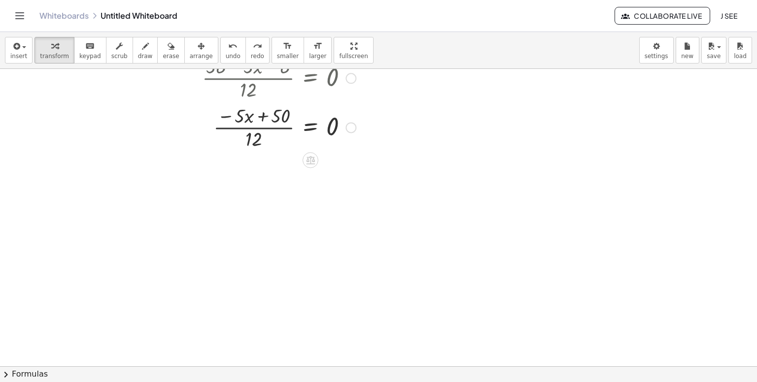
click at [263, 118] on div at bounding box center [221, 126] width 280 height 49
click at [308, 129] on div at bounding box center [221, 126] width 280 height 49
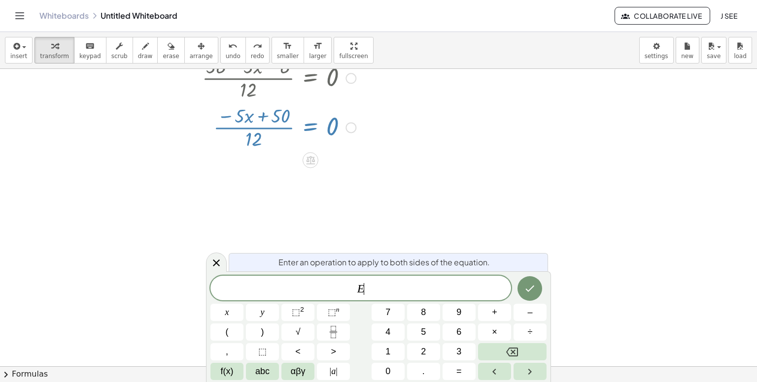
click at [308, 129] on div at bounding box center [221, 126] width 280 height 49
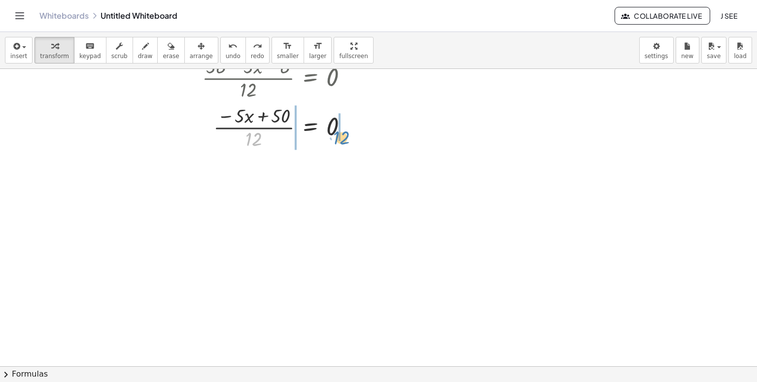
drag, startPoint x: 251, startPoint y: 137, endPoint x: 339, endPoint y: 136, distance: 87.7
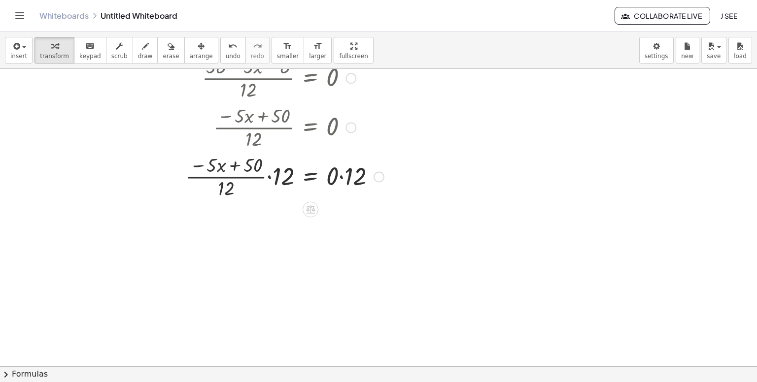
click at [272, 175] on div at bounding box center [235, 175] width 308 height 49
click at [272, 175] on div at bounding box center [235, 176] width 308 height 52
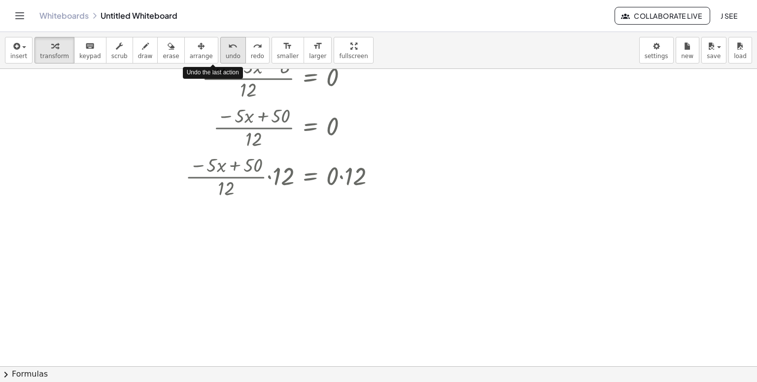
click at [226, 57] on span "undo" at bounding box center [233, 56] width 15 height 7
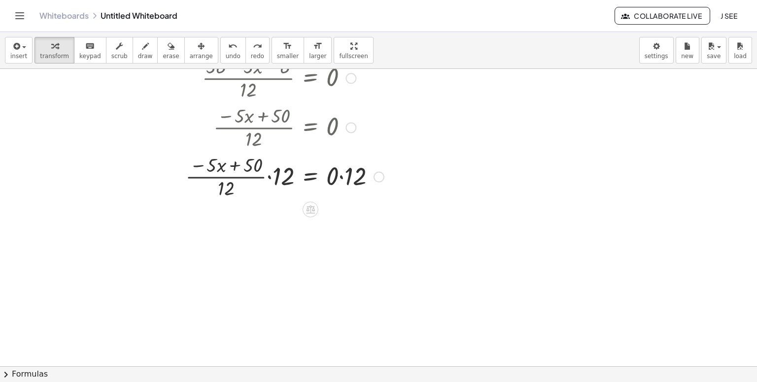
click at [237, 177] on div at bounding box center [238, 175] width 301 height 49
click at [270, 179] on div at bounding box center [238, 175] width 301 height 49
click at [270, 179] on div at bounding box center [235, 176] width 308 height 52
click at [344, 180] on div at bounding box center [235, 176] width 308 height 52
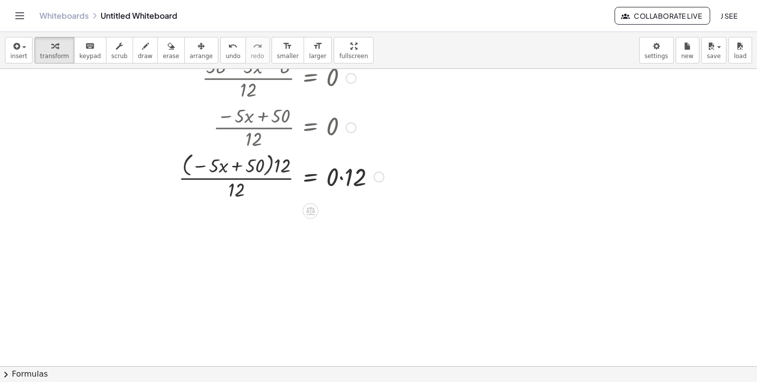
click at [344, 180] on div at bounding box center [238, 175] width 301 height 49
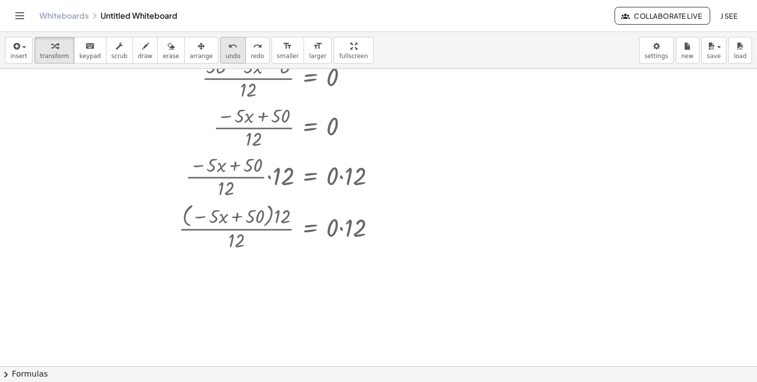
click at [226, 54] on span "undo" at bounding box center [233, 56] width 15 height 7
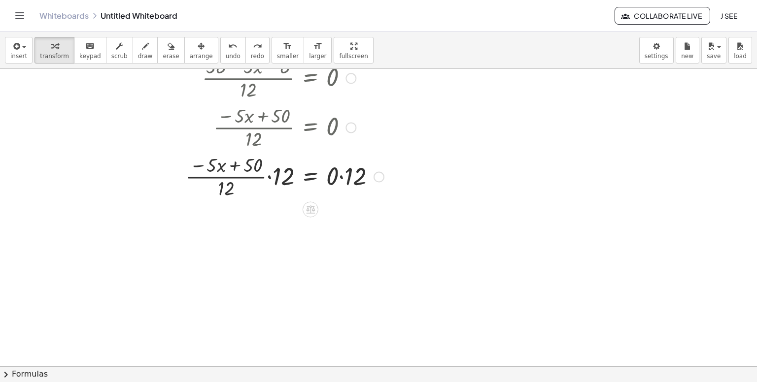
click at [345, 175] on div at bounding box center [238, 175] width 301 height 49
click at [345, 175] on div at bounding box center [221, 175] width 280 height 49
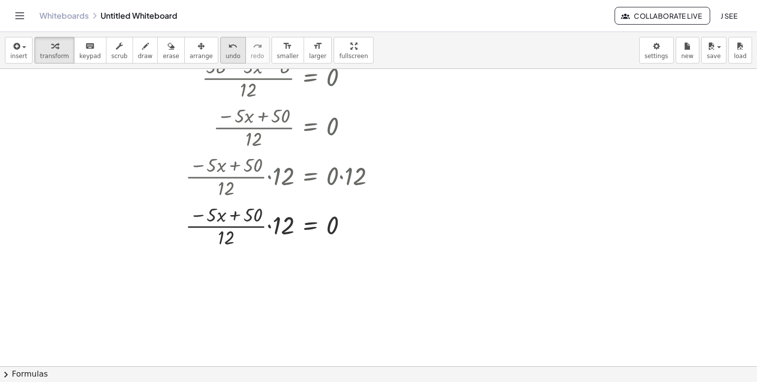
click at [226, 54] on span "undo" at bounding box center [233, 56] width 15 height 7
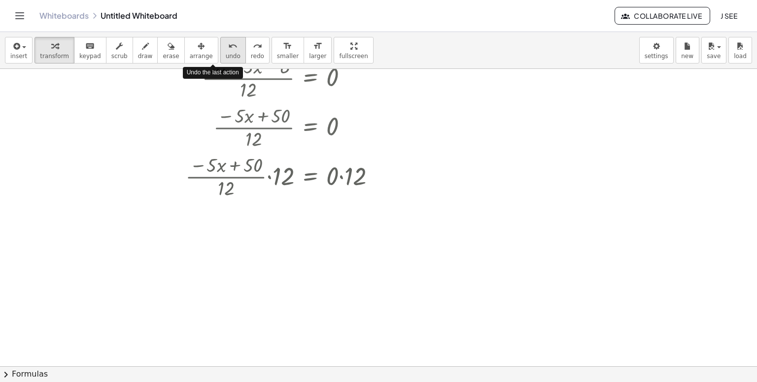
click at [226, 54] on span "undo" at bounding box center [233, 56] width 15 height 7
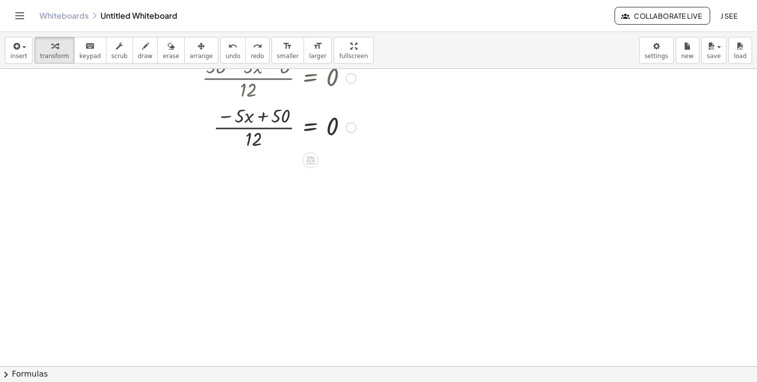
scroll to position [38996, 0]
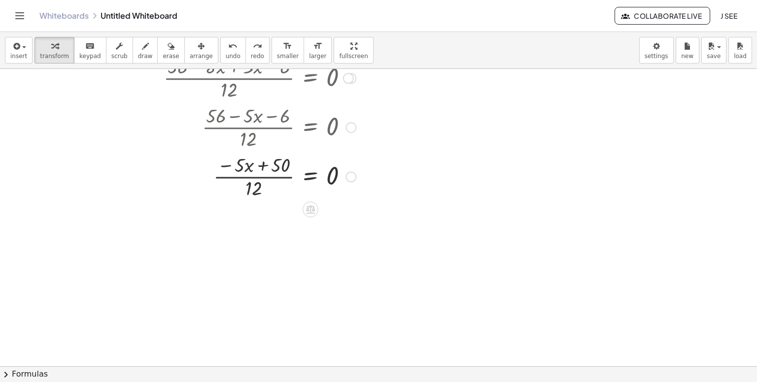
click at [262, 163] on div at bounding box center [221, 175] width 280 height 49
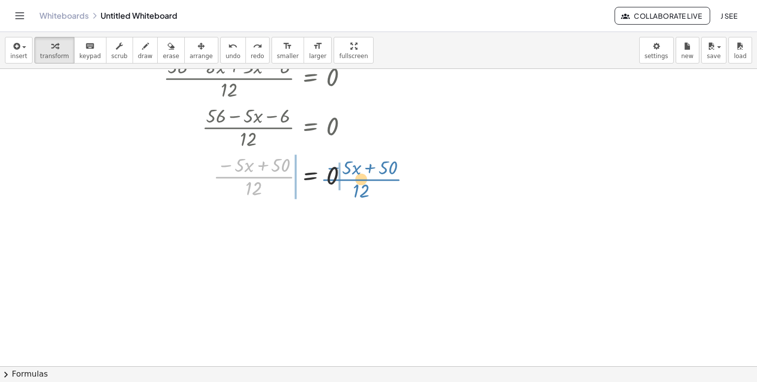
drag, startPoint x: 263, startPoint y: 178, endPoint x: 371, endPoint y: 180, distance: 107.5
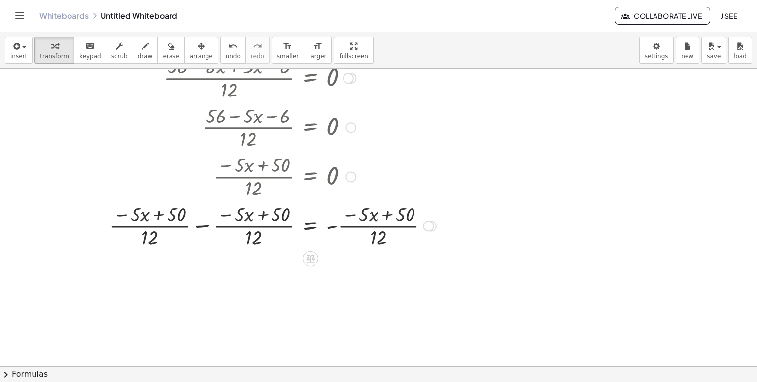
drag, startPoint x: 204, startPoint y: 223, endPoint x: 206, endPoint y: 227, distance: 5.1
click at [205, 223] on div at bounding box center [261, 225] width 360 height 49
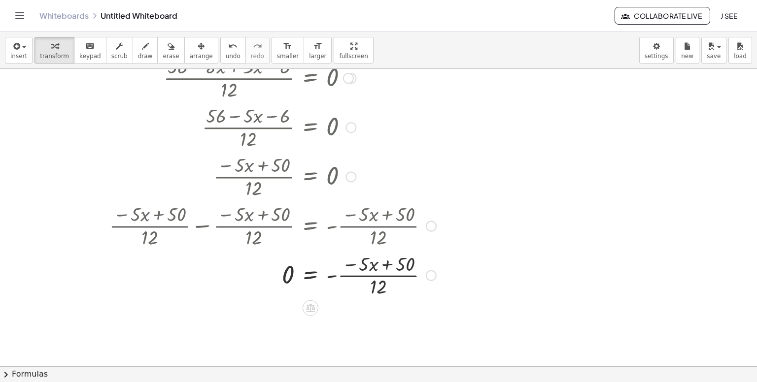
click at [369, 273] on div at bounding box center [261, 274] width 360 height 49
click at [220, 58] on button "undo undo" at bounding box center [233, 50] width 26 height 27
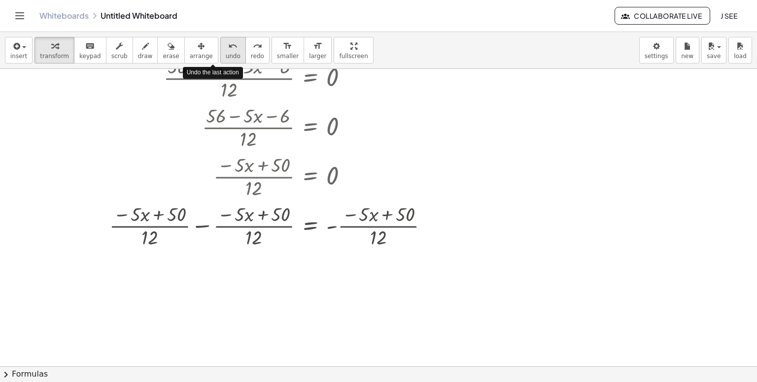
click at [226, 57] on span "undo" at bounding box center [233, 56] width 15 height 7
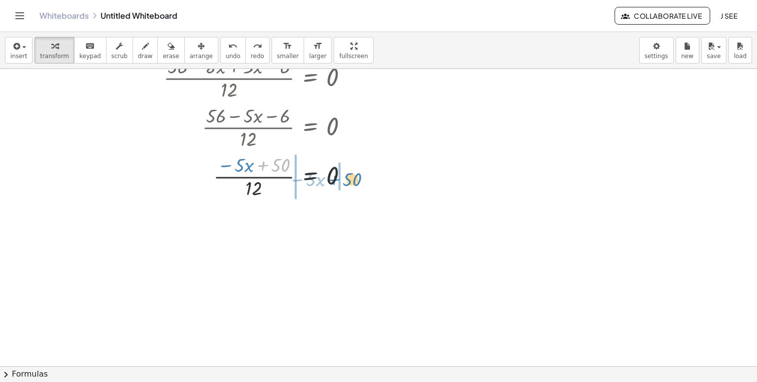
drag, startPoint x: 262, startPoint y: 166, endPoint x: 333, endPoint y: 180, distance: 72.9
click at [333, 180] on div at bounding box center [221, 175] width 280 height 49
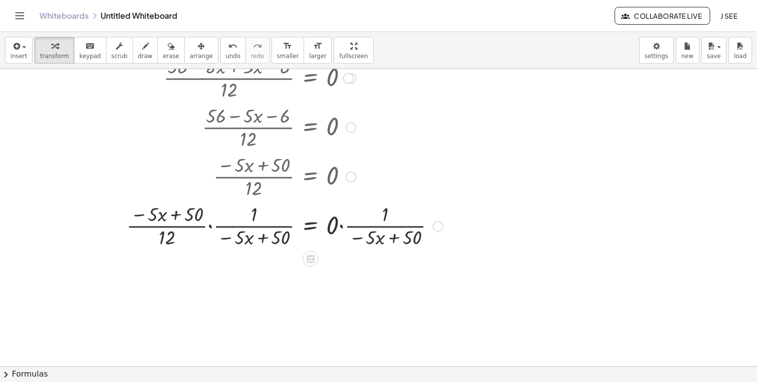
click at [343, 225] on div at bounding box center [264, 225] width 367 height 49
click at [310, 226] on div "· 12 = 0 · · ( − · 5 · x + 50 ) · · 1 · ( − · 5 · x + 50 ) · · · 1 · ( − · 5 · …" at bounding box center [310, 226] width 0 height 0
click at [336, 230] on div at bounding box center [221, 225] width 280 height 49
drag, startPoint x: 348, startPoint y: 226, endPoint x: 368, endPoint y: 225, distance: 19.7
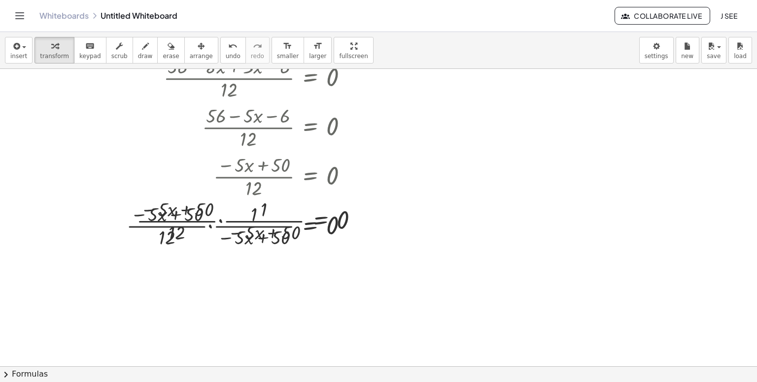
click at [219, 64] on div "insert select one: Math Expression Function Text Youtube Video Graphing Geometr…" at bounding box center [378, 50] width 757 height 37
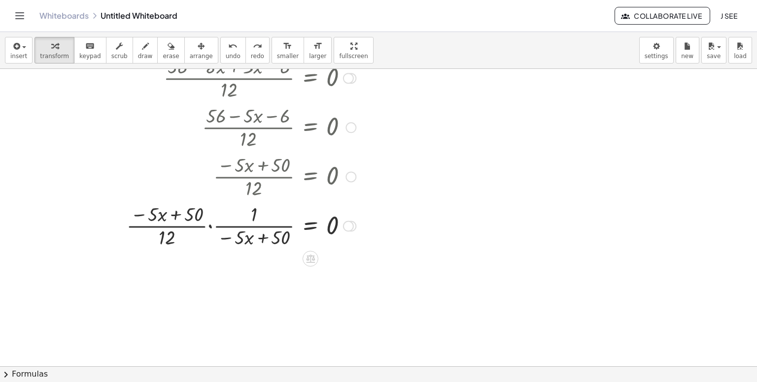
click at [207, 224] on div at bounding box center [221, 225] width 280 height 49
click at [210, 226] on div at bounding box center [221, 225] width 280 height 49
click at [210, 226] on div at bounding box center [221, 225] width 280 height 52
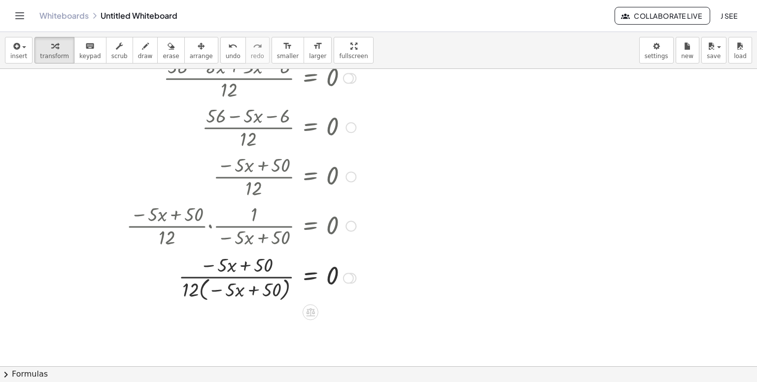
click at [197, 293] on div at bounding box center [221, 277] width 280 height 52
click at [232, 285] on div at bounding box center [221, 277] width 280 height 52
click at [233, 289] on div at bounding box center [221, 277] width 280 height 52
drag, startPoint x: 184, startPoint y: 288, endPoint x: 234, endPoint y: 286, distance: 49.3
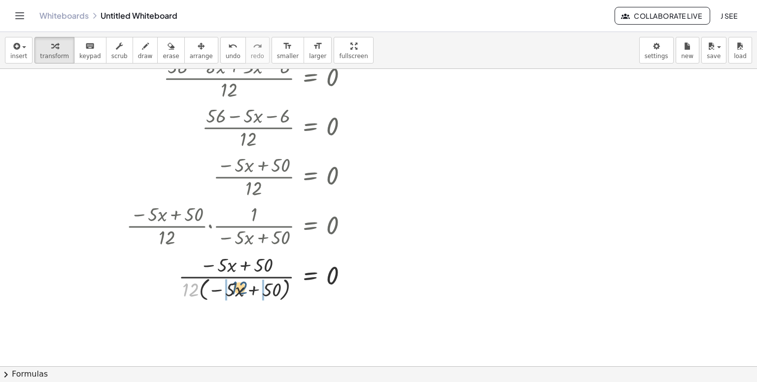
click at [234, 286] on div at bounding box center [221, 277] width 280 height 52
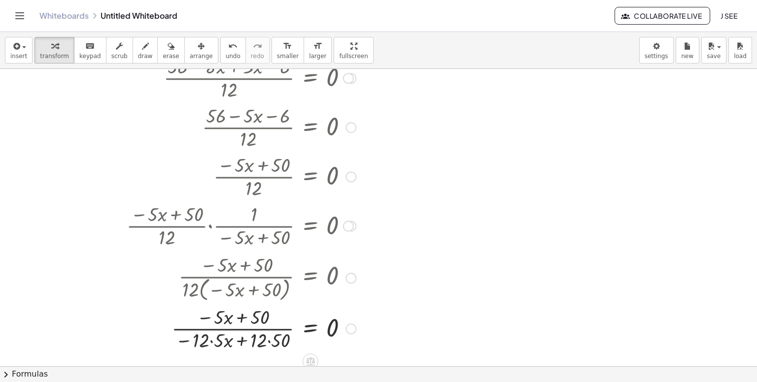
click at [213, 345] on div at bounding box center [221, 328] width 280 height 49
click at [262, 344] on div at bounding box center [221, 328] width 280 height 49
click at [266, 339] on div at bounding box center [221, 328] width 280 height 49
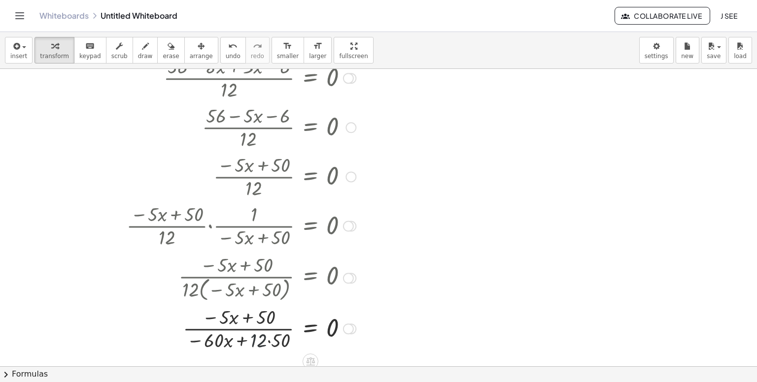
click at [268, 342] on div at bounding box center [221, 328] width 280 height 49
click at [272, 340] on div at bounding box center [221, 328] width 280 height 49
drag, startPoint x: 272, startPoint y: 340, endPoint x: 269, endPoint y: 344, distance: 5.2
click at [272, 341] on div at bounding box center [221, 328] width 280 height 49
click at [270, 345] on div at bounding box center [221, 328] width 280 height 49
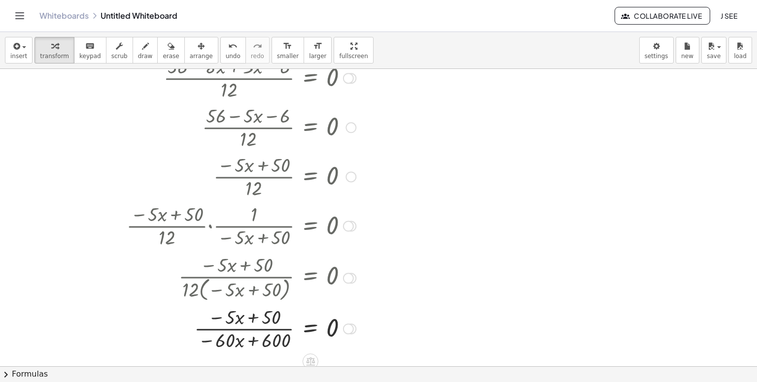
click at [255, 315] on div at bounding box center [221, 328] width 280 height 49
click at [252, 333] on div at bounding box center [221, 328] width 280 height 49
click at [252, 334] on div at bounding box center [221, 328] width 280 height 49
drag, startPoint x: 281, startPoint y: 337, endPoint x: 284, endPoint y: 317, distance: 19.9
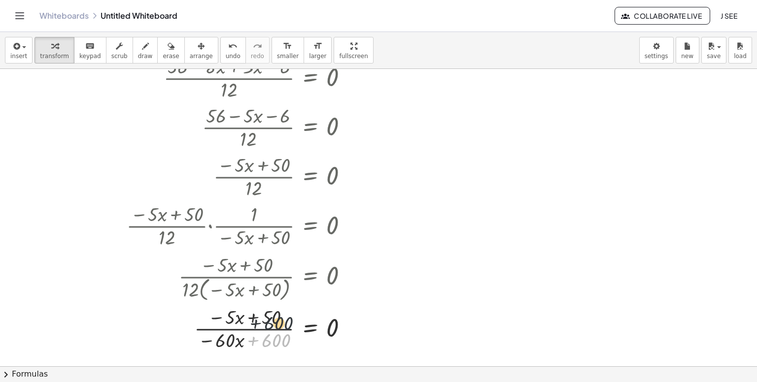
click at [284, 317] on div at bounding box center [221, 328] width 280 height 49
drag, startPoint x: 275, startPoint y: 337, endPoint x: 274, endPoint y: 313, distance: 23.7
click at [274, 313] on div at bounding box center [221, 328] width 280 height 49
drag, startPoint x: 270, startPoint y: 318, endPoint x: 272, endPoint y: 337, distance: 19.3
click at [272, 337] on div at bounding box center [221, 328] width 280 height 49
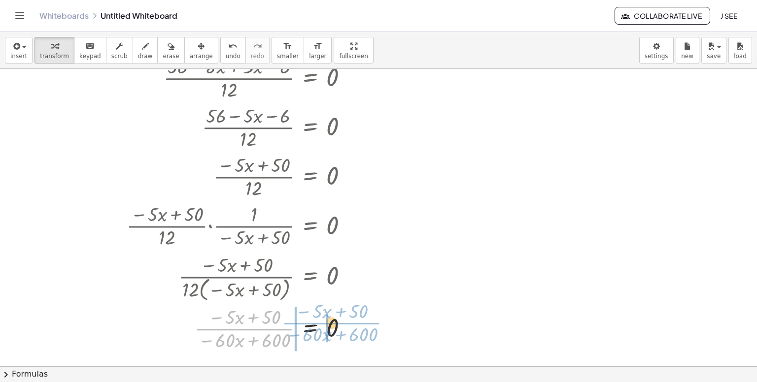
drag, startPoint x: 249, startPoint y: 331, endPoint x: 351, endPoint y: 324, distance: 102.8
click at [351, 324] on div at bounding box center [221, 328] width 280 height 49
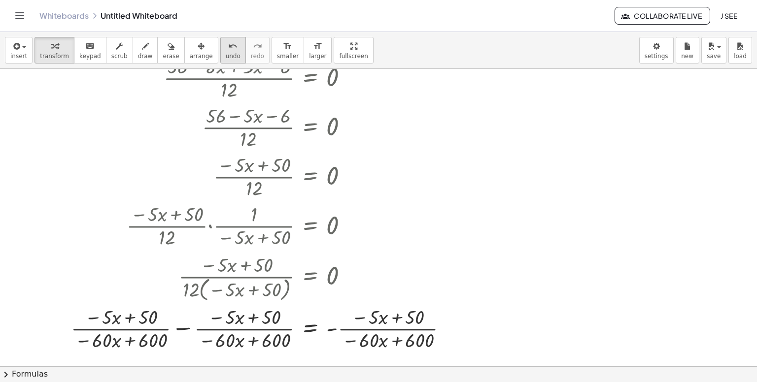
click at [226, 48] on div "undo" at bounding box center [233, 46] width 15 height 12
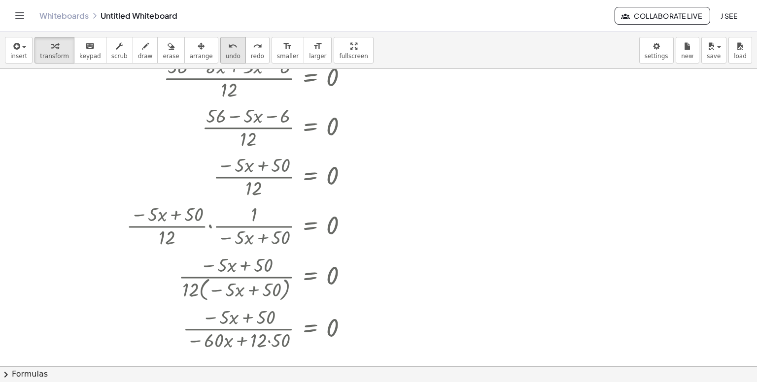
click at [226, 48] on div "undo" at bounding box center [233, 46] width 15 height 12
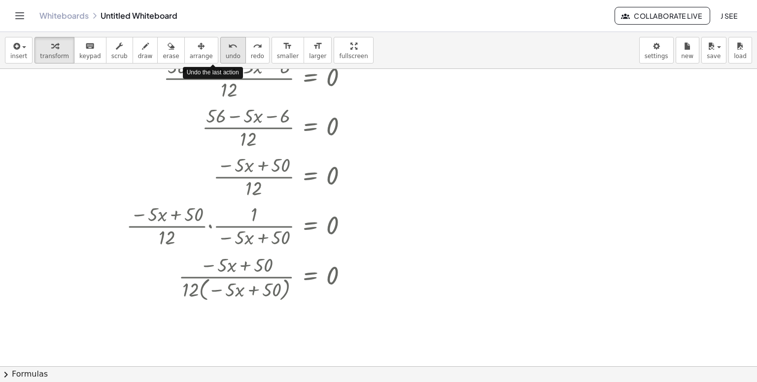
click at [226, 48] on div "undo" at bounding box center [233, 46] width 15 height 12
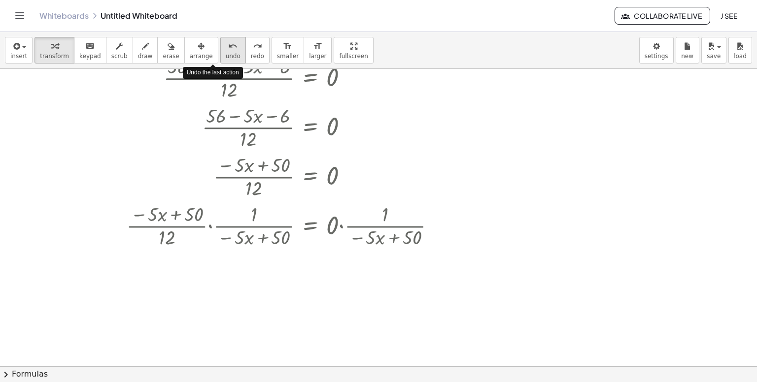
click at [226, 48] on div "undo" at bounding box center [233, 46] width 15 height 12
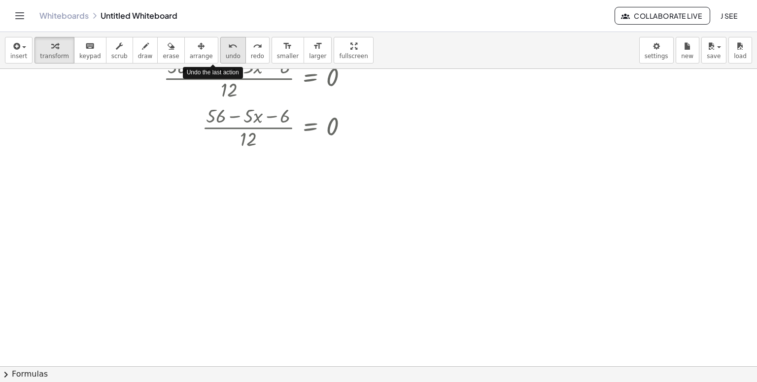
click at [226, 49] on div "undo" at bounding box center [233, 46] width 15 height 12
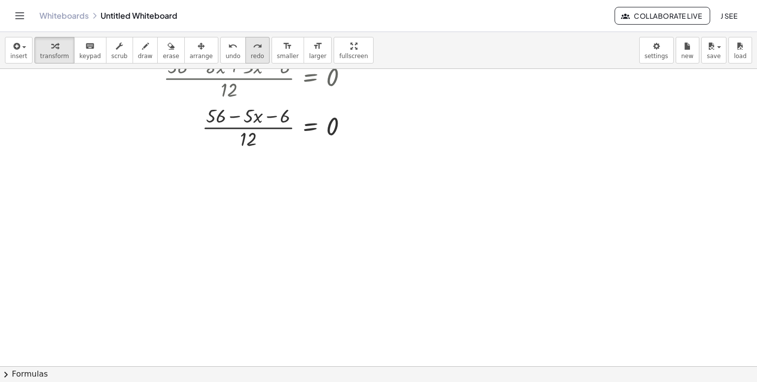
click at [253, 50] on icon "redo" at bounding box center [257, 46] width 9 height 12
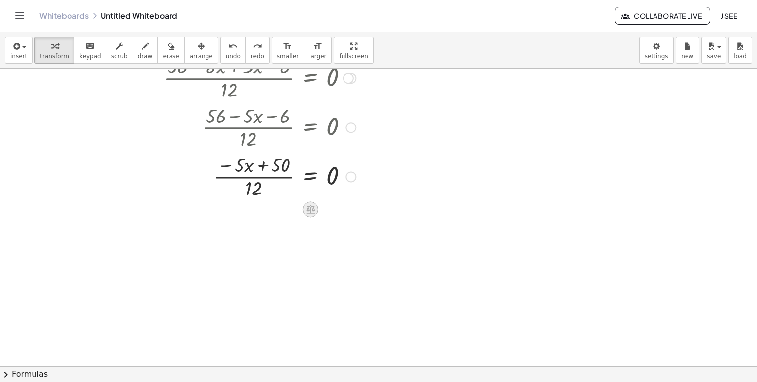
click at [309, 211] on icon at bounding box center [310, 210] width 10 height 10
drag, startPoint x: 243, startPoint y: 165, endPoint x: 349, endPoint y: 176, distance: 106.6
click at [349, 176] on div at bounding box center [221, 175] width 280 height 49
drag, startPoint x: 239, startPoint y: 164, endPoint x: 350, endPoint y: 178, distance: 112.7
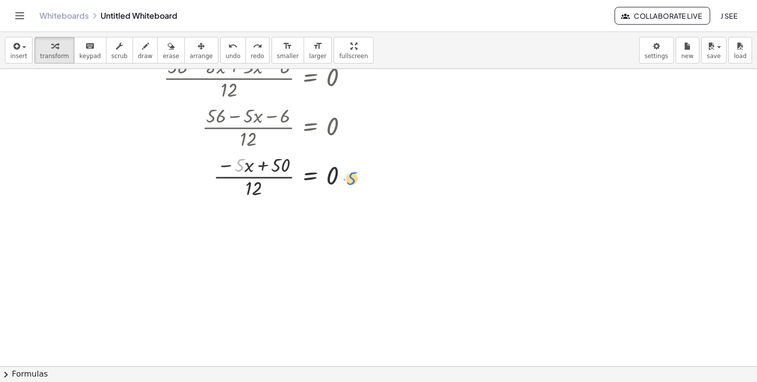
click at [350, 178] on div at bounding box center [221, 175] width 280 height 49
drag, startPoint x: 248, startPoint y: 168, endPoint x: 347, endPoint y: 178, distance: 99.6
click at [347, 178] on div at bounding box center [221, 175] width 280 height 49
drag, startPoint x: 227, startPoint y: 165, endPoint x: 327, endPoint y: 174, distance: 101.0
click at [327, 174] on div at bounding box center [221, 175] width 280 height 49
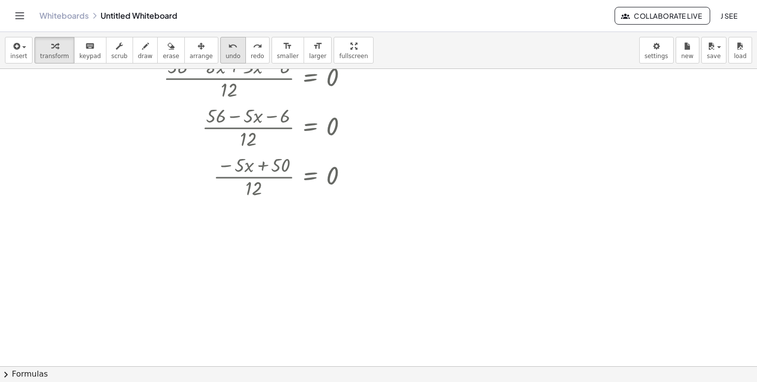
click at [226, 58] on span "undo" at bounding box center [233, 56] width 15 height 7
drag, startPoint x: 256, startPoint y: 176, endPoint x: 266, endPoint y: 180, distance: 10.6
click at [266, 180] on div at bounding box center [221, 175] width 280 height 49
click at [276, 164] on div at bounding box center [221, 175] width 280 height 49
click at [276, 165] on div at bounding box center [221, 175] width 280 height 49
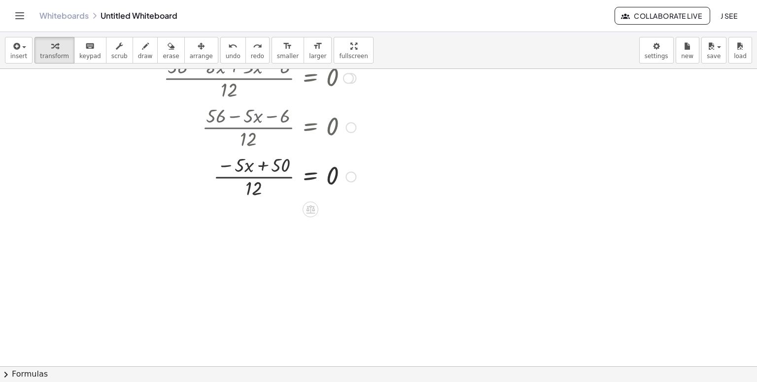
click at [256, 167] on div at bounding box center [221, 175] width 280 height 49
click at [227, 165] on div at bounding box center [221, 175] width 280 height 49
drag, startPoint x: 252, startPoint y: 186, endPoint x: 321, endPoint y: 177, distance: 69.6
click at [321, 177] on div at bounding box center [221, 175] width 280 height 49
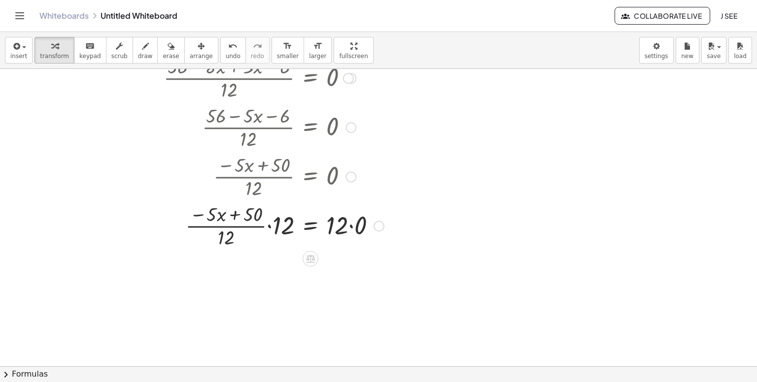
click at [346, 223] on div at bounding box center [235, 225] width 308 height 49
click at [352, 225] on div at bounding box center [235, 225] width 308 height 49
click at [310, 226] on div "· ( − · 5 · x + 50 ) = 0 · · 12 · 12 · 12 · 0" at bounding box center [310, 226] width 0 height 0
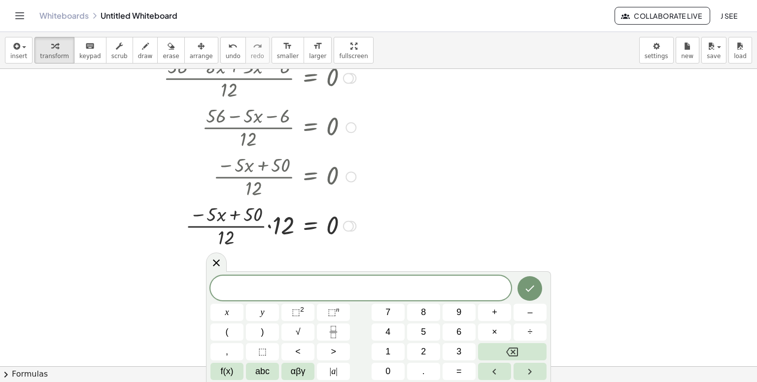
click at [270, 227] on div at bounding box center [221, 225] width 280 height 49
click at [270, 228] on div at bounding box center [221, 225] width 280 height 52
click at [282, 243] on div at bounding box center [221, 225] width 280 height 52
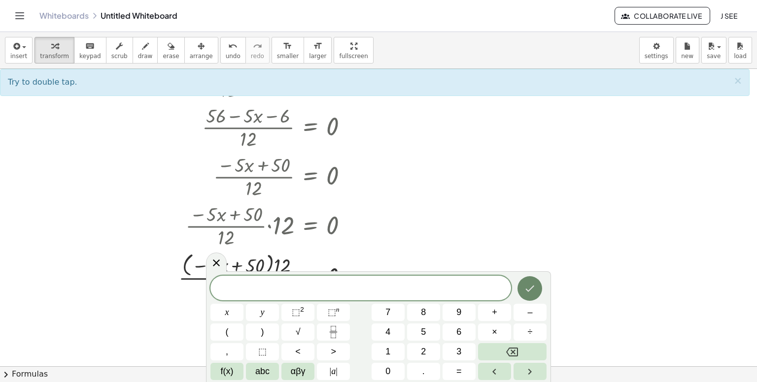
click at [533, 291] on icon "Done" at bounding box center [530, 289] width 12 height 12
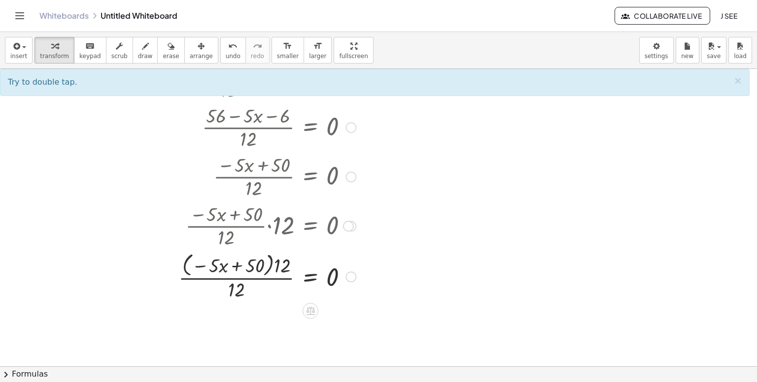
click at [258, 279] on div at bounding box center [221, 276] width 280 height 52
click at [259, 280] on div at bounding box center [221, 276] width 280 height 52
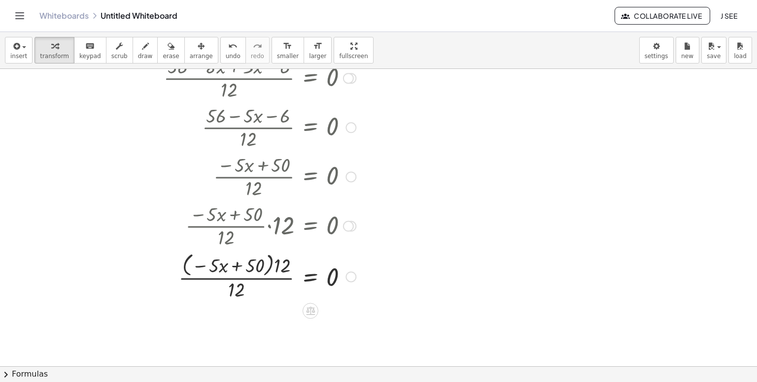
click at [286, 267] on div at bounding box center [221, 276] width 280 height 52
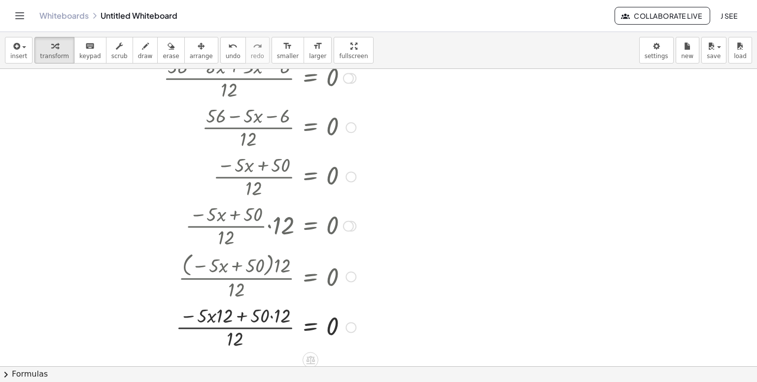
click at [213, 317] on div at bounding box center [221, 326] width 280 height 49
click at [266, 318] on div at bounding box center [221, 326] width 280 height 49
click at [269, 318] on div at bounding box center [221, 326] width 280 height 49
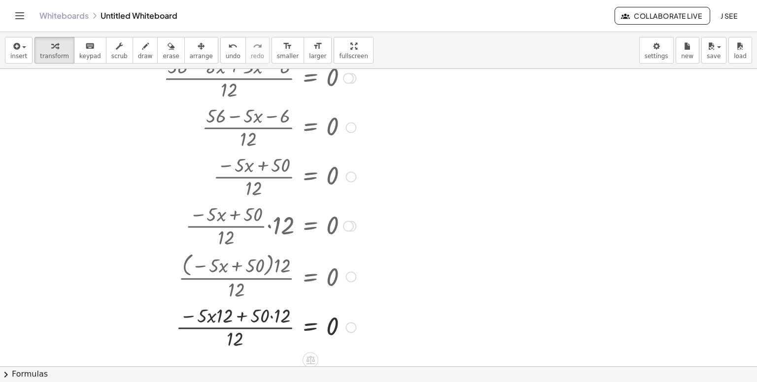
click at [273, 316] on div at bounding box center [221, 326] width 280 height 49
click at [229, 316] on div at bounding box center [221, 326] width 280 height 49
drag, startPoint x: 235, startPoint y: 316, endPoint x: 189, endPoint y: 318, distance: 46.4
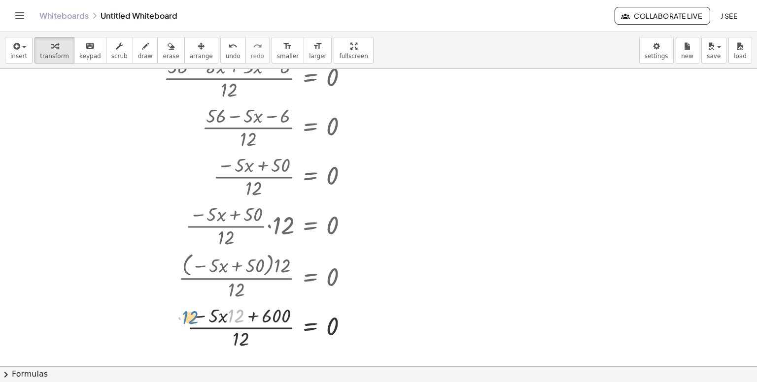
click at [189, 318] on div at bounding box center [221, 326] width 280 height 49
drag, startPoint x: 240, startPoint y: 315, endPoint x: 229, endPoint y: 317, distance: 10.9
click at [229, 317] on div at bounding box center [221, 326] width 280 height 49
drag, startPoint x: 235, startPoint y: 315, endPoint x: 221, endPoint y: 312, distance: 14.1
click at [221, 312] on div at bounding box center [221, 326] width 280 height 49
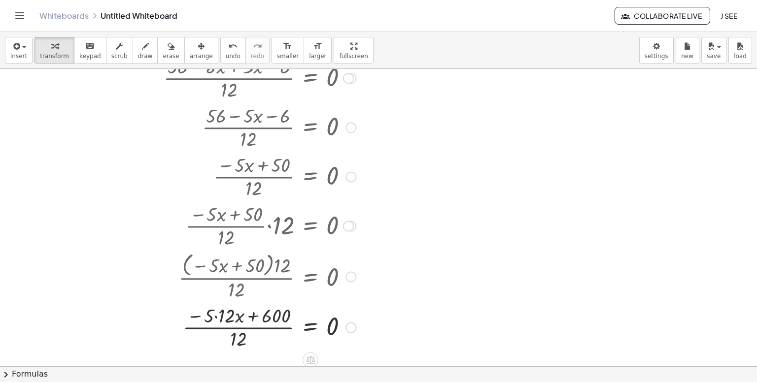
click at [215, 320] on div at bounding box center [221, 326] width 280 height 49
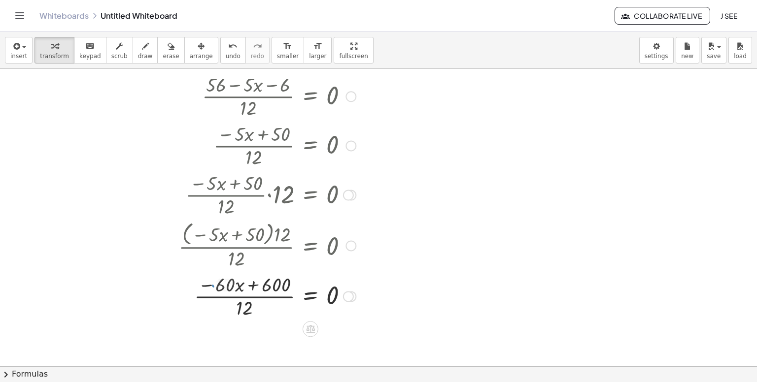
scroll to position [39048, 0]
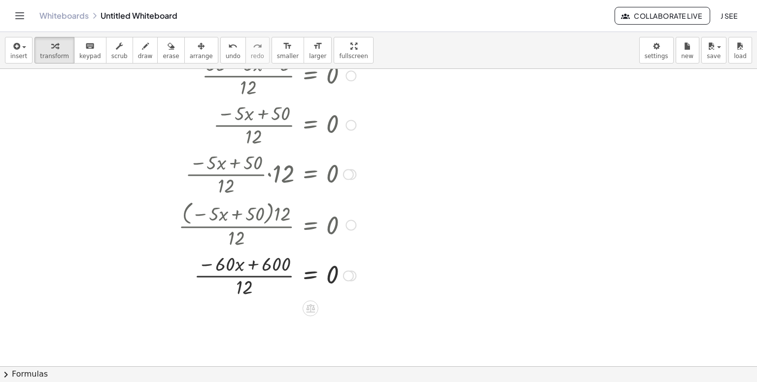
click at [269, 264] on div at bounding box center [221, 274] width 280 height 49
click at [250, 265] on div at bounding box center [221, 274] width 280 height 49
click at [214, 266] on div at bounding box center [221, 274] width 280 height 49
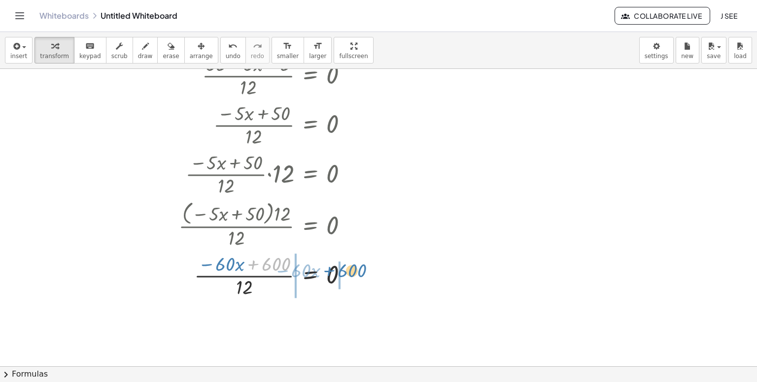
drag, startPoint x: 274, startPoint y: 264, endPoint x: 280, endPoint y: 270, distance: 8.4
click at [297, 271] on div at bounding box center [221, 274] width 280 height 49
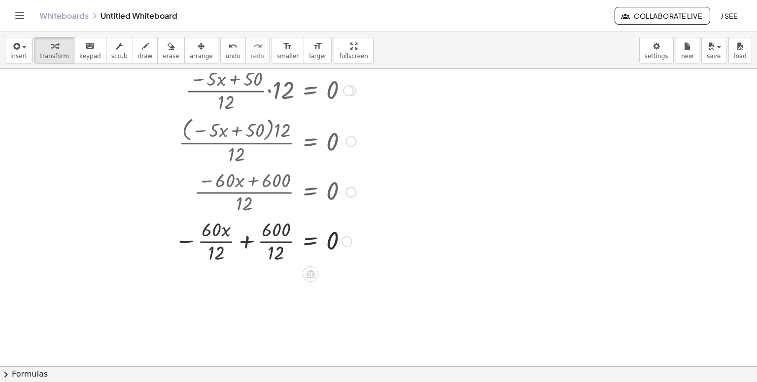
scroll to position [39146, 0]
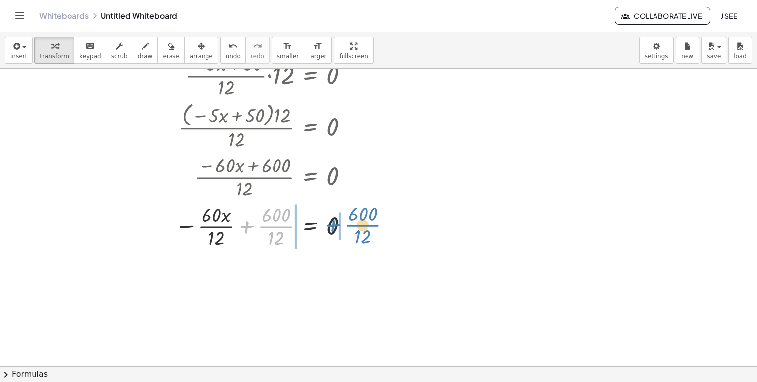
drag, startPoint x: 277, startPoint y: 227, endPoint x: 365, endPoint y: 225, distance: 87.2
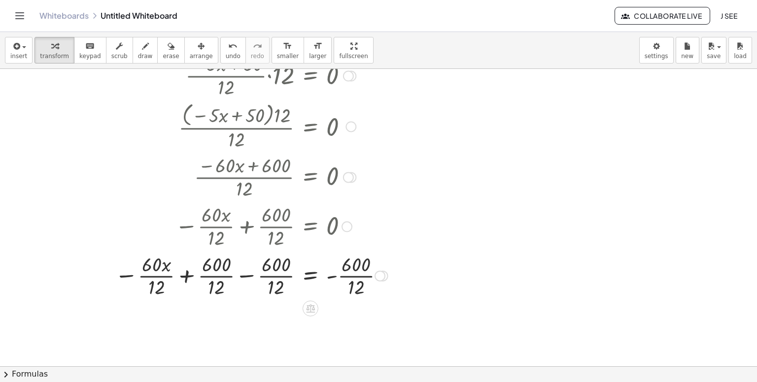
click at [256, 275] on div at bounding box center [237, 274] width 312 height 49
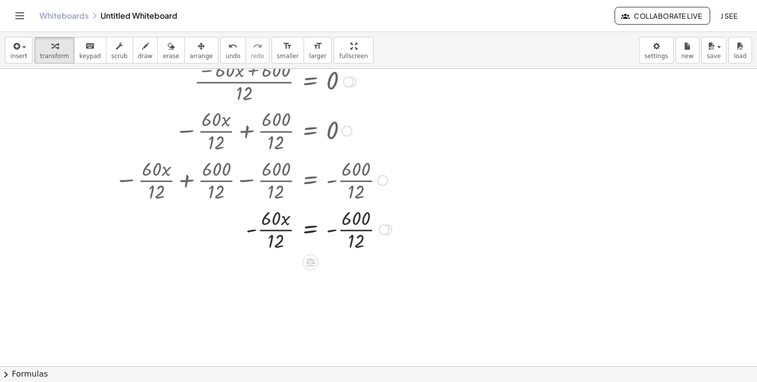
scroll to position [39244, 0]
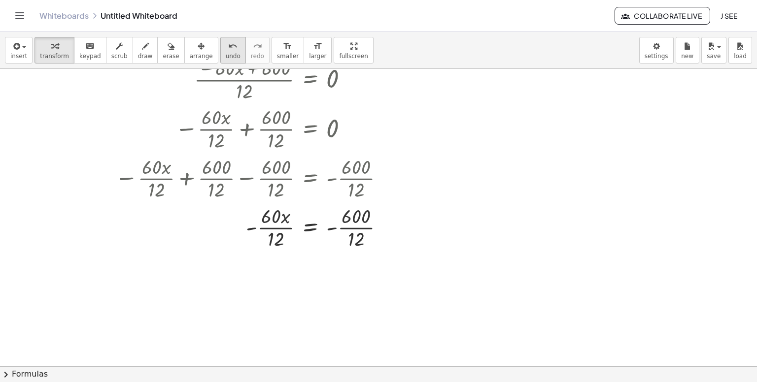
click at [226, 57] on span "undo" at bounding box center [233, 56] width 15 height 7
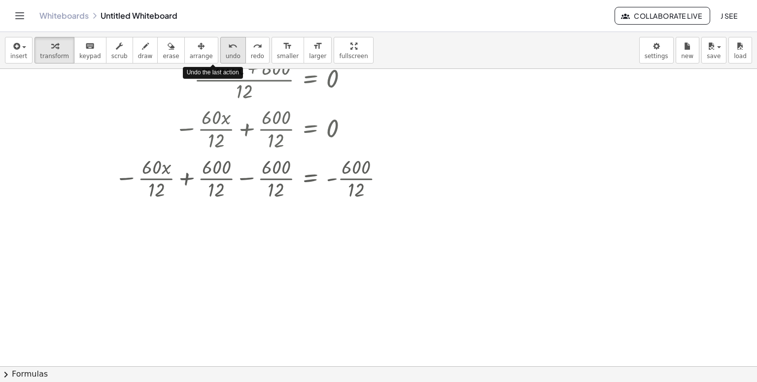
click at [226, 57] on span "undo" at bounding box center [233, 56] width 15 height 7
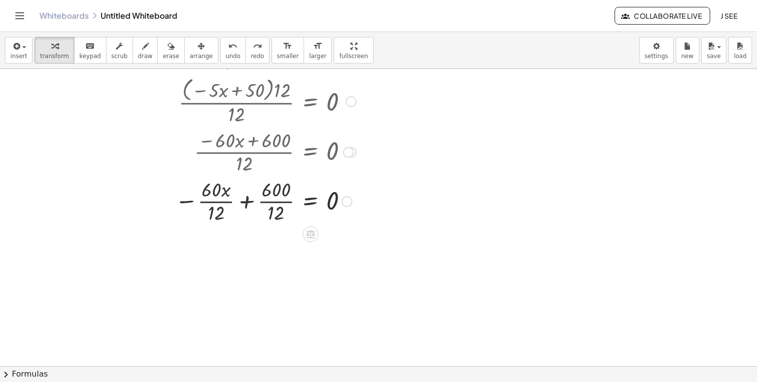
scroll to position [39145, 0]
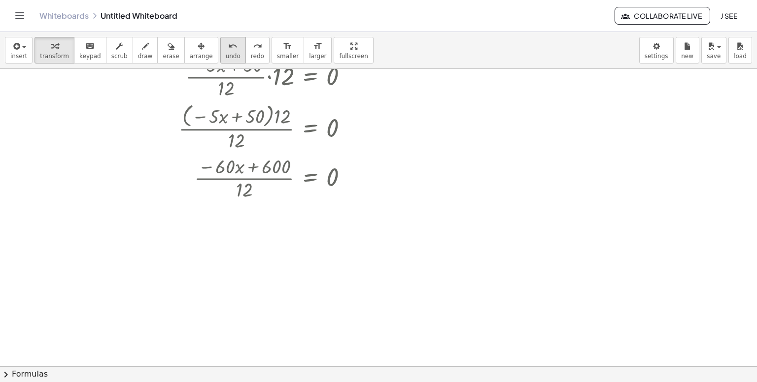
click at [226, 53] on span "undo" at bounding box center [233, 56] width 15 height 7
drag, startPoint x: 253, startPoint y: 168, endPoint x: 254, endPoint y: 227, distance: 59.1
drag, startPoint x: 276, startPoint y: 190, endPoint x: 261, endPoint y: 168, distance: 27.1
click at [261, 168] on div at bounding box center [221, 177] width 280 height 49
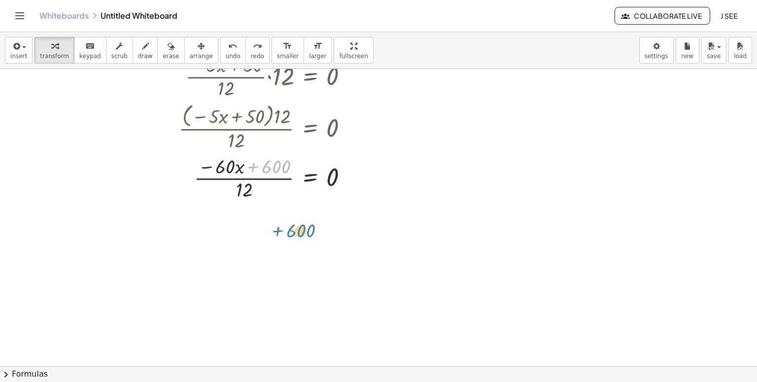
drag, startPoint x: 271, startPoint y: 170, endPoint x: 288, endPoint y: 235, distance: 67.9
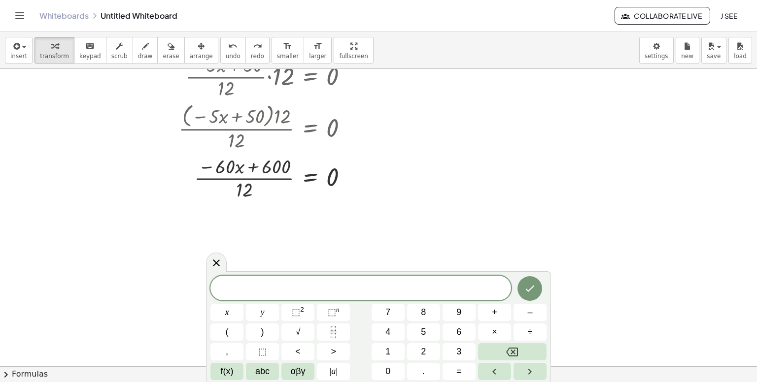
drag, startPoint x: 293, startPoint y: 241, endPoint x: 280, endPoint y: 221, distance: 23.8
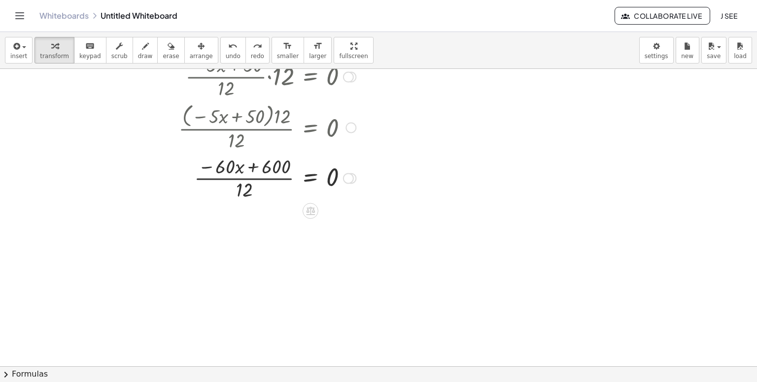
click at [247, 175] on div at bounding box center [221, 177] width 280 height 49
click at [244, 182] on div at bounding box center [221, 177] width 280 height 49
drag, startPoint x: 250, startPoint y: 194, endPoint x: 301, endPoint y: 185, distance: 52.0
click at [301, 185] on div at bounding box center [221, 177] width 280 height 49
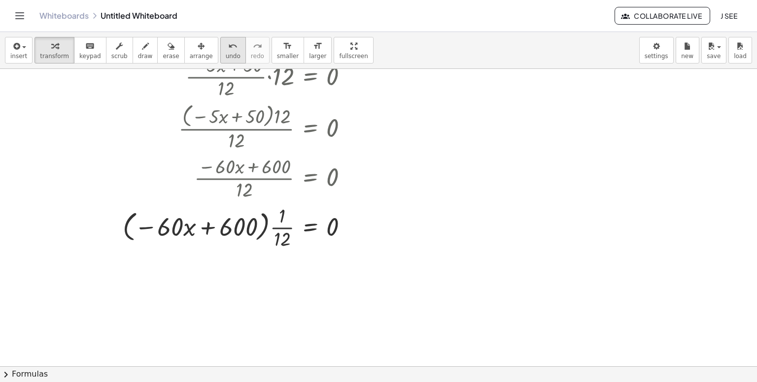
click at [226, 56] on span "undo" at bounding box center [233, 56] width 15 height 7
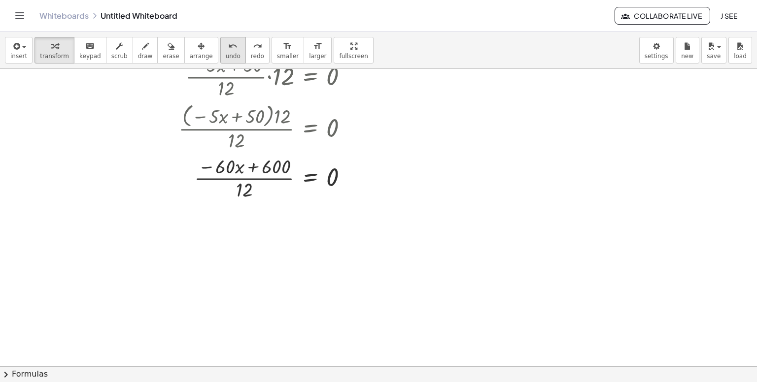
click at [223, 52] on button "undo undo" at bounding box center [233, 50] width 26 height 27
click at [223, 55] on button "undo undo" at bounding box center [233, 50] width 26 height 27
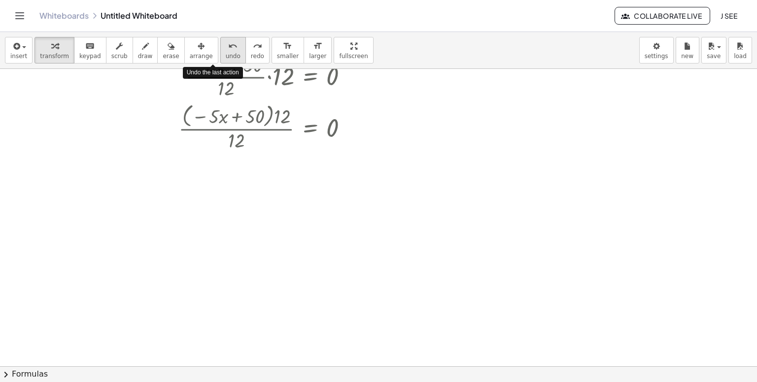
click at [223, 55] on button "undo undo" at bounding box center [233, 50] width 26 height 27
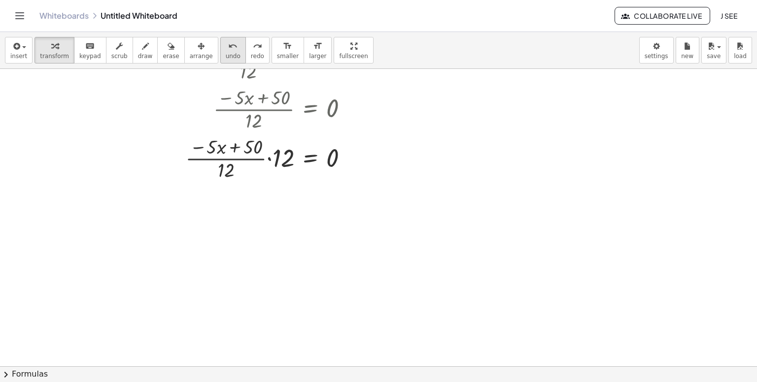
scroll to position [39047, 0]
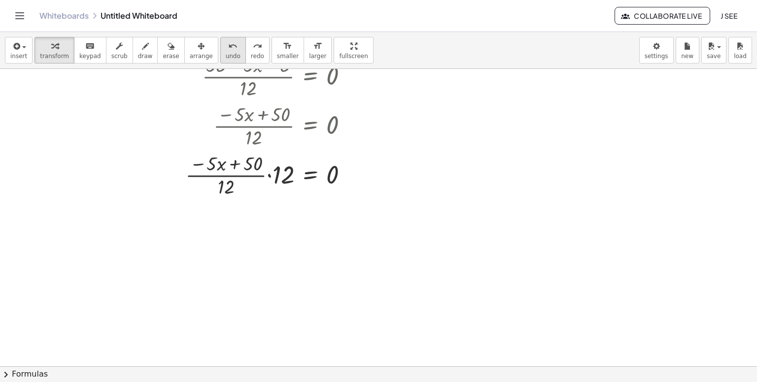
click at [228, 41] on icon "undo" at bounding box center [232, 46] width 9 height 12
click at [226, 50] on div "undo" at bounding box center [233, 46] width 15 height 12
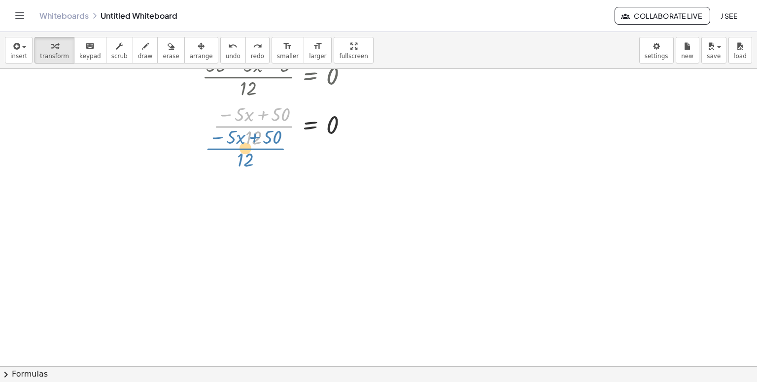
drag, startPoint x: 262, startPoint y: 128, endPoint x: 250, endPoint y: 111, distance: 20.8
click at [249, 111] on div at bounding box center [221, 125] width 280 height 49
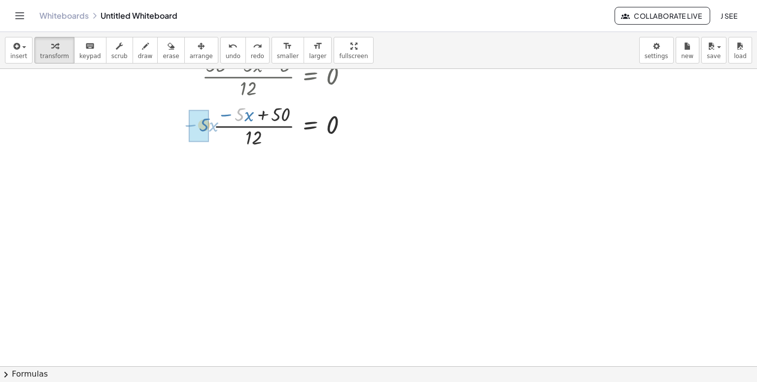
drag, startPoint x: 239, startPoint y: 121, endPoint x: 207, endPoint y: 131, distance: 32.6
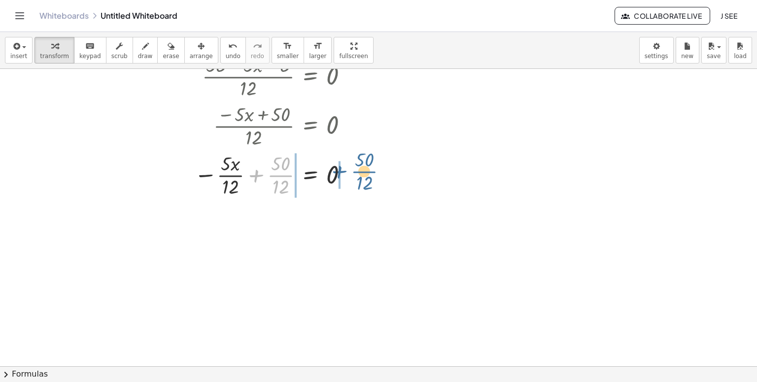
drag, startPoint x: 282, startPoint y: 176, endPoint x: 366, endPoint y: 172, distance: 84.4
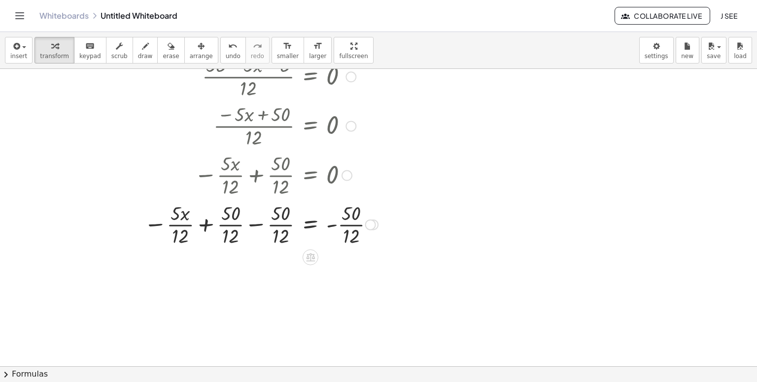
click at [257, 226] on div at bounding box center [232, 223] width 302 height 49
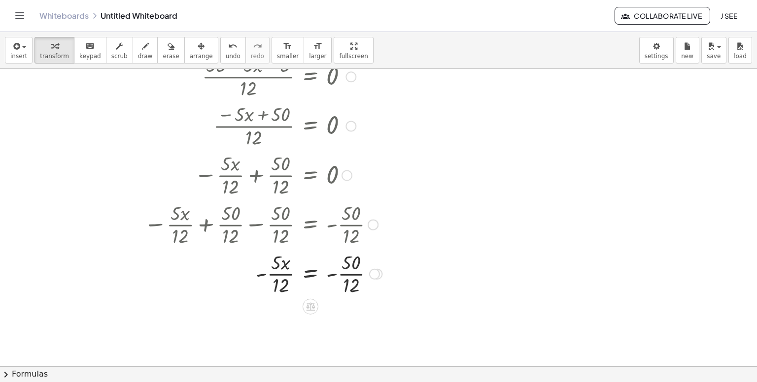
click at [343, 273] on div at bounding box center [234, 272] width 306 height 49
click at [226, 55] on span "undo" at bounding box center [233, 56] width 15 height 7
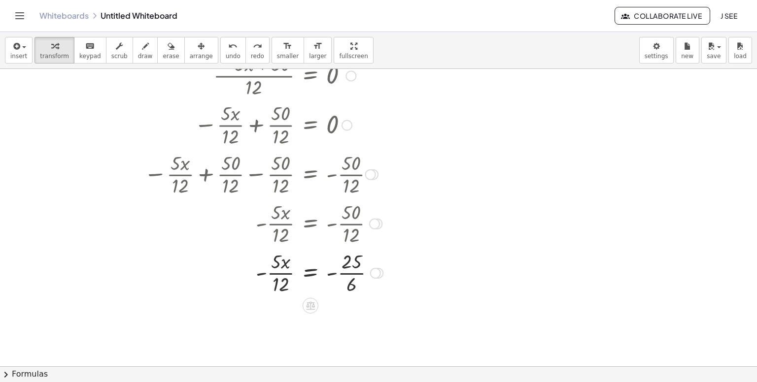
scroll to position [39146, 0]
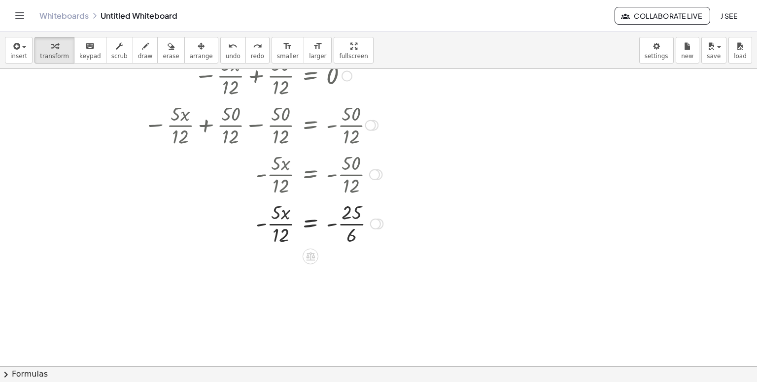
click at [353, 239] on div at bounding box center [234, 223] width 307 height 49
click at [220, 51] on button "undo undo" at bounding box center [233, 50] width 26 height 27
click at [350, 226] on div at bounding box center [234, 223] width 307 height 49
click at [350, 227] on div at bounding box center [234, 223] width 307 height 49
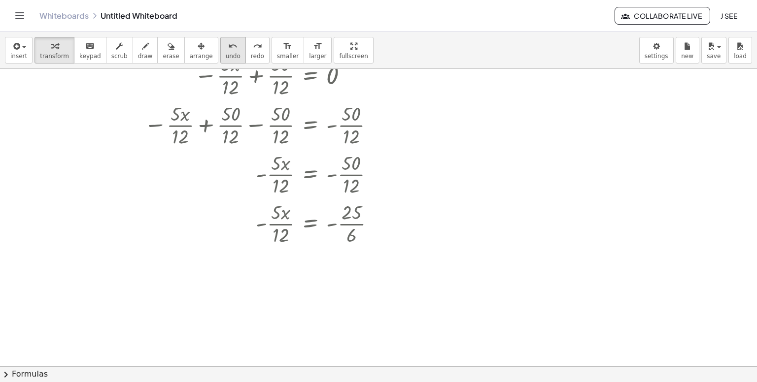
click at [228, 46] on icon "undo" at bounding box center [232, 46] width 9 height 12
click at [351, 209] on div at bounding box center [234, 223] width 307 height 49
click at [282, 223] on div at bounding box center [234, 223] width 307 height 49
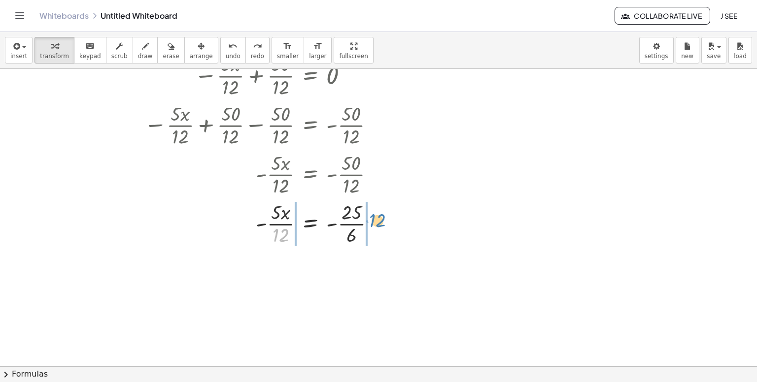
drag, startPoint x: 286, startPoint y: 235, endPoint x: 378, endPoint y: 221, distance: 93.3
click at [378, 221] on div at bounding box center [234, 223] width 307 height 49
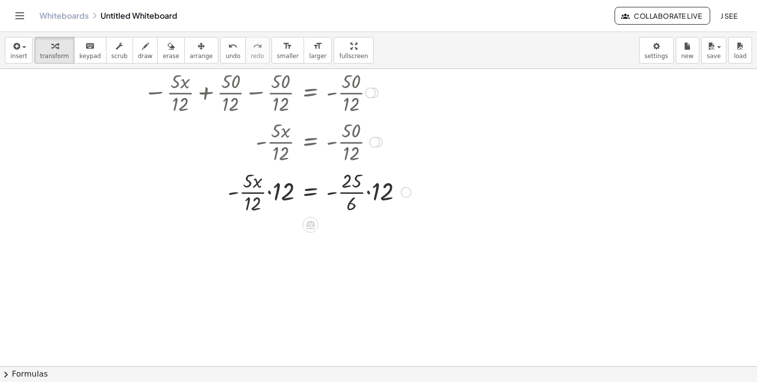
scroll to position [39196, 0]
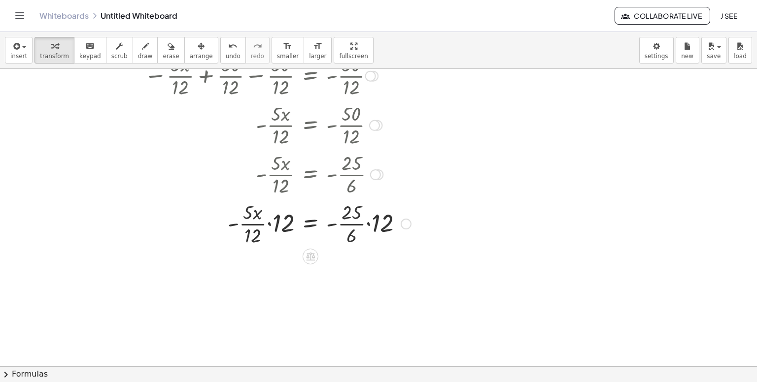
click at [270, 221] on div at bounding box center [248, 223] width 335 height 49
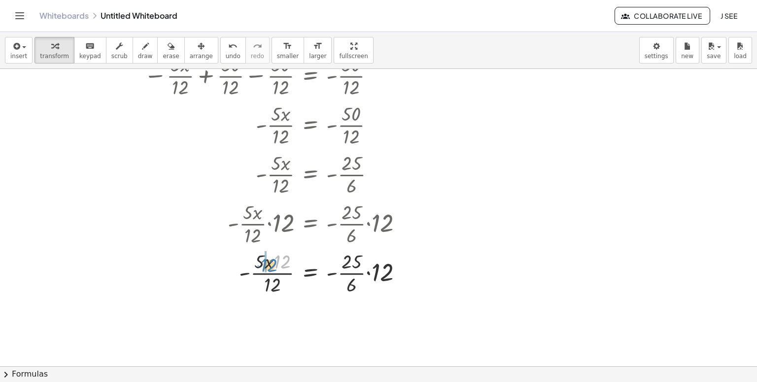
drag, startPoint x: 277, startPoint y: 262, endPoint x: 264, endPoint y: 265, distance: 13.7
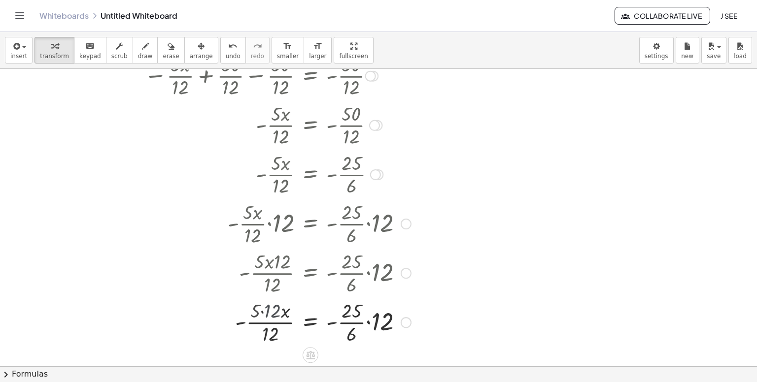
click at [271, 265] on div at bounding box center [250, 272] width 331 height 49
click at [282, 331] on div at bounding box center [248, 321] width 335 height 49
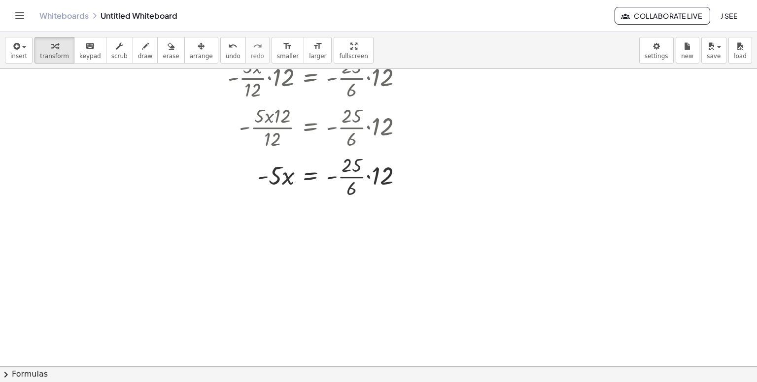
scroll to position [39343, 0]
click at [361, 175] on div at bounding box center [248, 173] width 335 height 49
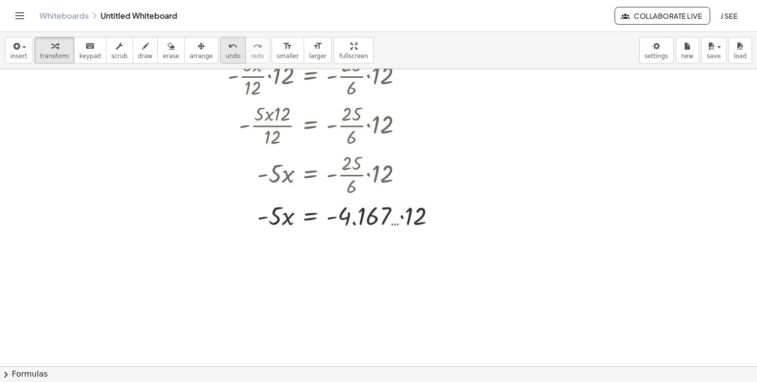
click at [226, 54] on span "undo" at bounding box center [233, 56] width 15 height 7
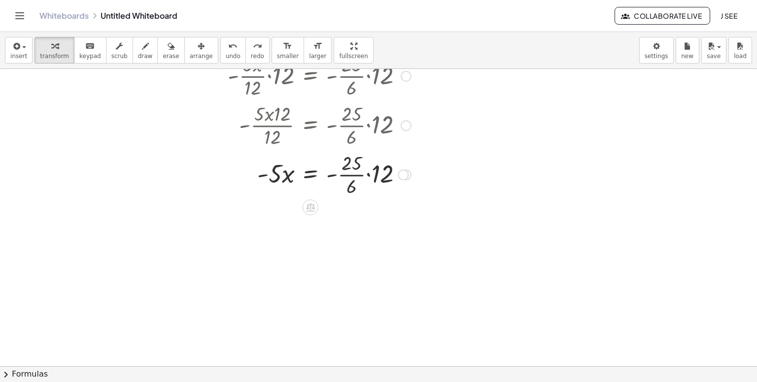
click at [368, 177] on div at bounding box center [248, 173] width 335 height 49
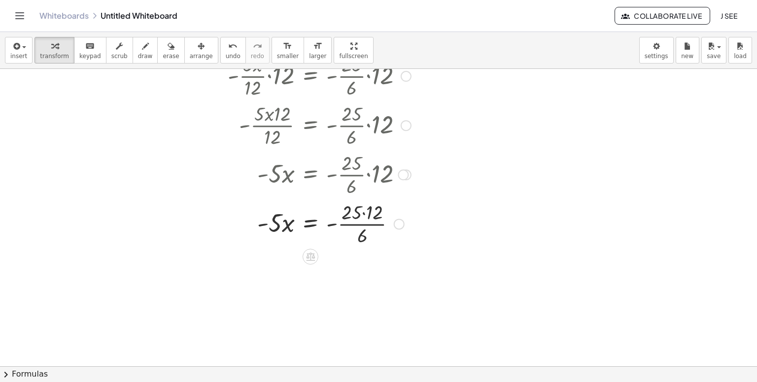
click at [366, 212] on div at bounding box center [248, 223] width 335 height 49
click at [352, 266] on div at bounding box center [248, 272] width 335 height 49
click at [361, 276] on div at bounding box center [248, 272] width 335 height 49
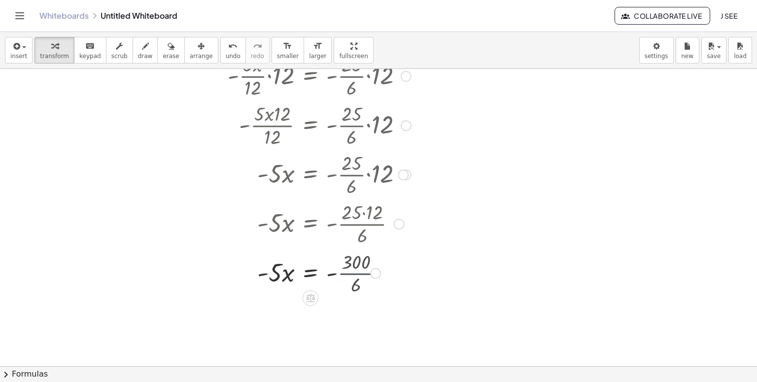
click at [361, 276] on div at bounding box center [248, 273] width 335 height 34
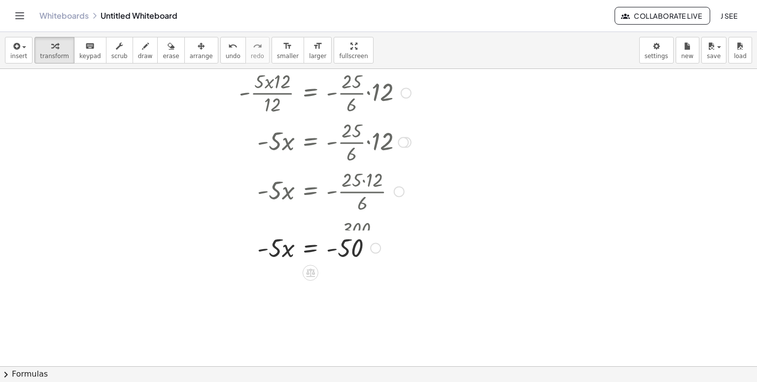
scroll to position [39393, 0]
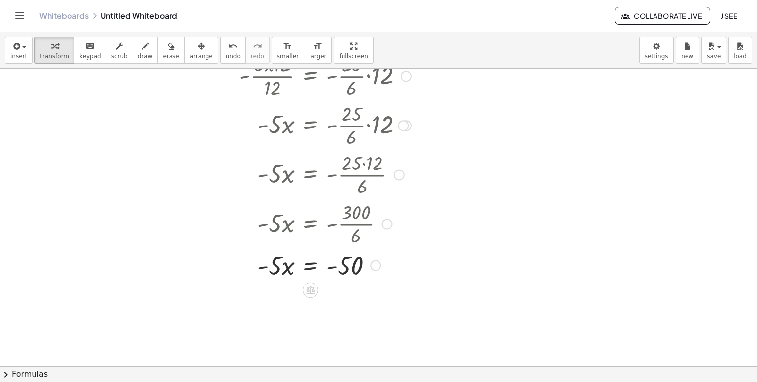
click at [274, 271] on div at bounding box center [248, 265] width 335 height 34
drag, startPoint x: 274, startPoint y: 270, endPoint x: 358, endPoint y: 292, distance: 86.7
click at [347, 294] on div at bounding box center [248, 305] width 335 height 49
click at [348, 307] on div at bounding box center [248, 305] width 335 height 49
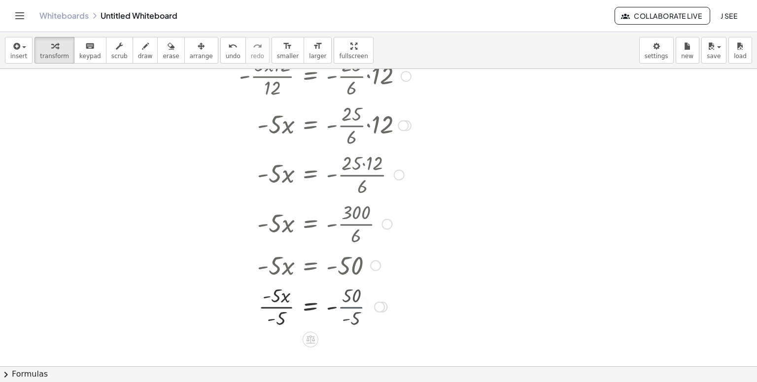
click at [348, 307] on div at bounding box center [248, 305] width 335 height 49
click at [274, 308] on div at bounding box center [248, 305] width 335 height 49
click at [274, 308] on div at bounding box center [248, 306] width 335 height 33
click at [340, 308] on div at bounding box center [248, 306] width 335 height 33
click at [340, 309] on div at bounding box center [248, 306] width 335 height 33
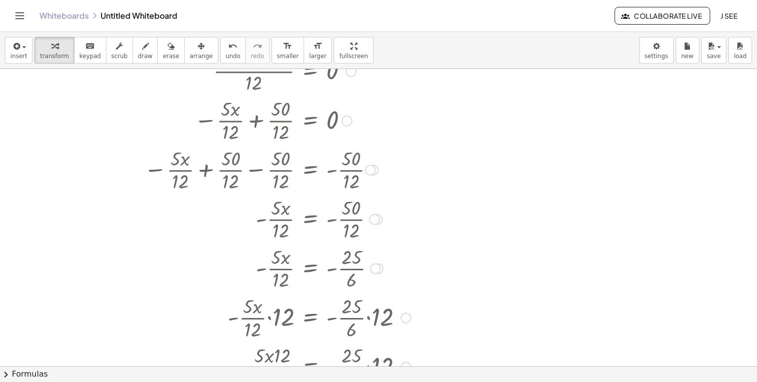
scroll to position [39052, 0]
